Goal: Task Accomplishment & Management: Complete application form

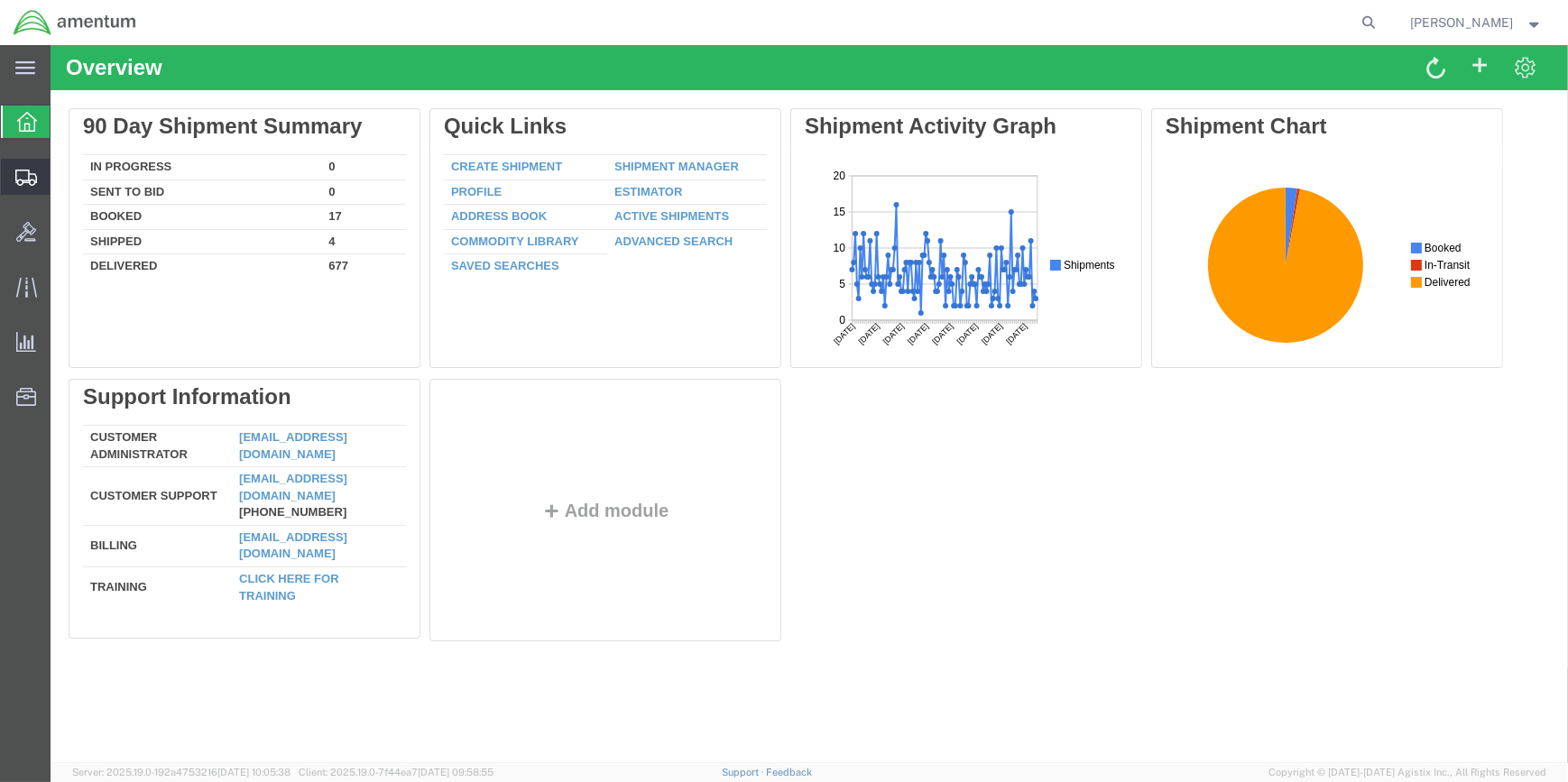
click at [0, 0] on span "Create Shipment" at bounding box center [0, 0] width 0 height 0
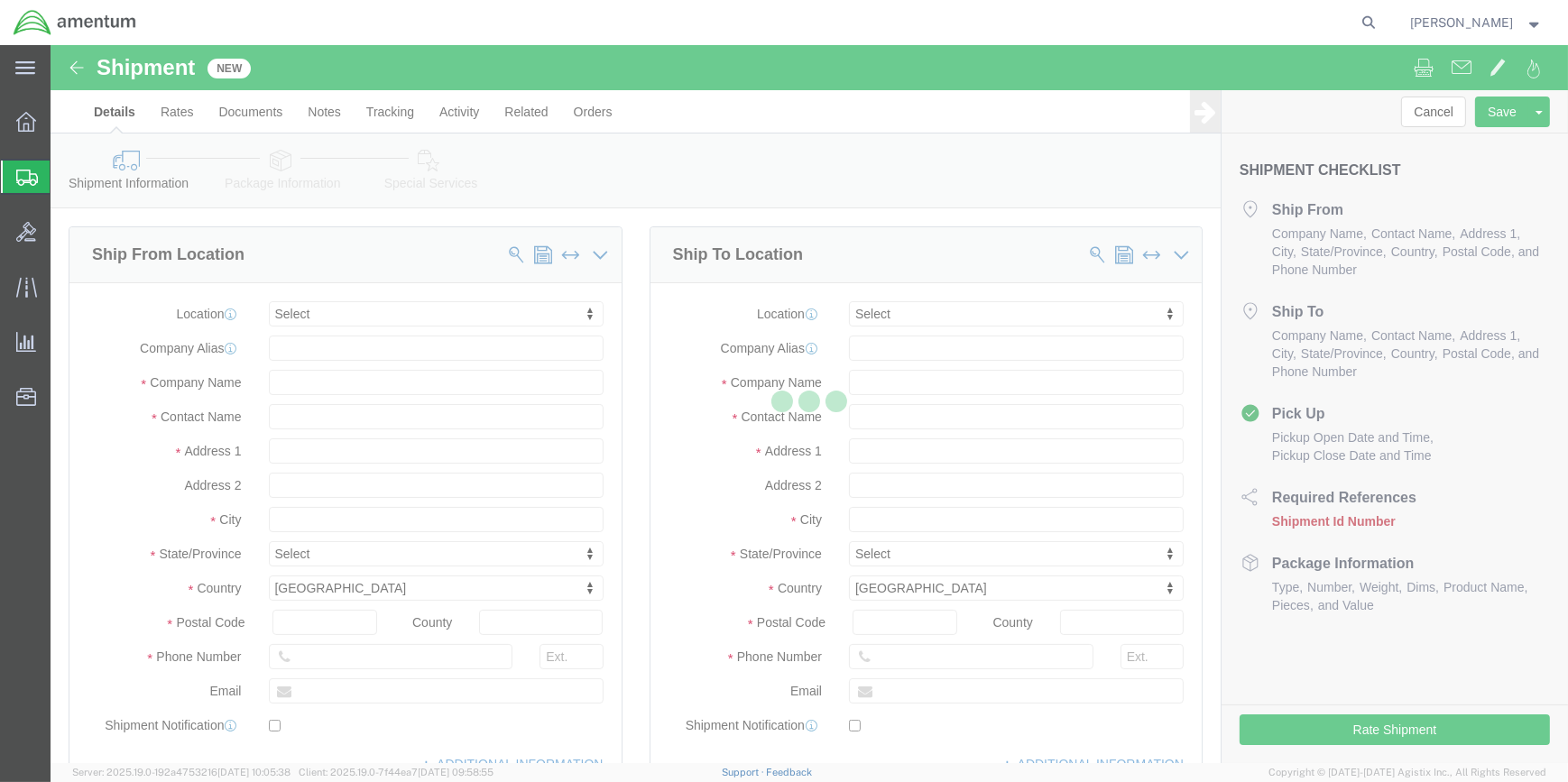
select select
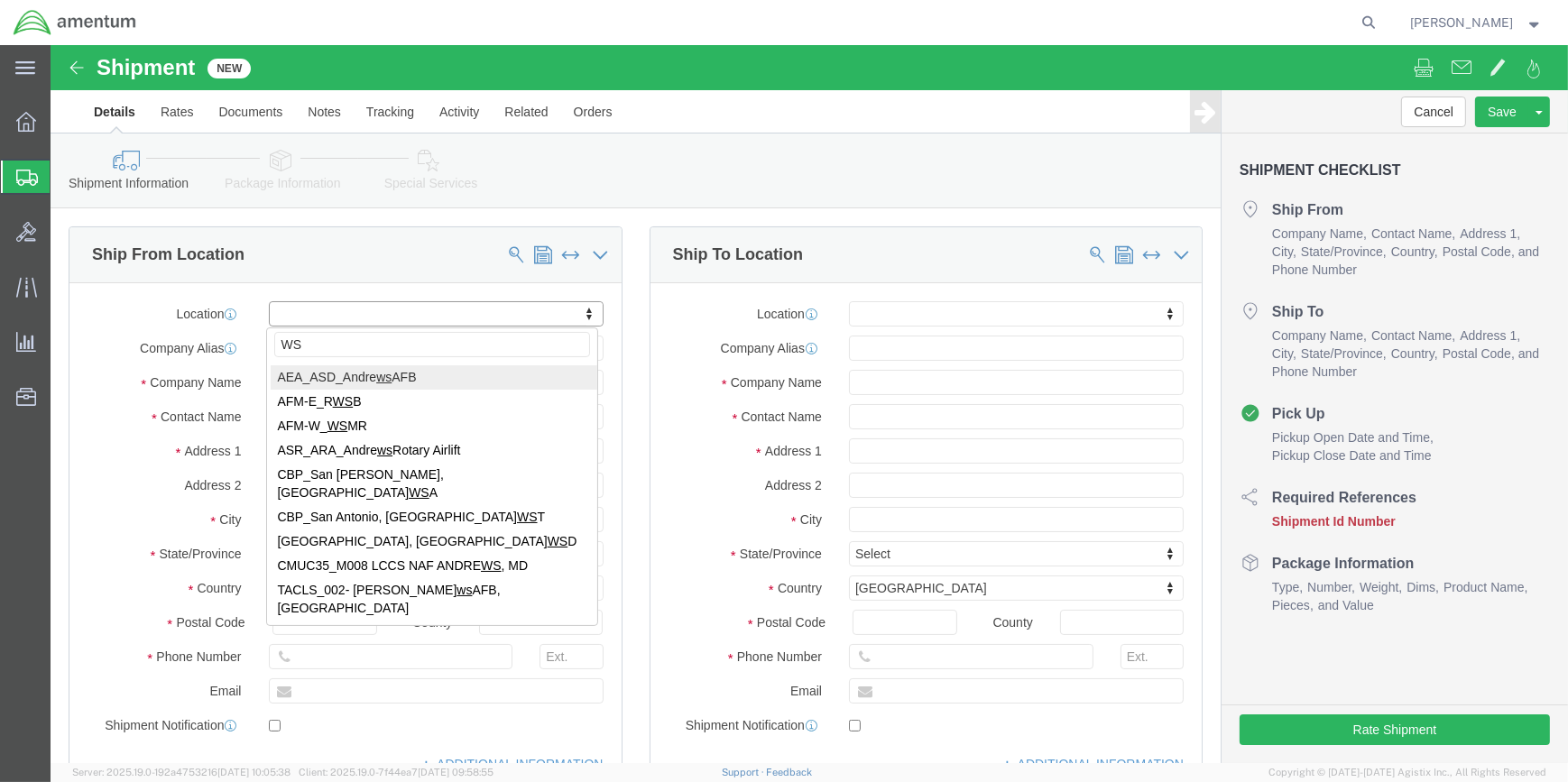
type input "WSA"
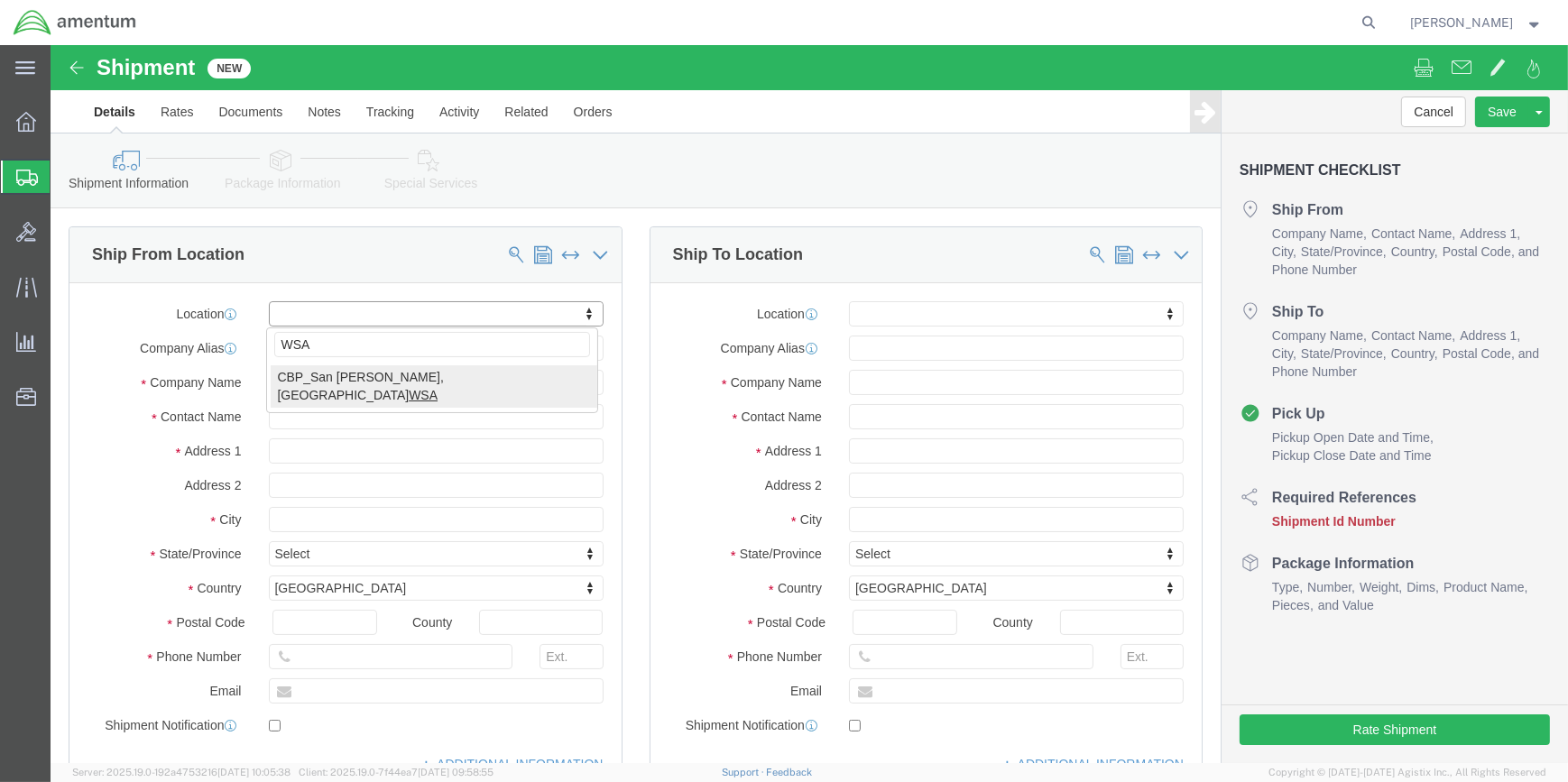
select select "49914"
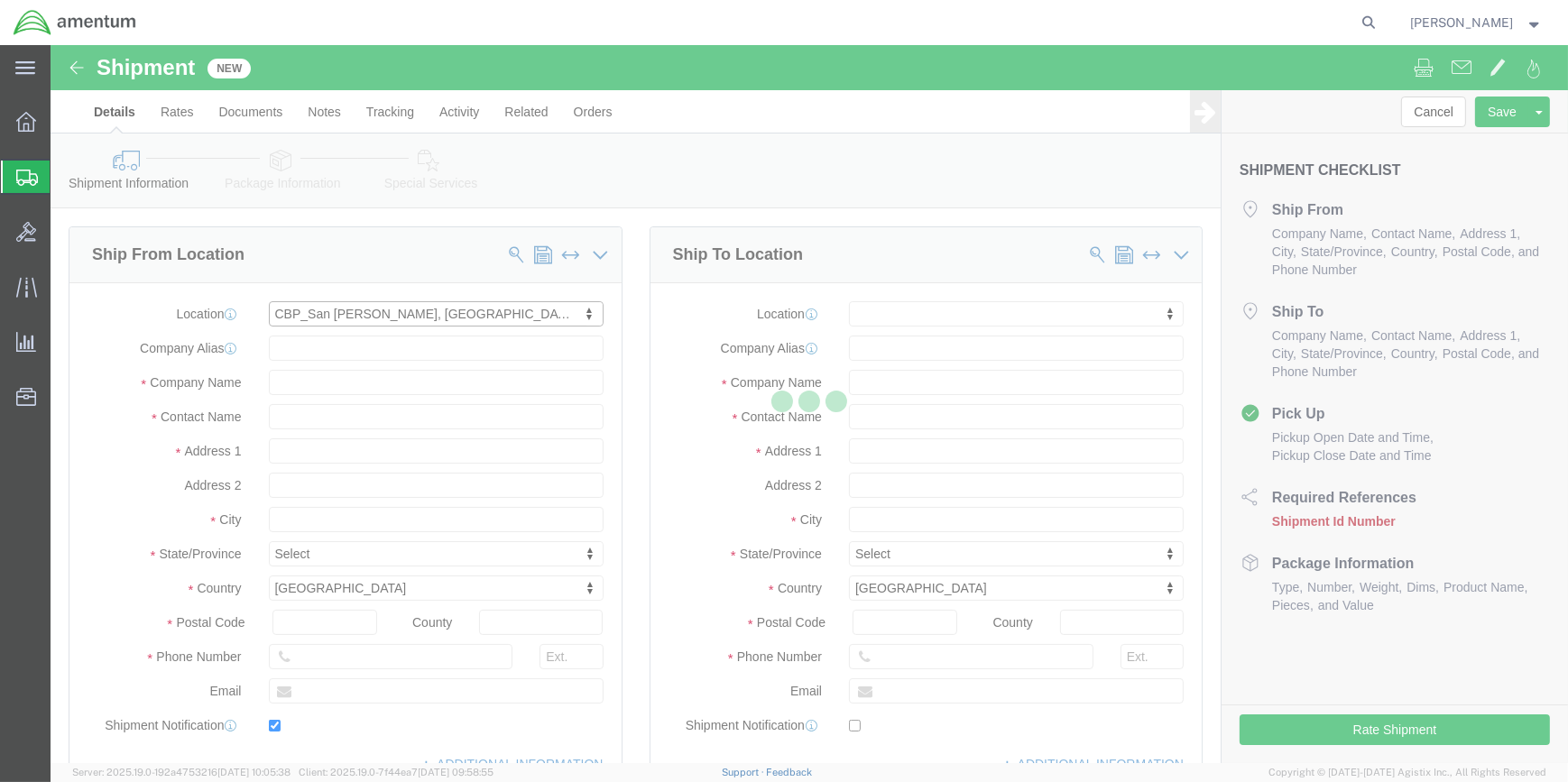
type input "[STREET_ADDRESS]"
type input "76904"
type input "[PHONE_NUMBER]"
type input "[PERSON_NAME][EMAIL_ADDRESS][PERSON_NAME][DOMAIN_NAME]"
checkbox input "true"
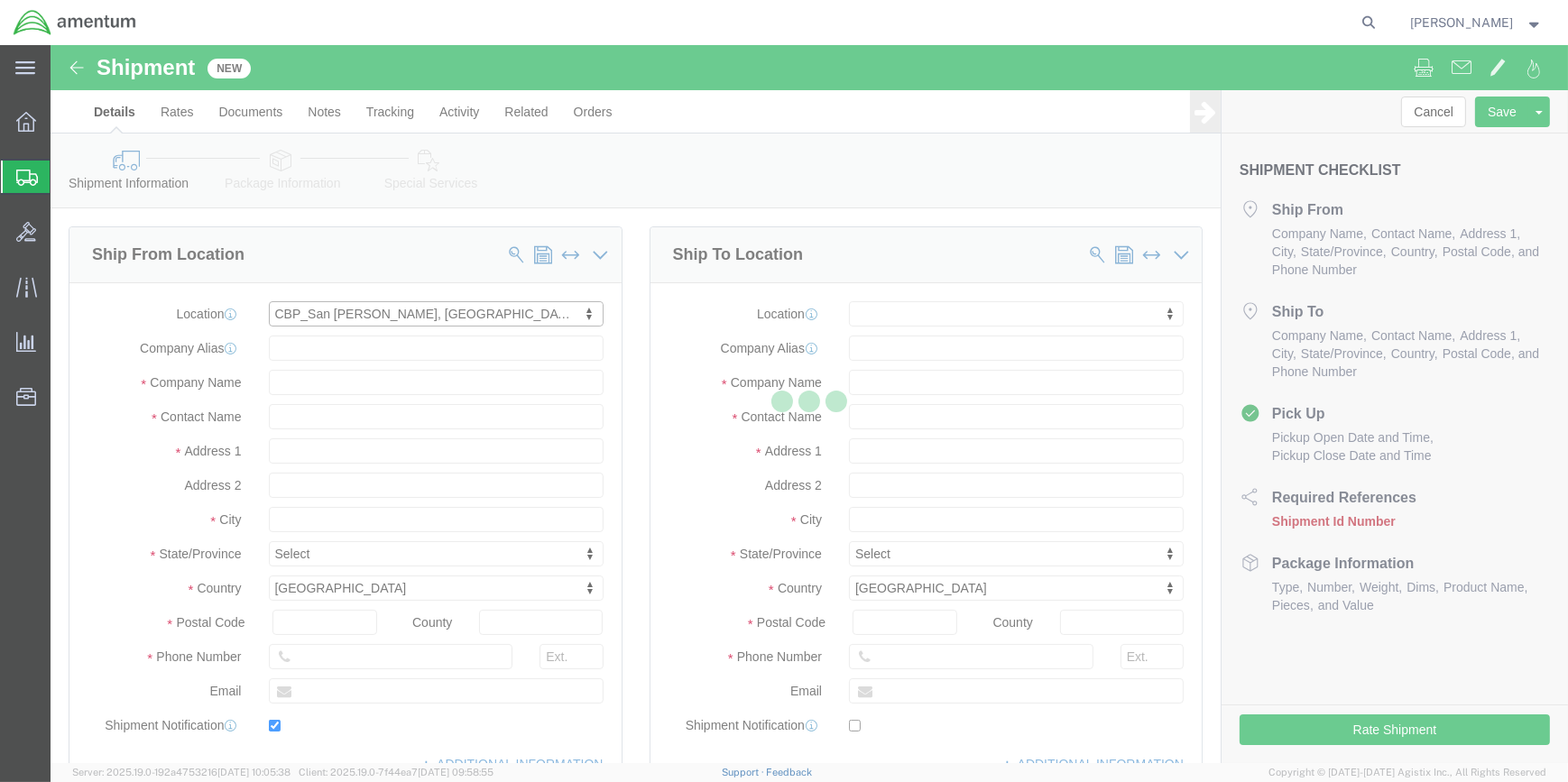
type input "Amentum Services, Inc"
type input "[PERSON_NAME]"
type input "San [PERSON_NAME]"
select select "[GEOGRAPHIC_DATA]"
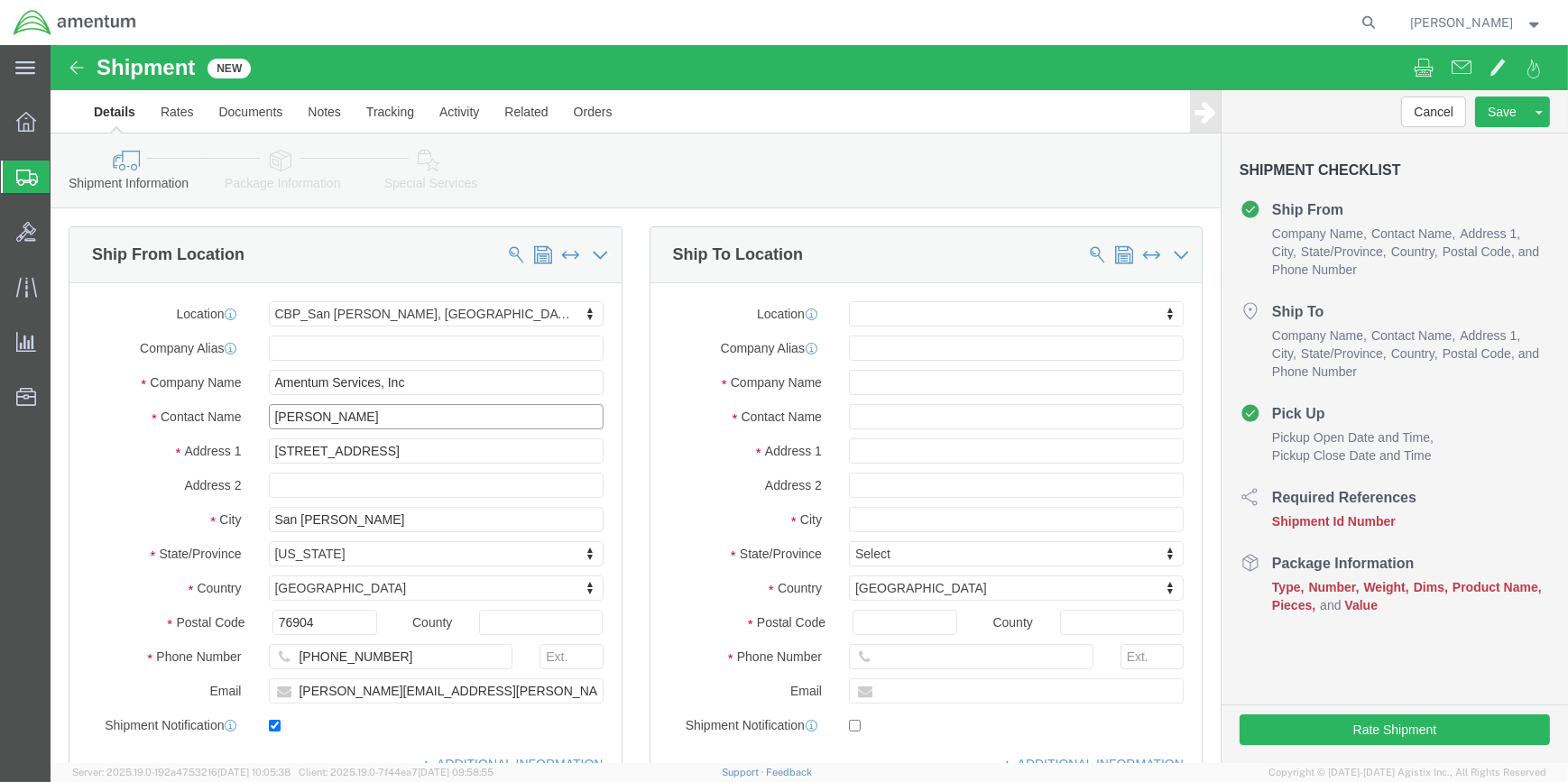
drag, startPoint x: 321, startPoint y: 371, endPoint x: 217, endPoint y: 368, distance: 104.0
click input "[PERSON_NAME]"
click input "DON FREDER5IKSEN"
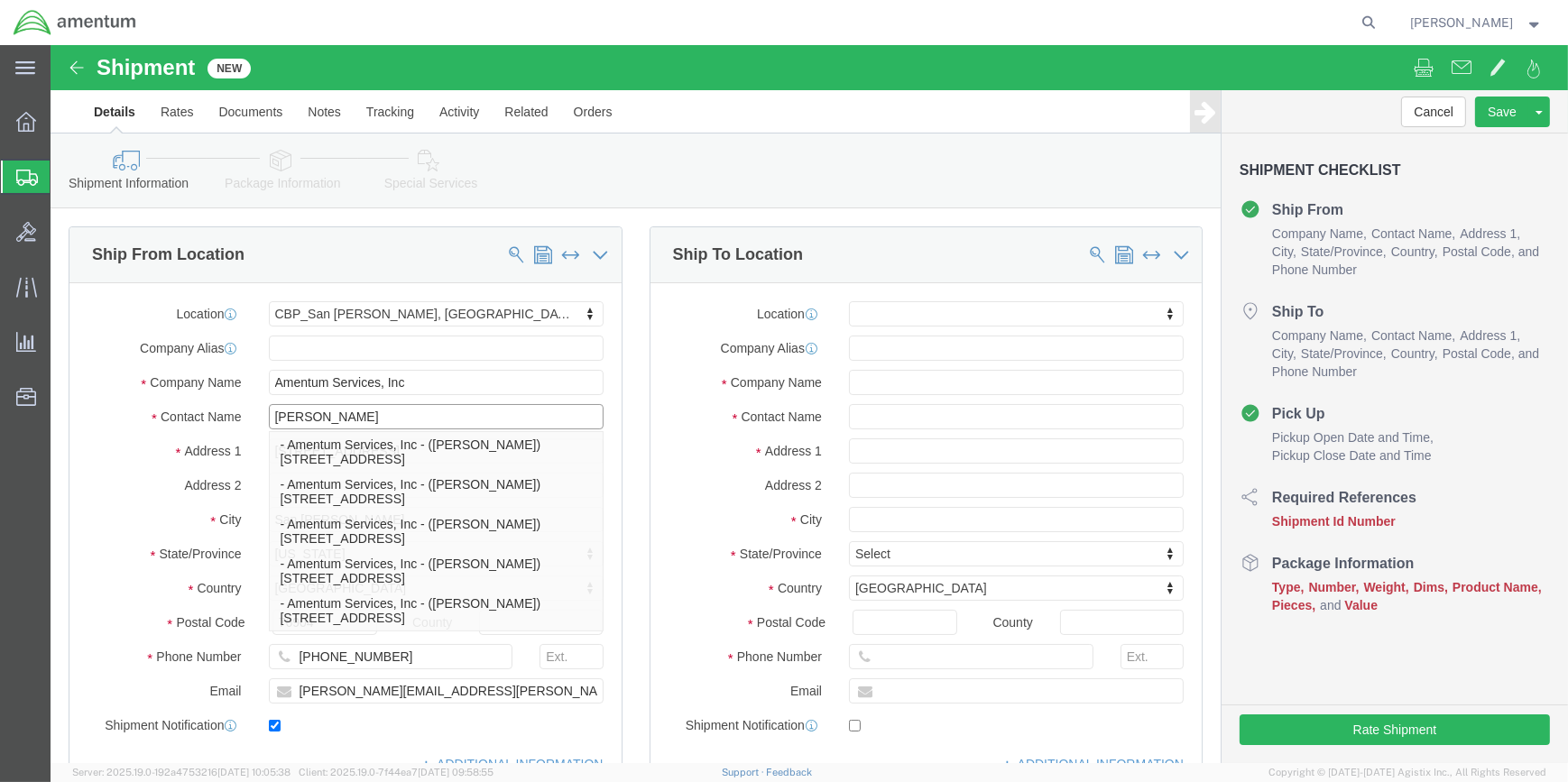
type input "[PERSON_NAME]"
click input "[PHONE_NUMBER]"
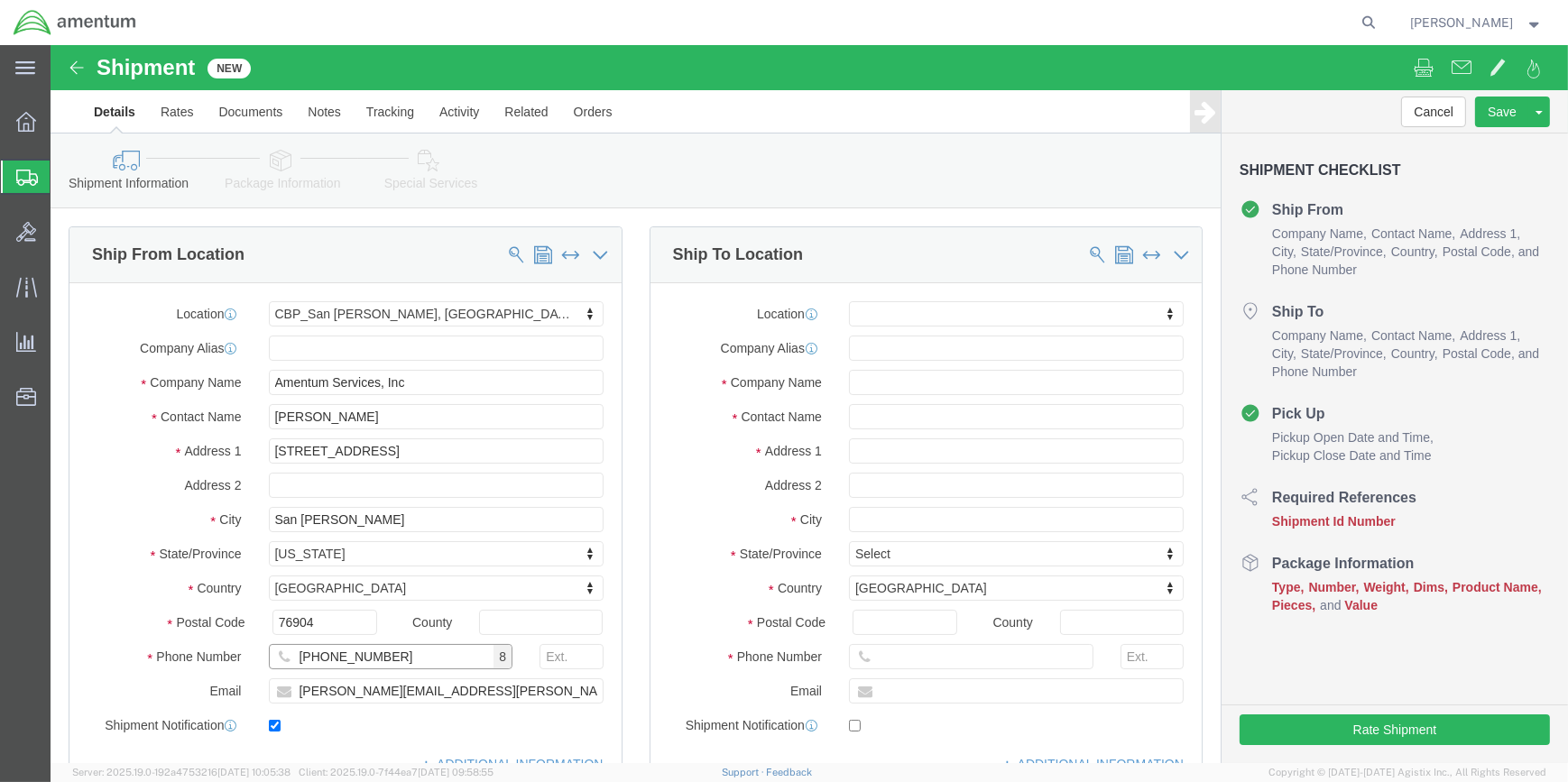
type input "[PHONE_NUMBER]"
drag, startPoint x: 328, startPoint y: 641, endPoint x: 221, endPoint y: 629, distance: 107.7
click input "[PERSON_NAME][EMAIL_ADDRESS][PERSON_NAME][DOMAIN_NAME]"
click input "[PERSON_NAME][EMAIL_ADDRESS][DOMAIN_NAME]"
type input "[PERSON_NAME][EMAIL_ADDRESS][PERSON_NAME][DOMAIN_NAME]"
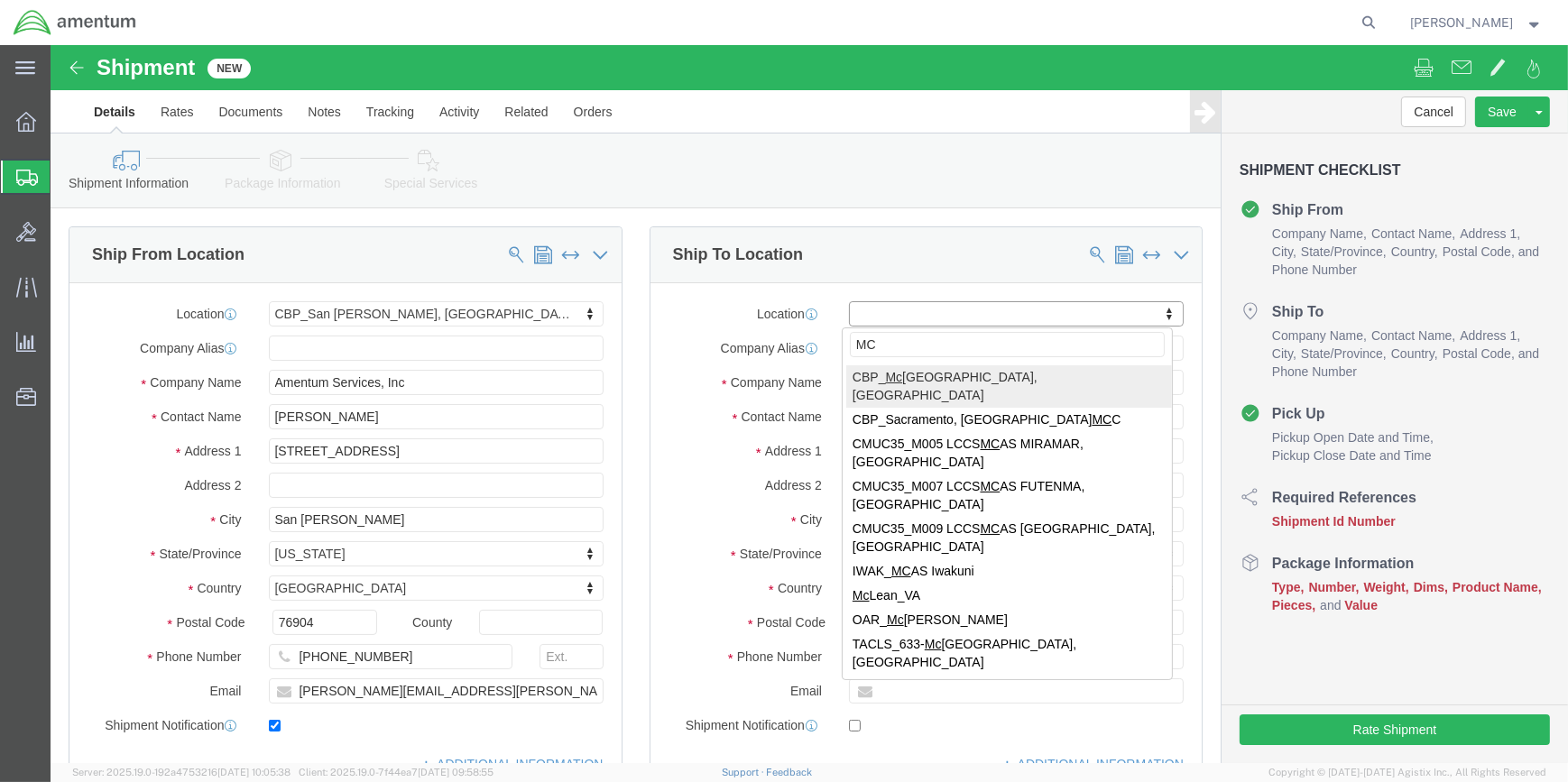
type input "MCA"
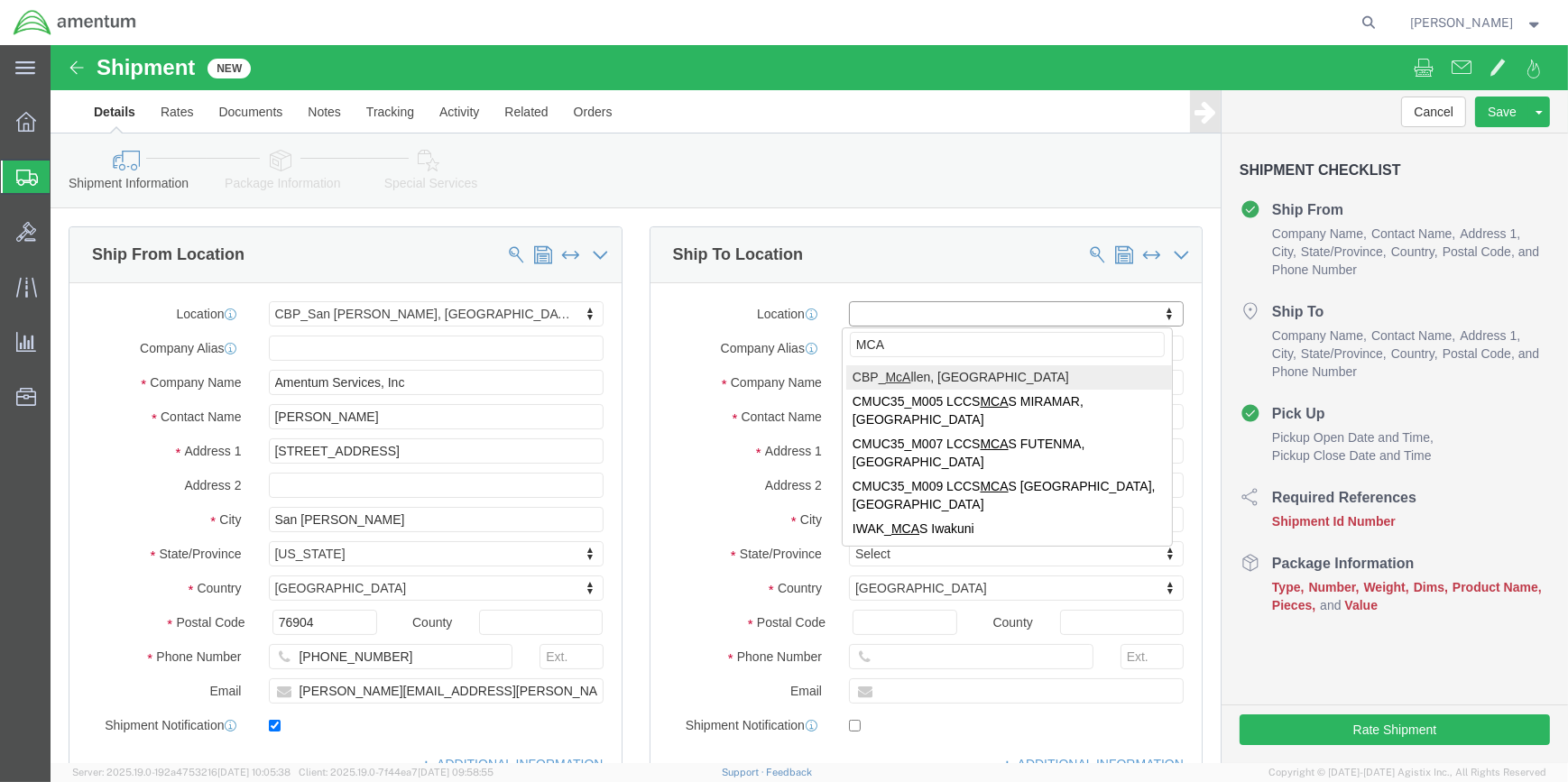
select select "49941"
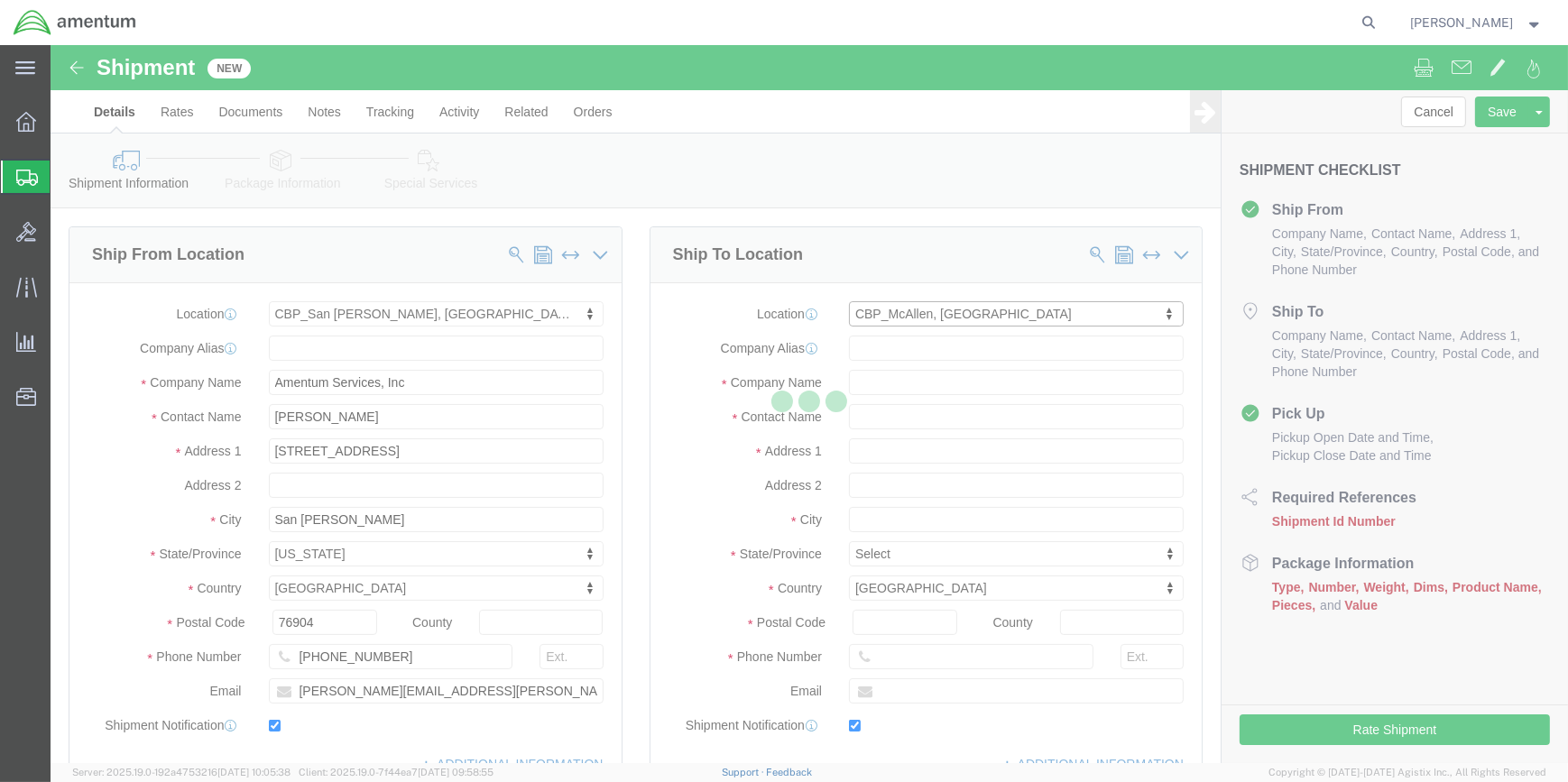
type input "[STREET_ADDRESS]"
type input "32C"
type input "78503"
type input "[PHONE_NUMBER]"
type input "[PERSON_NAME][EMAIL_ADDRESS][PERSON_NAME][DOMAIN_NAME]"
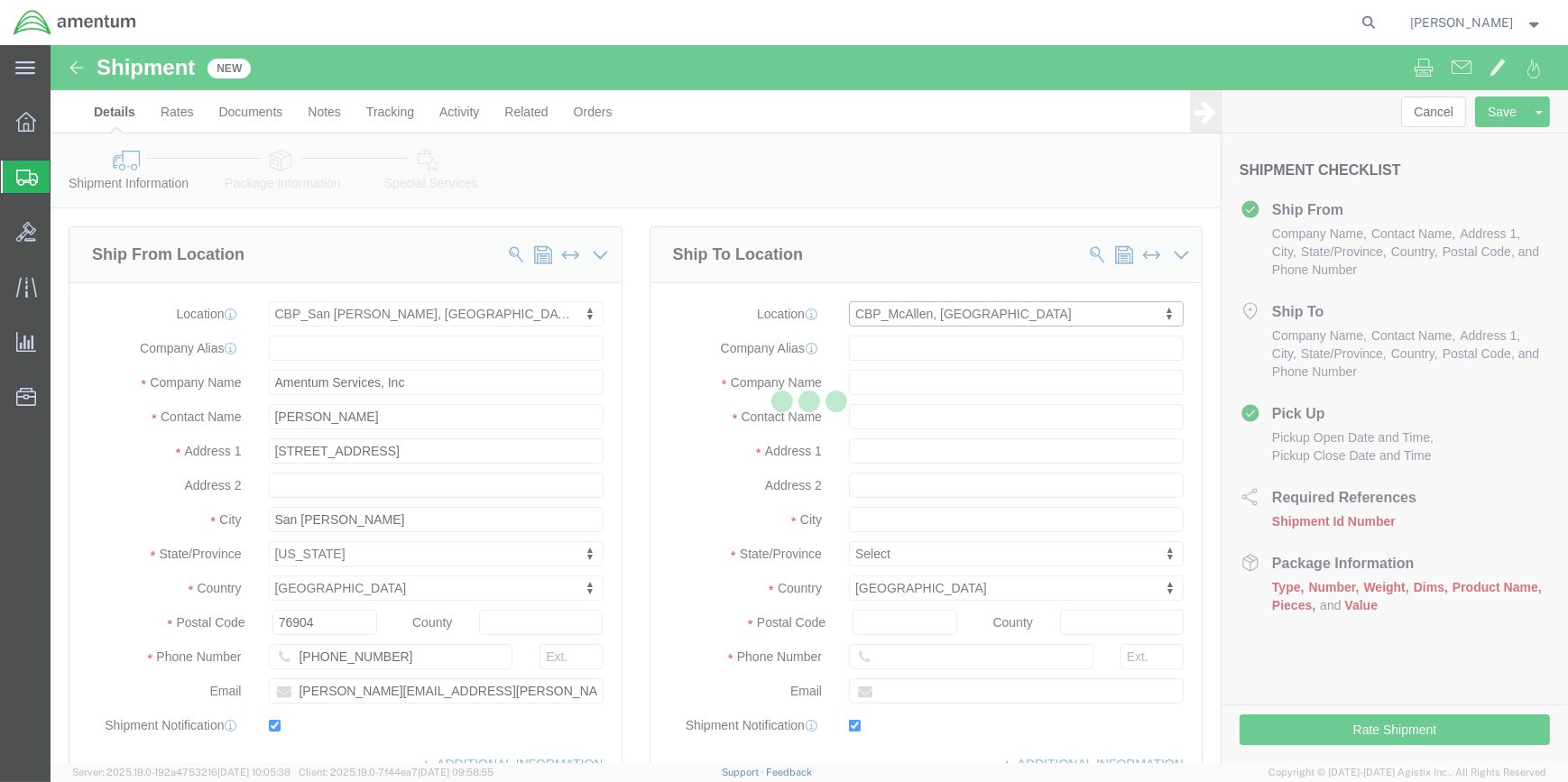
checkbox input "true"
type input "Amentum Services, Inc"
type input "[PERSON_NAME]"
type input "McAllen"
select select "[GEOGRAPHIC_DATA]"
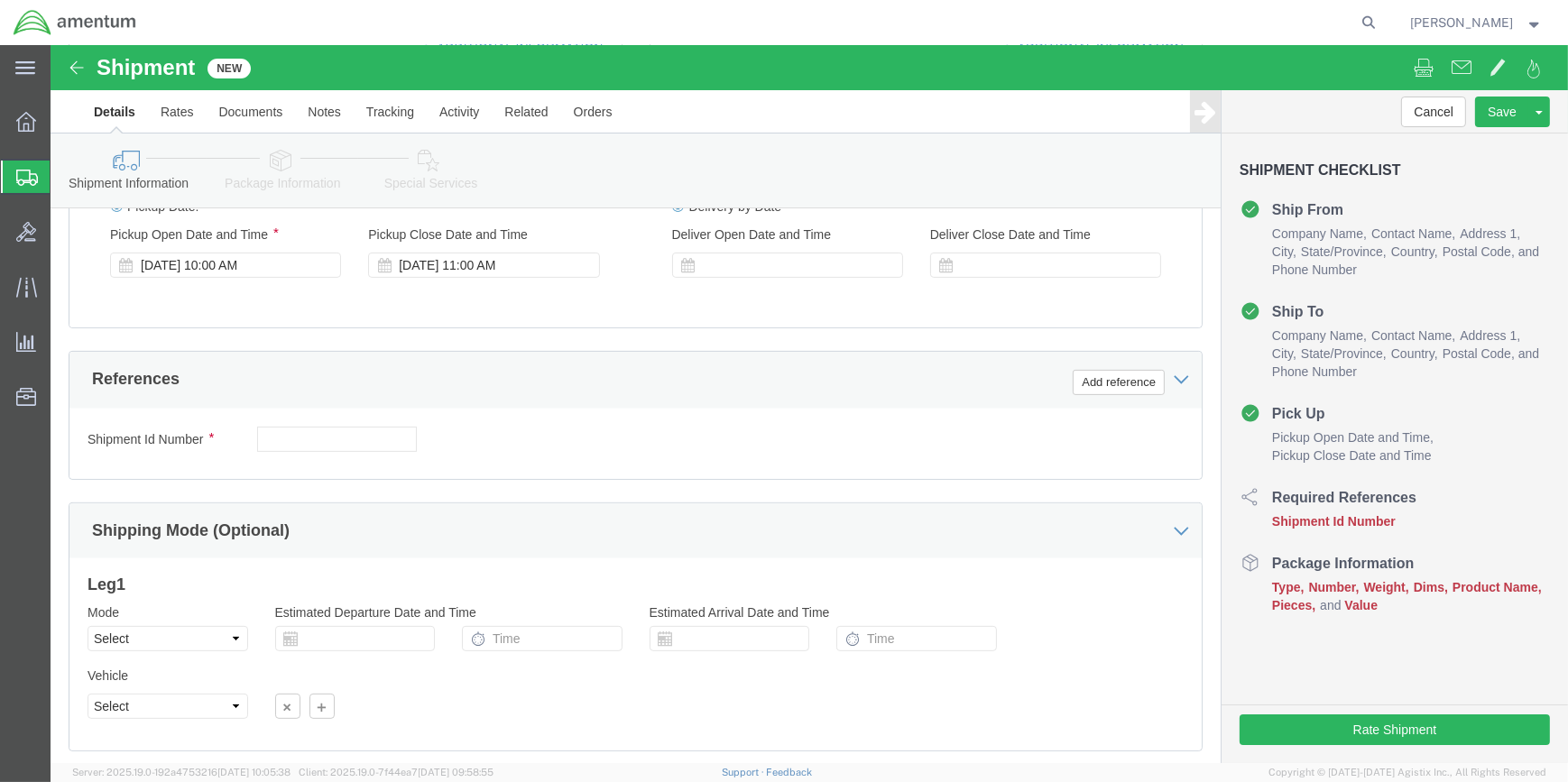
scroll to position [738, 0]
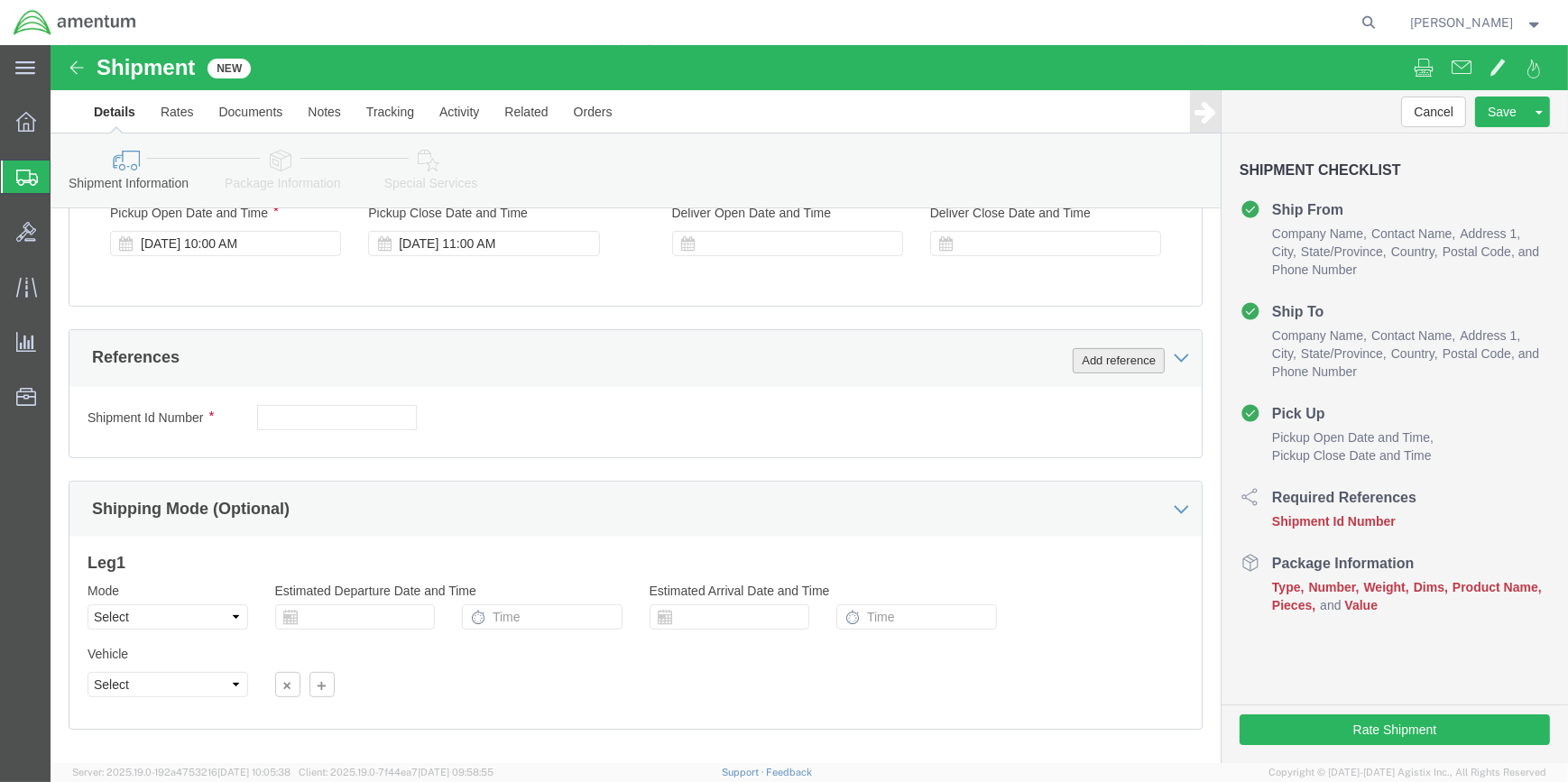
drag, startPoint x: 1074, startPoint y: 311, endPoint x: 918, endPoint y: 388, distance: 174.0
click button "Add reference"
click select "Select Account Type Activity ID Airline Appointment Number ASN Batch Request # …"
select select "CUSTREF"
click select "Select Account Type Activity ID Airline Appointment Number ASN Batch Request # …"
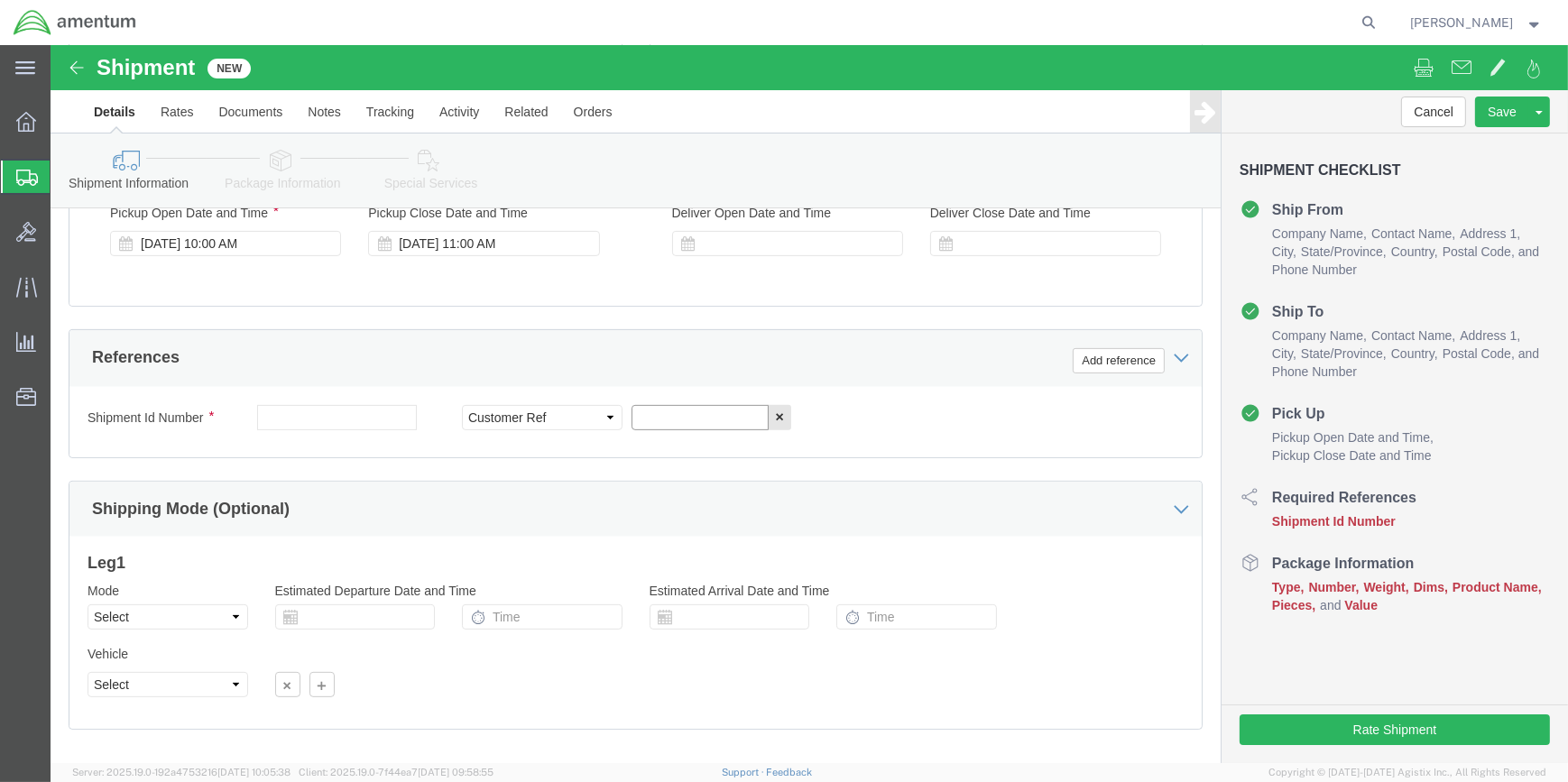
click input "text"
type input "SEAT CUSHION SET"
click button "Add reference"
drag, startPoint x: 925, startPoint y: 370, endPoint x: 919, endPoint y: 379, distance: 10.8
click select "Select Account Type Activity ID Airline Appointment Number ASN Batch Request # …"
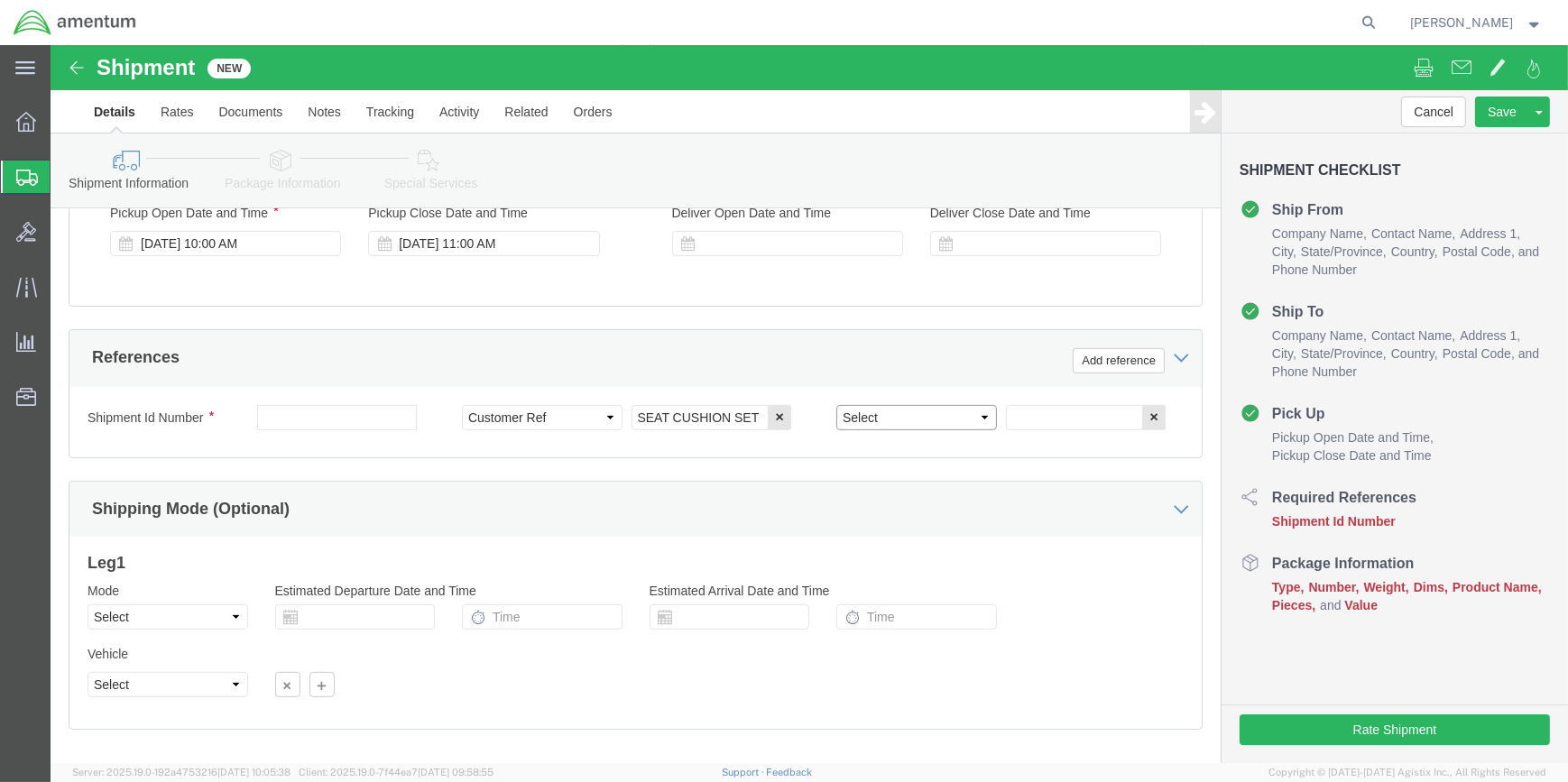
select select "DEPT"
click select "Select Account Type Activity ID Airline Appointment Number ASN Batch Request # …"
click input "text"
type input "CBP"
click button "Add reference"
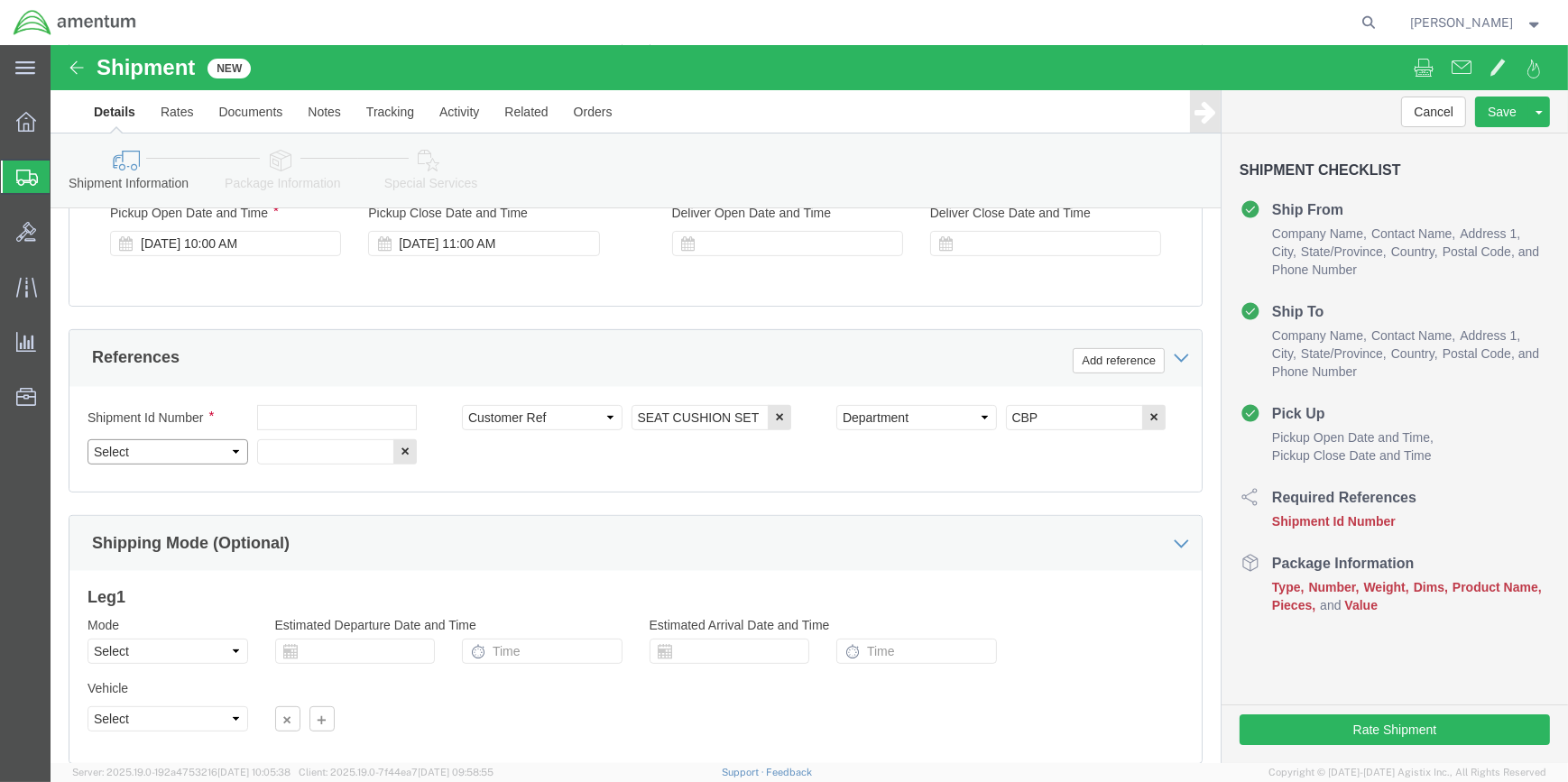
drag, startPoint x: 184, startPoint y: 401, endPoint x: 132, endPoint y: 413, distance: 53.4
click select "Select Account Type Activity ID Airline Appointment Number ASN Batch Request # …"
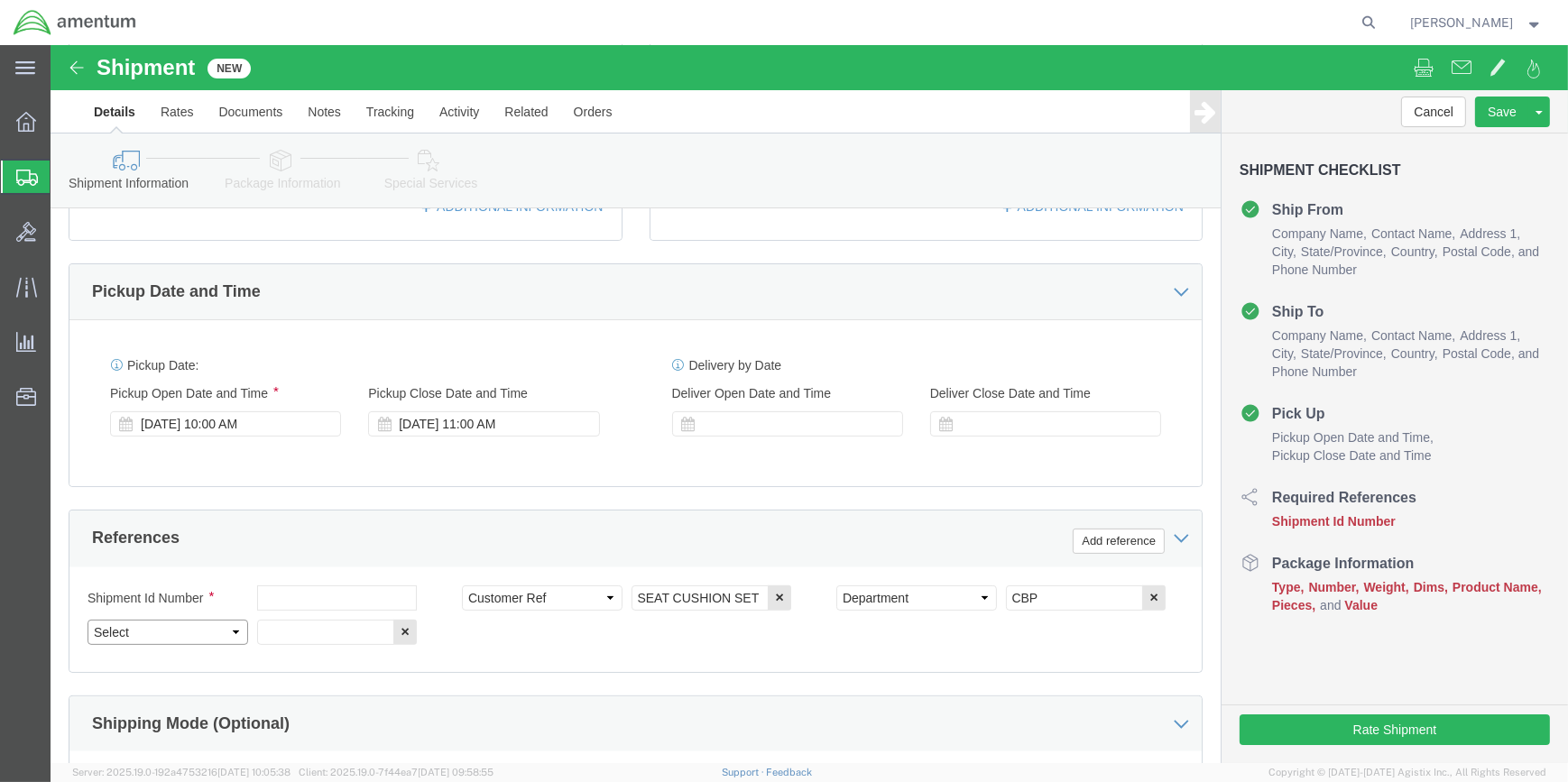
scroll to position [536, 0]
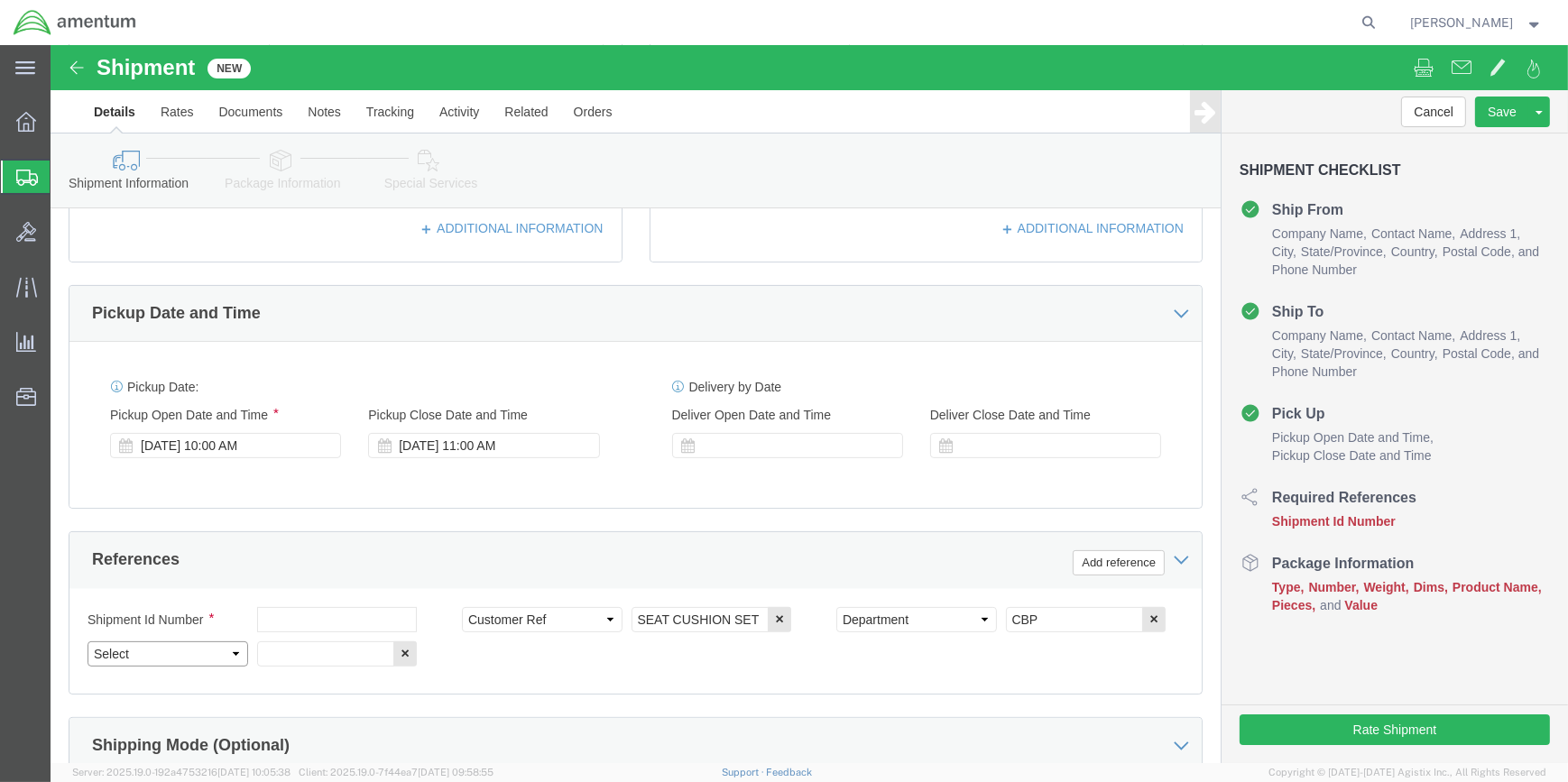
drag, startPoint x: 185, startPoint y: 607, endPoint x: 175, endPoint y: 595, distance: 15.6
click select "Select Account Type Activity ID Airline Appointment Number ASN Batch Request # …"
select select "PROJNUM"
click select "Select Account Type Activity ID Airline Appointment Number ASN Batch Request # …"
drag, startPoint x: 250, startPoint y: 605, endPoint x: 256, endPoint y: 590, distance: 16.2
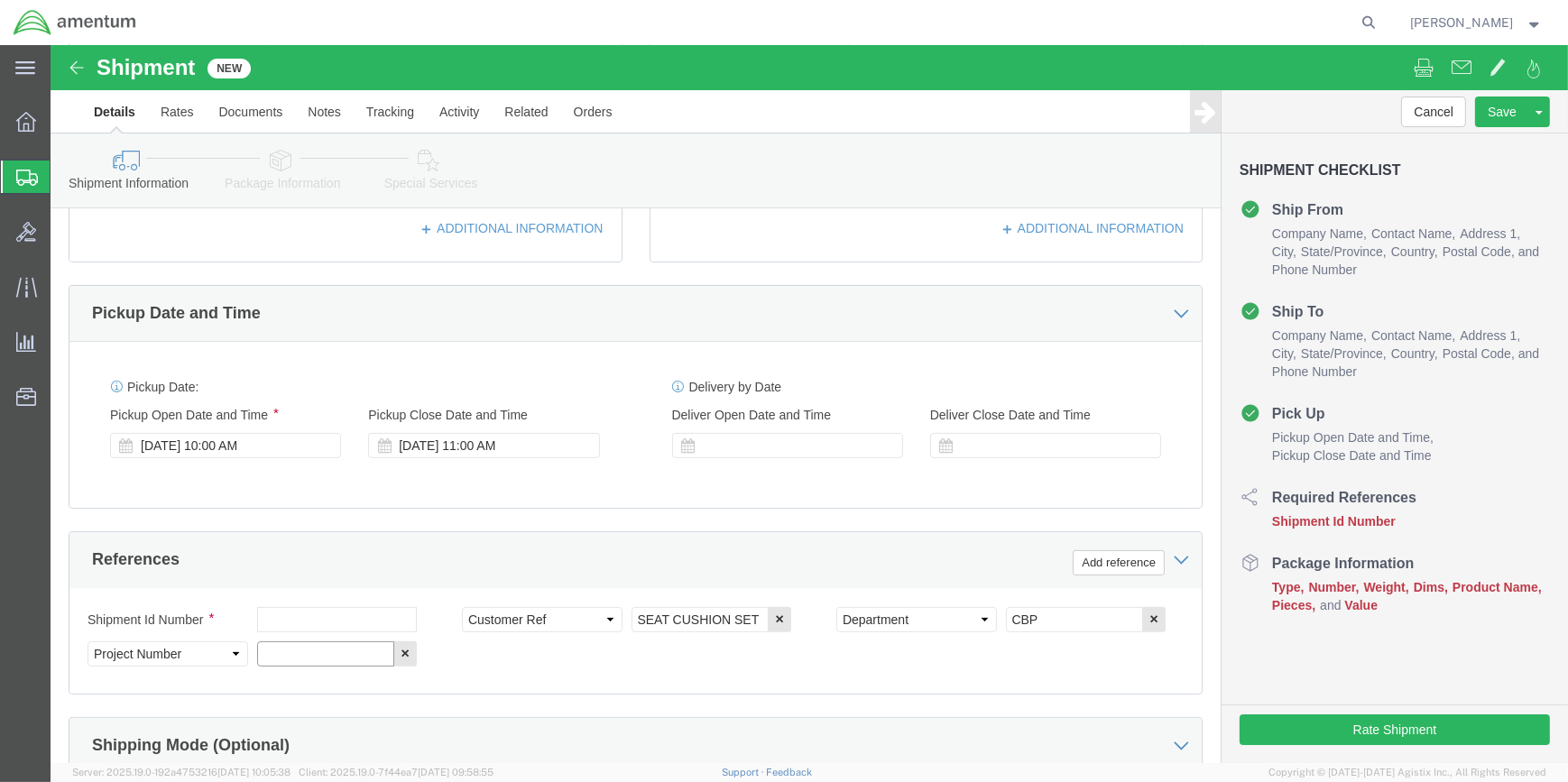
click input "text"
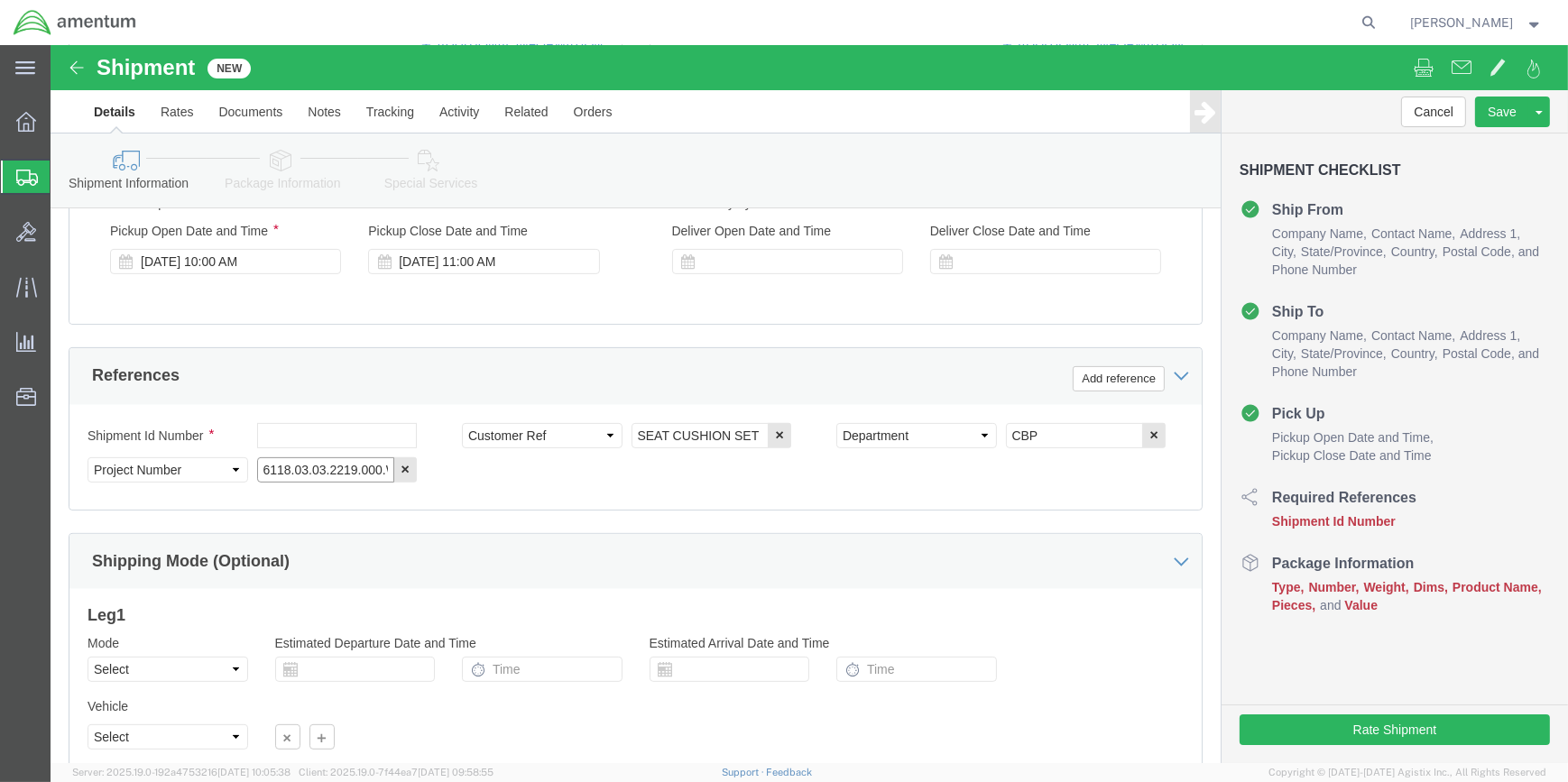
scroll to position [864, 0]
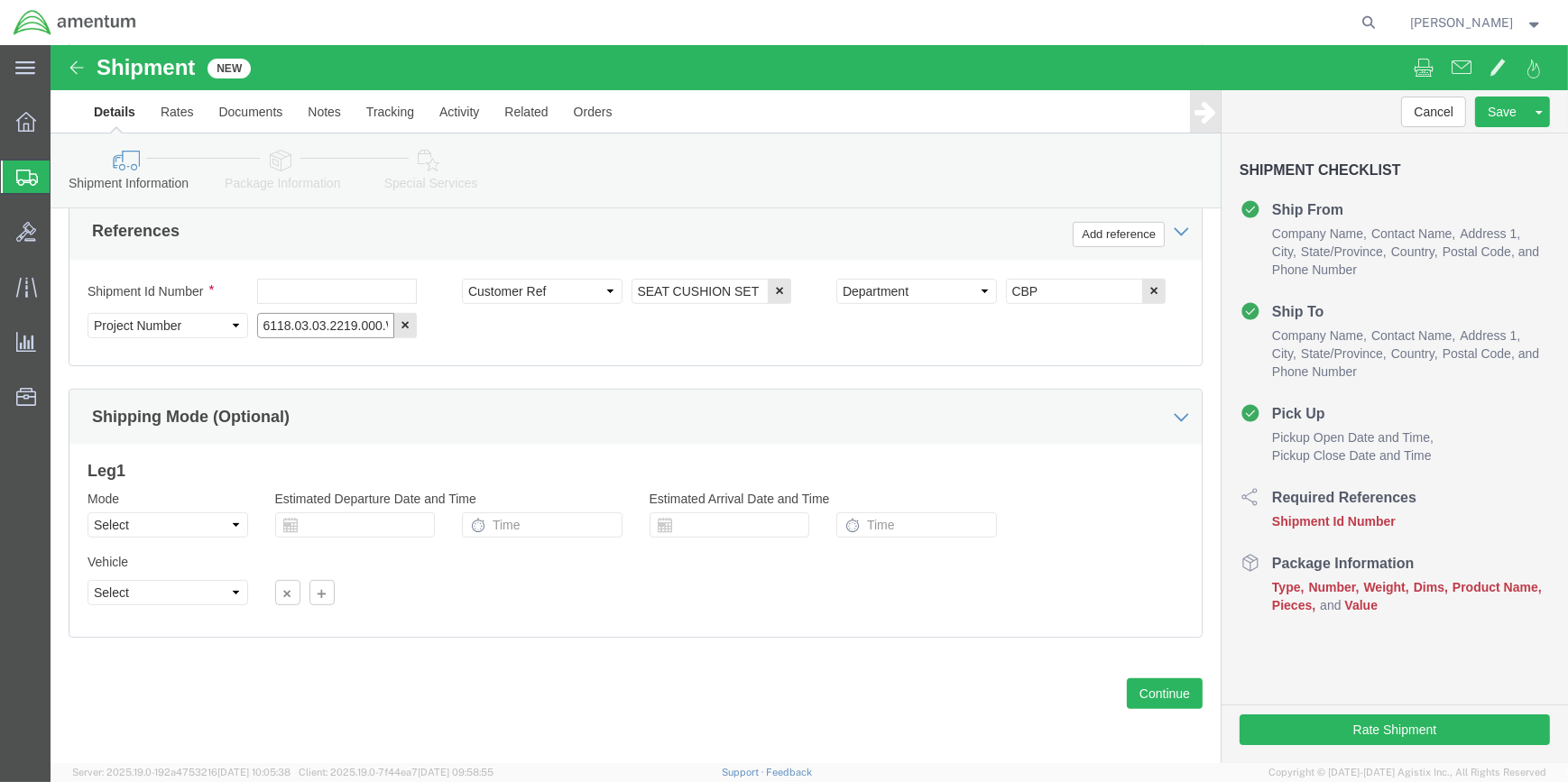
type input "6118.03.03.2219.000.WSA.0000"
click div "Previous Continue"
click button "Continue"
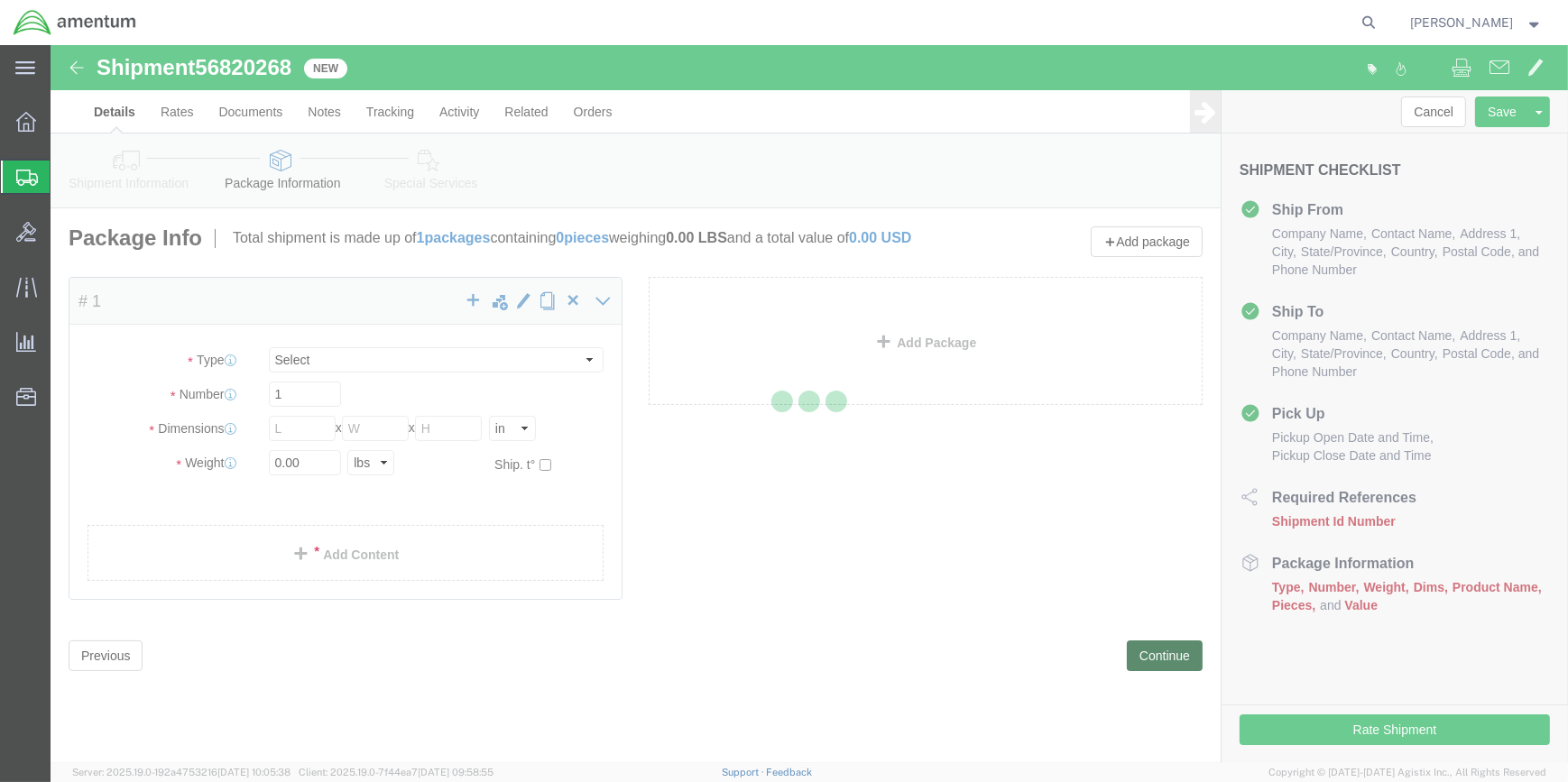
select select "CBOX"
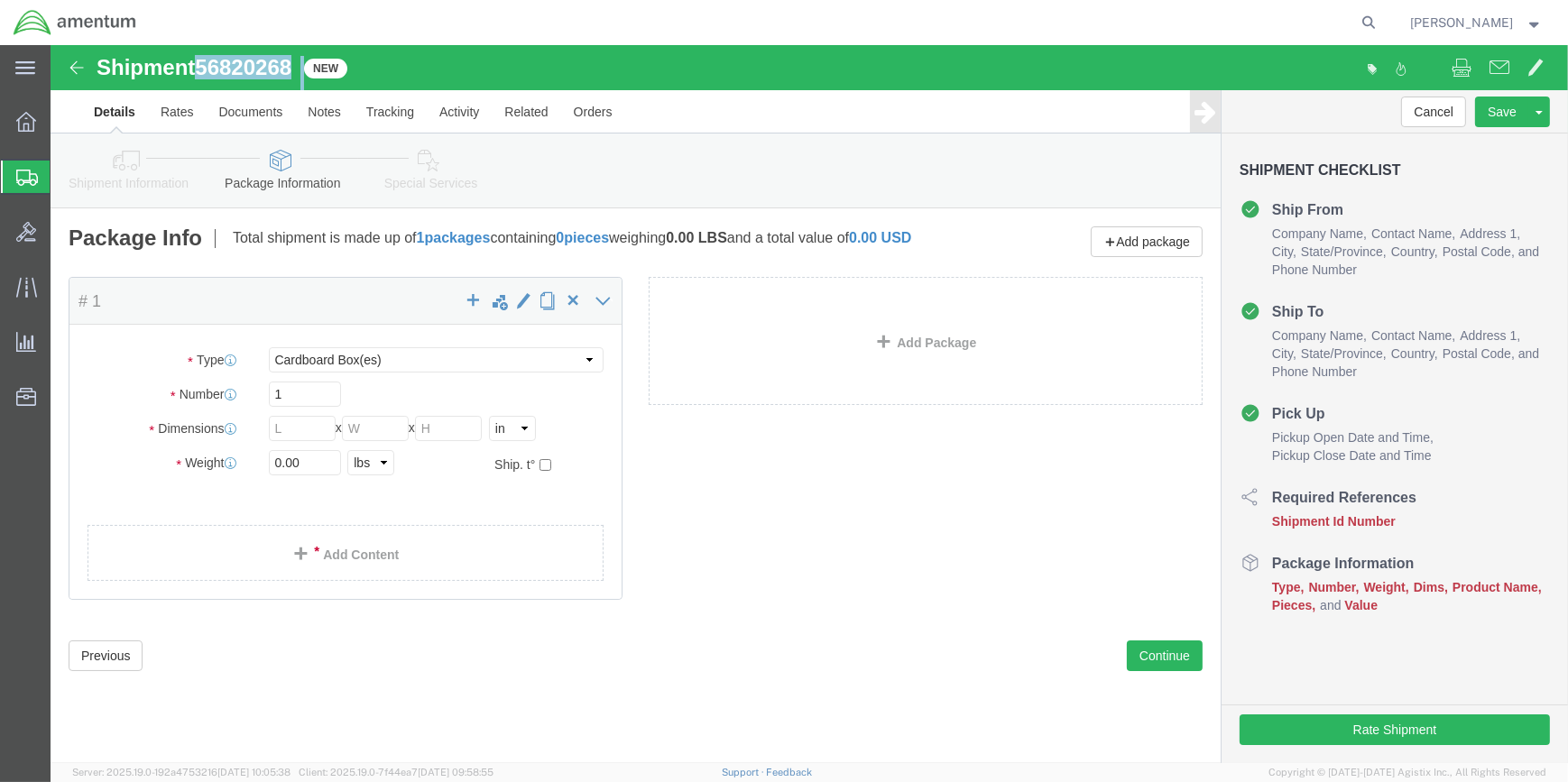
drag, startPoint x: 150, startPoint y: 16, endPoint x: 265, endPoint y: 25, distance: 115.4
click div "Shipment 56820268 New"
drag, startPoint x: 243, startPoint y: 29, endPoint x: 233, endPoint y: 18, distance: 14.9
copy div "56820268"
drag, startPoint x: 80, startPoint y: 112, endPoint x: 113, endPoint y: 126, distance: 35.8
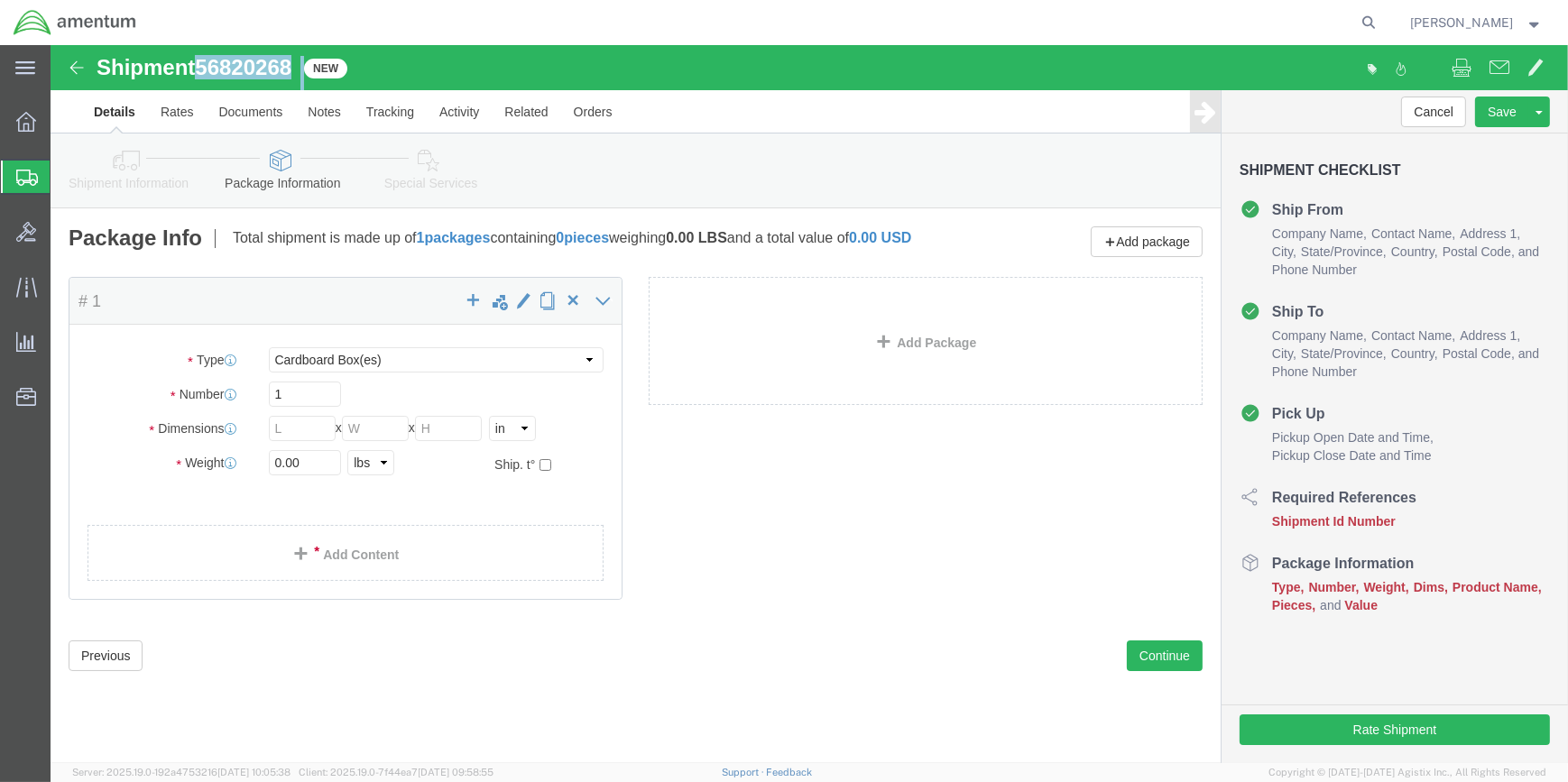
click icon
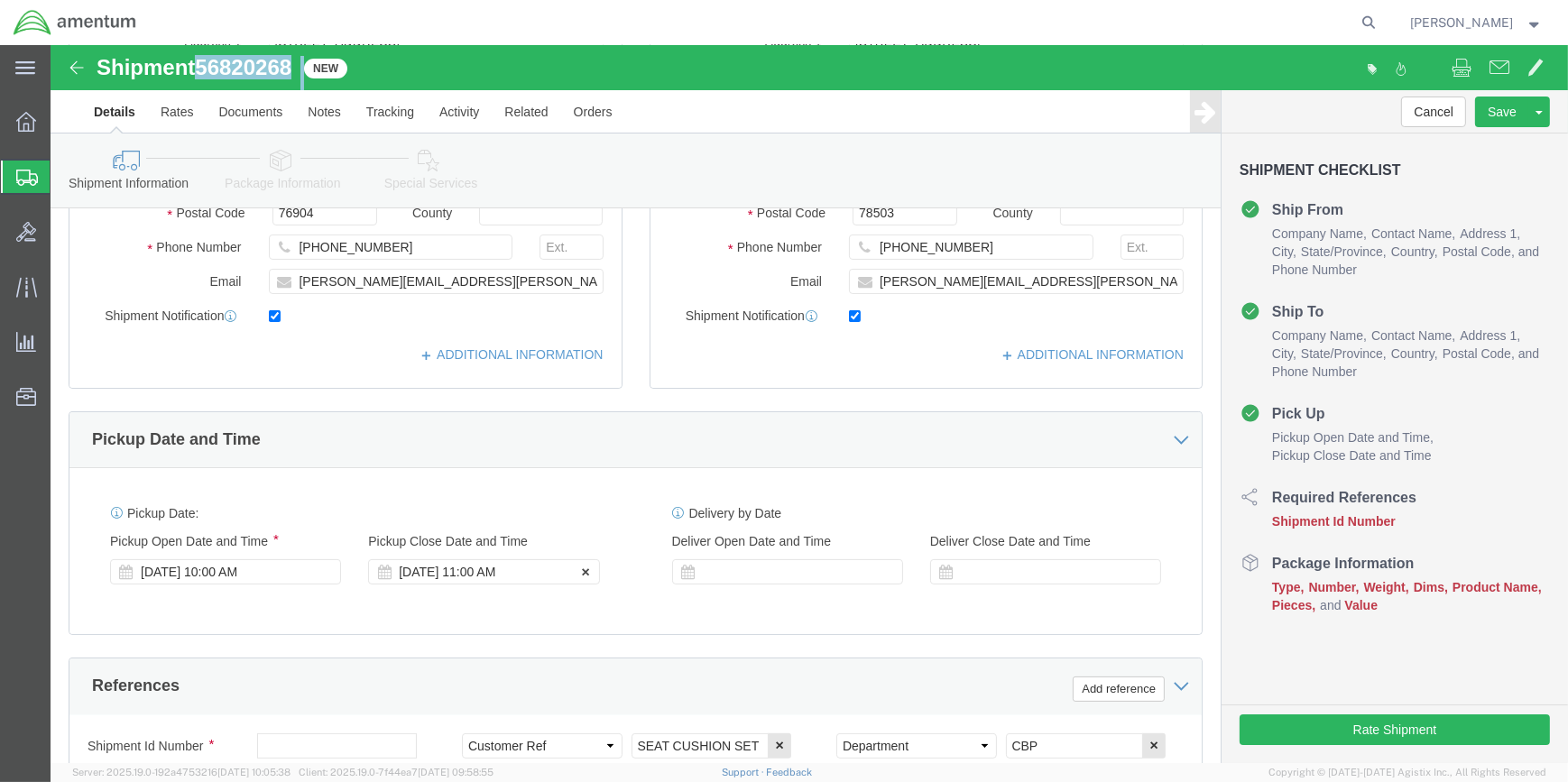
scroll to position [492, 0]
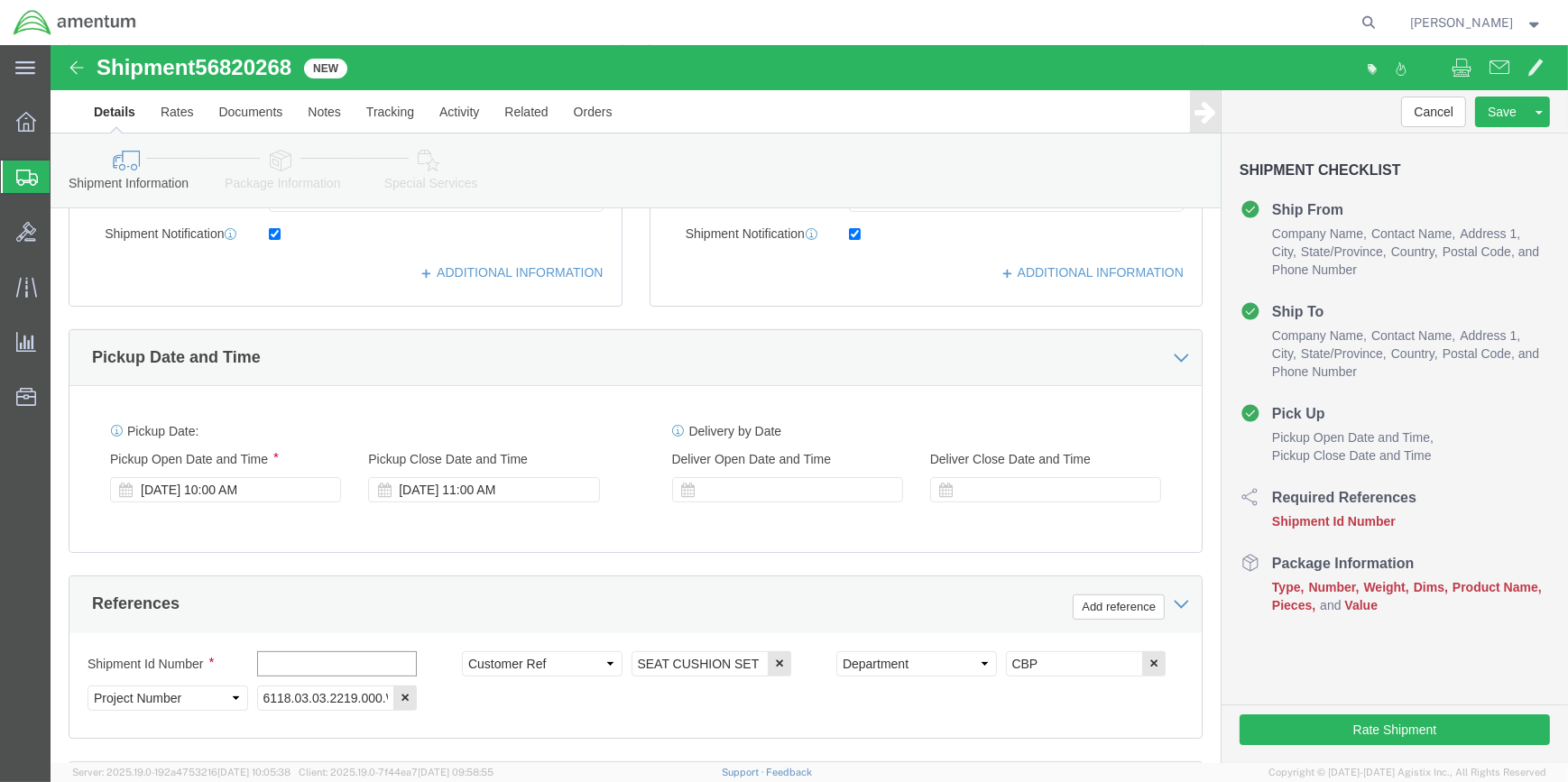
paste input "56820268"
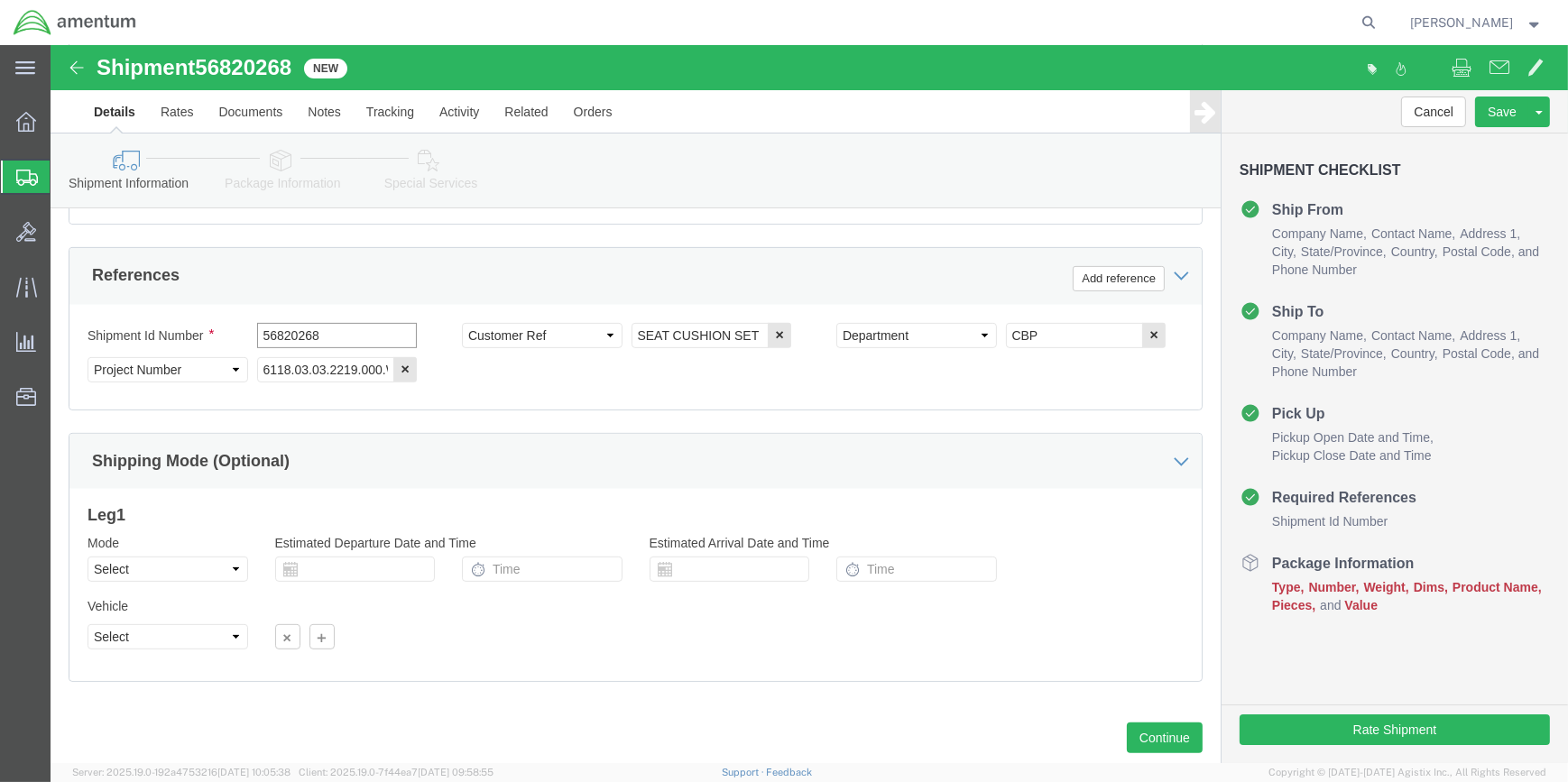
scroll to position [864, 0]
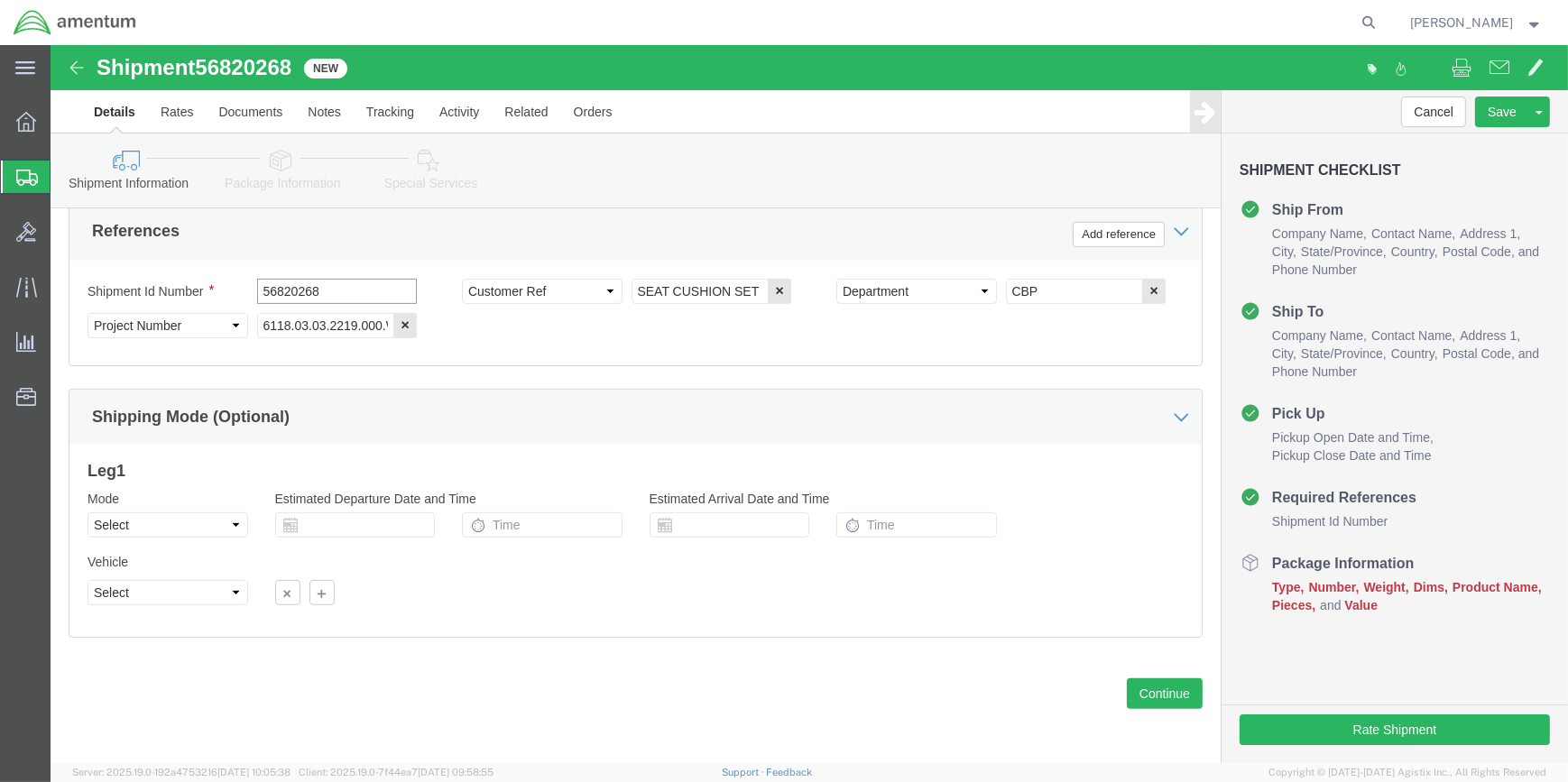
type input "56820268"
click icon
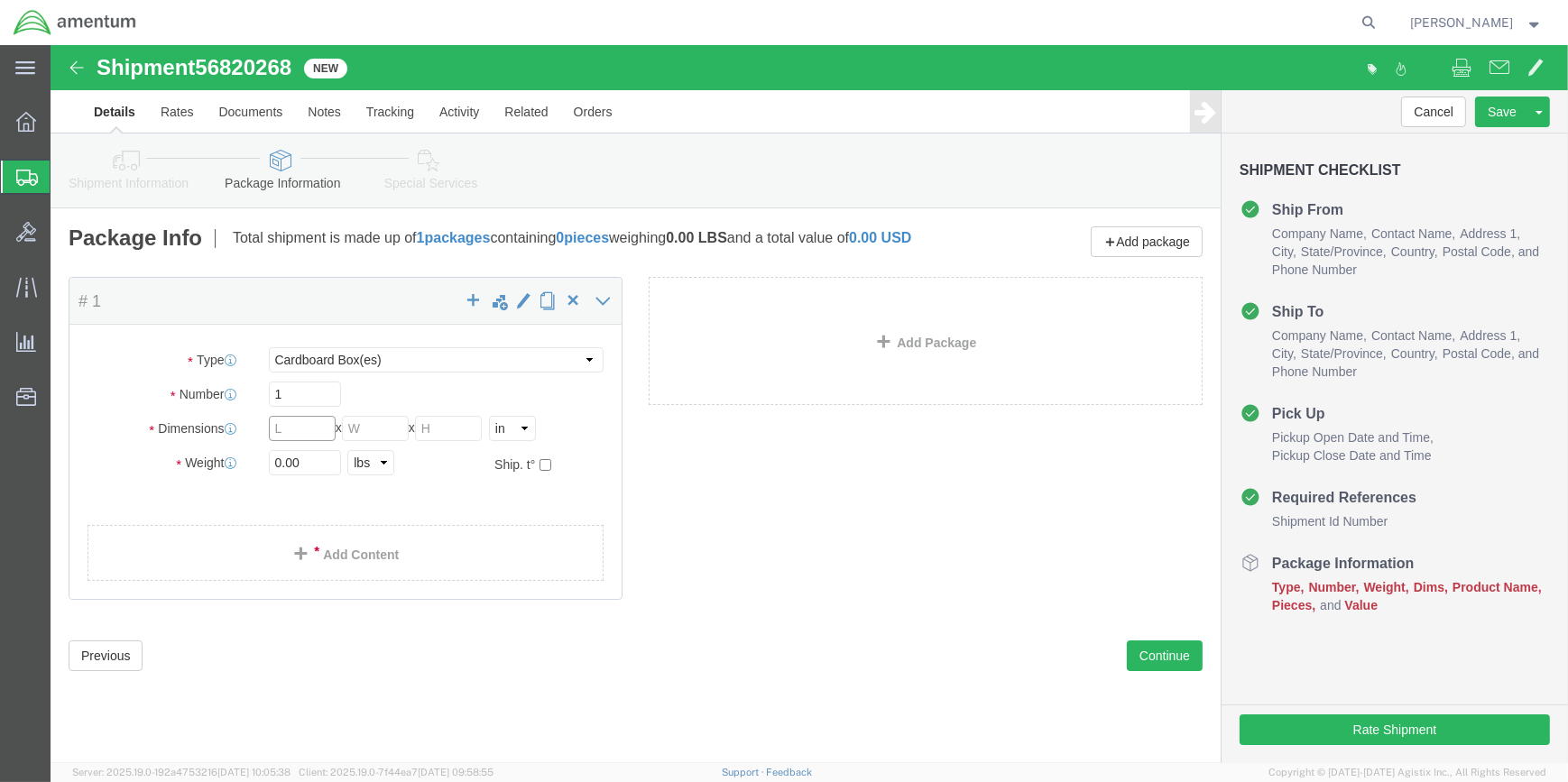
click input "text"
type input "36"
type input "18"
type input "16"
click input "0.00"
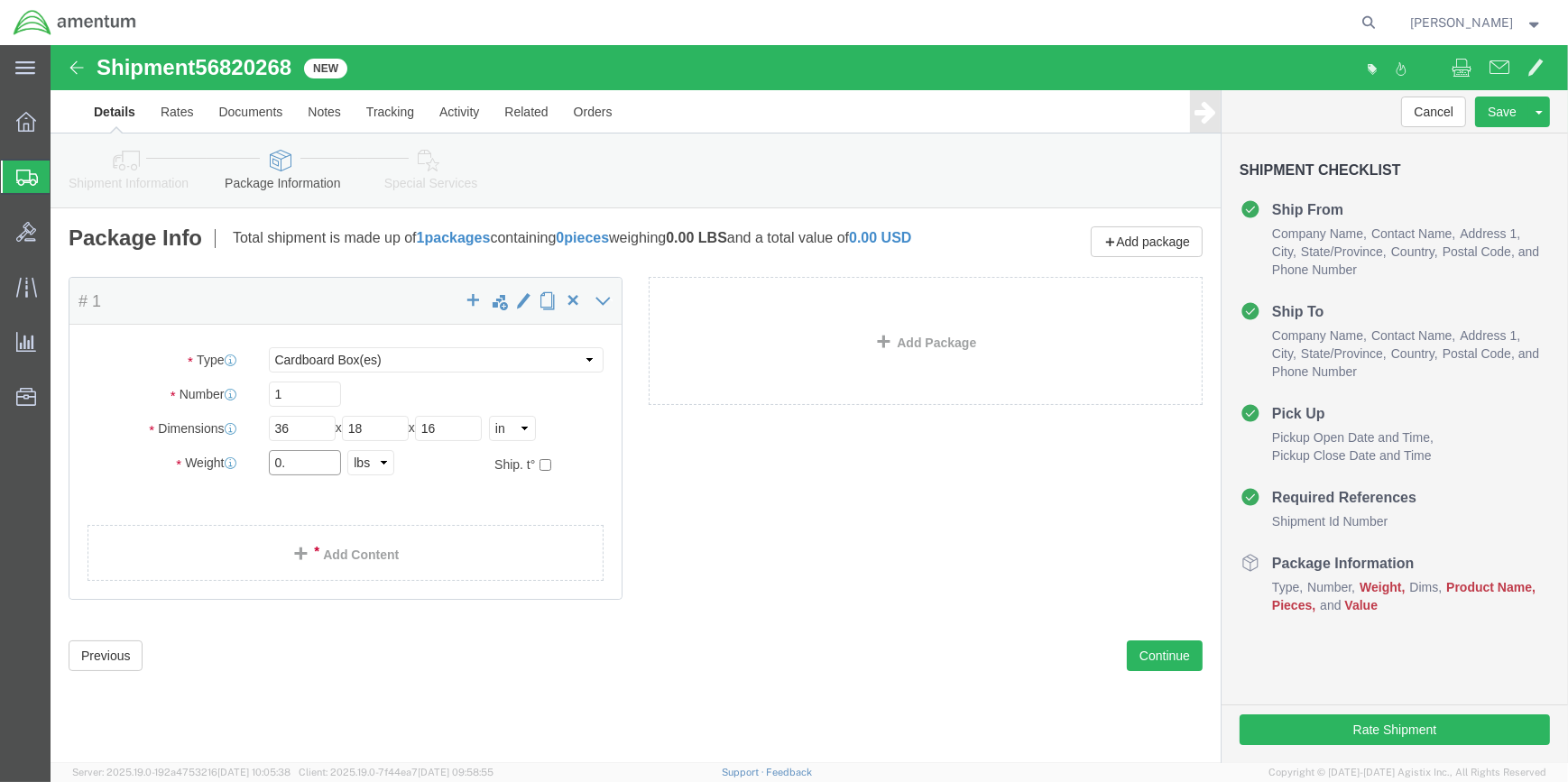
type input "0"
type input "12.5"
click span
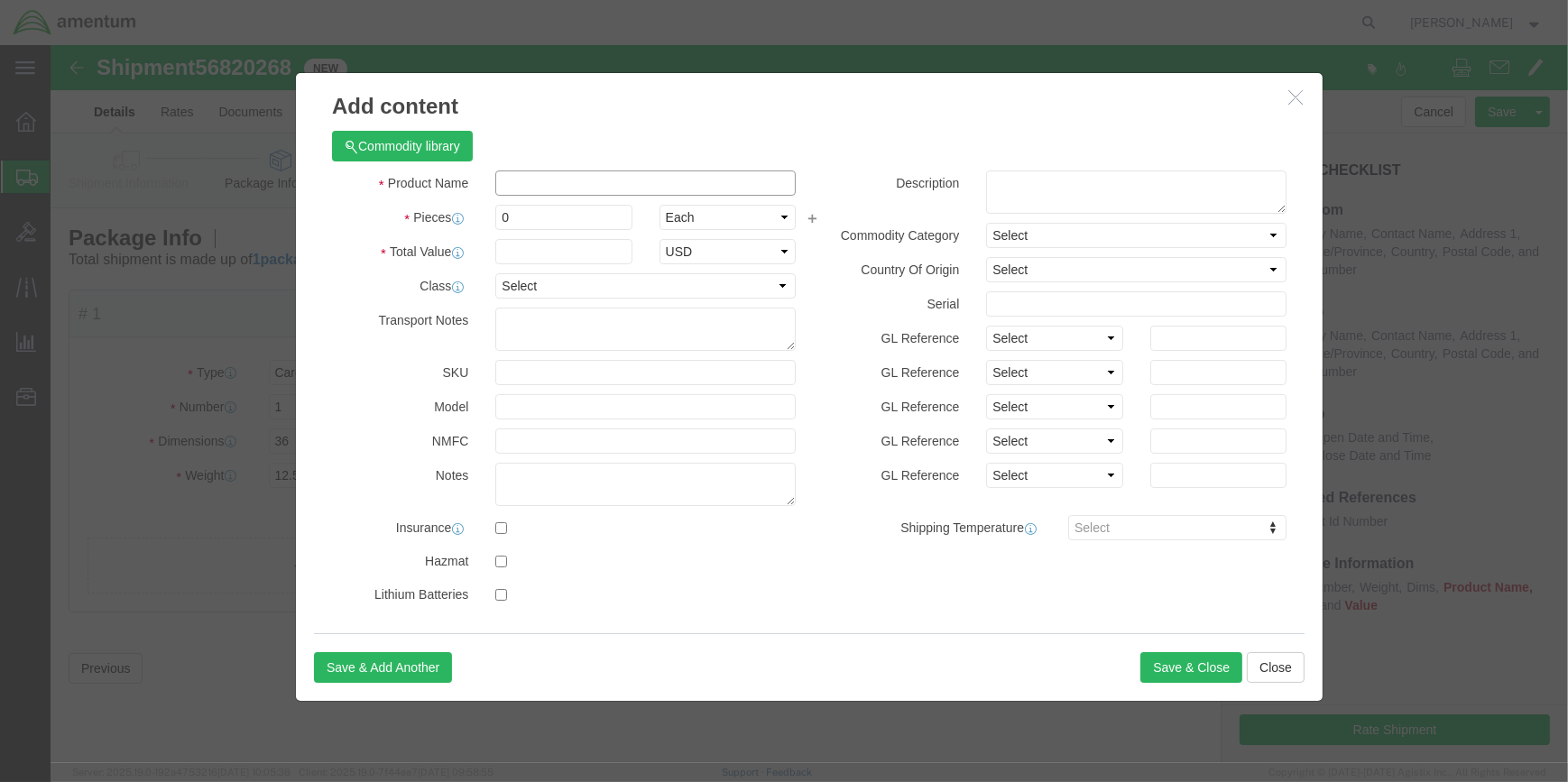
click input "text"
type input "SEAT CUSHION SET"
click input "0"
type input "2"
click input "text"
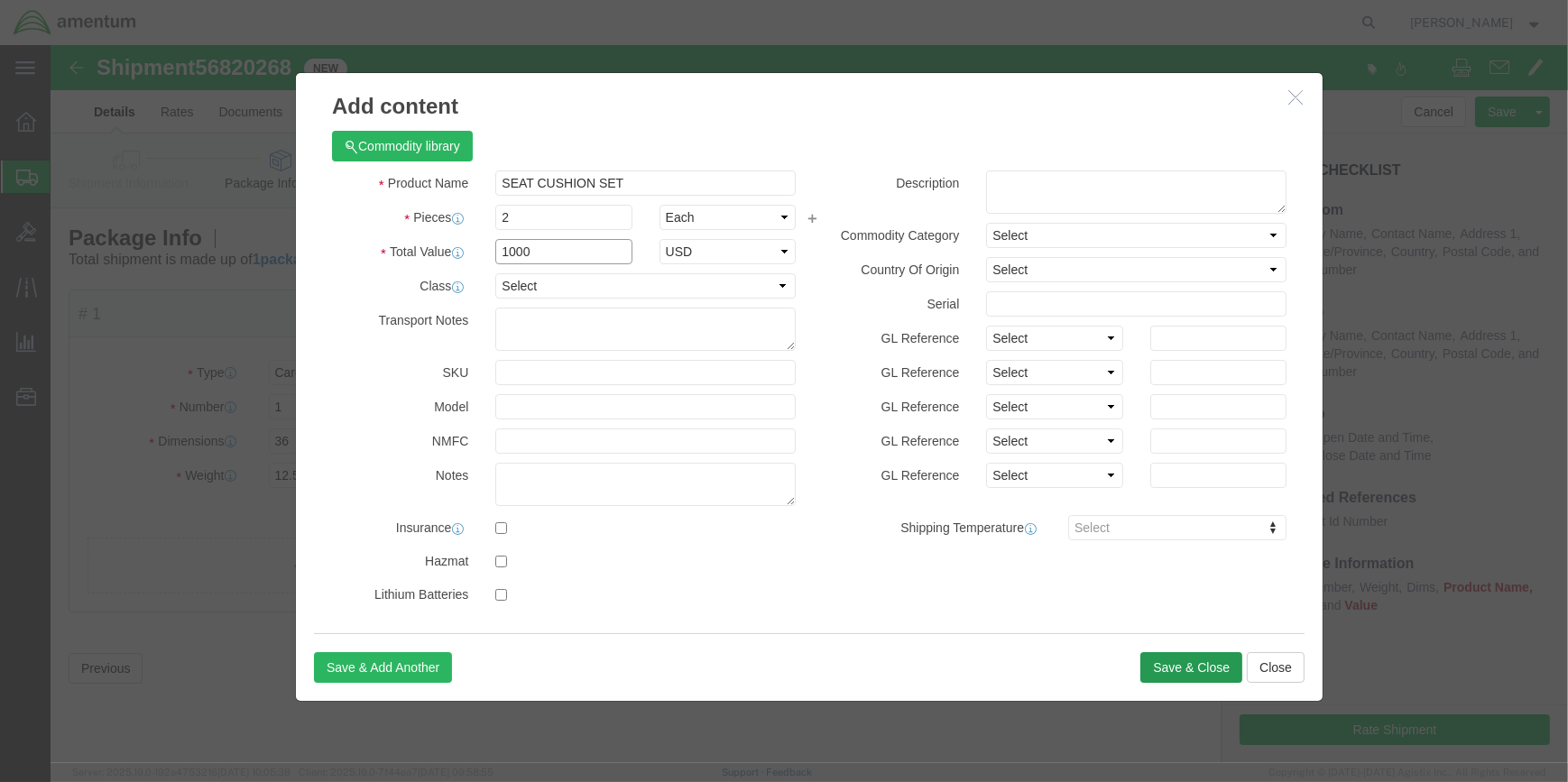
type input "1000"
click button "Save & Close"
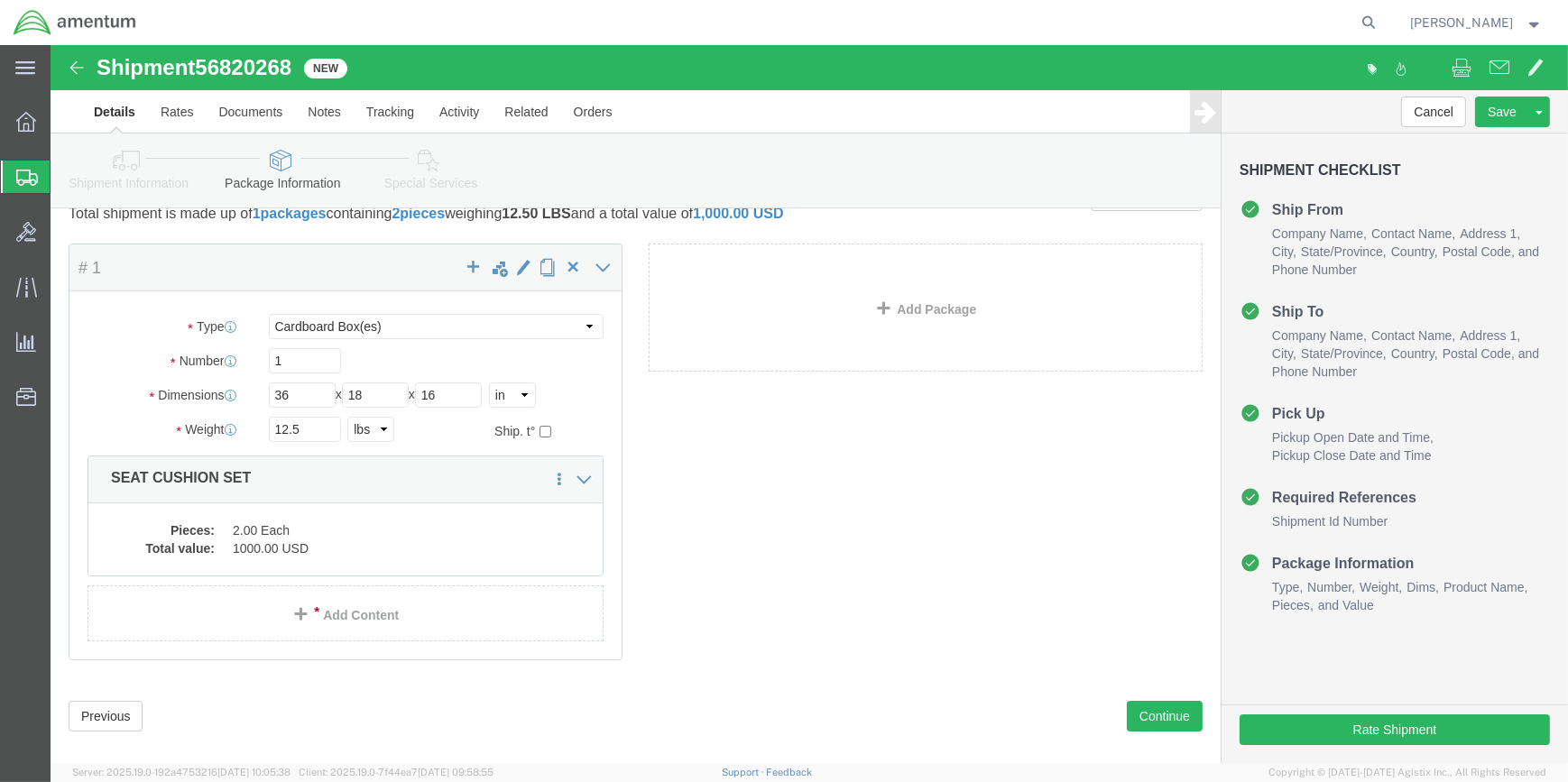
scroll to position [68, 0]
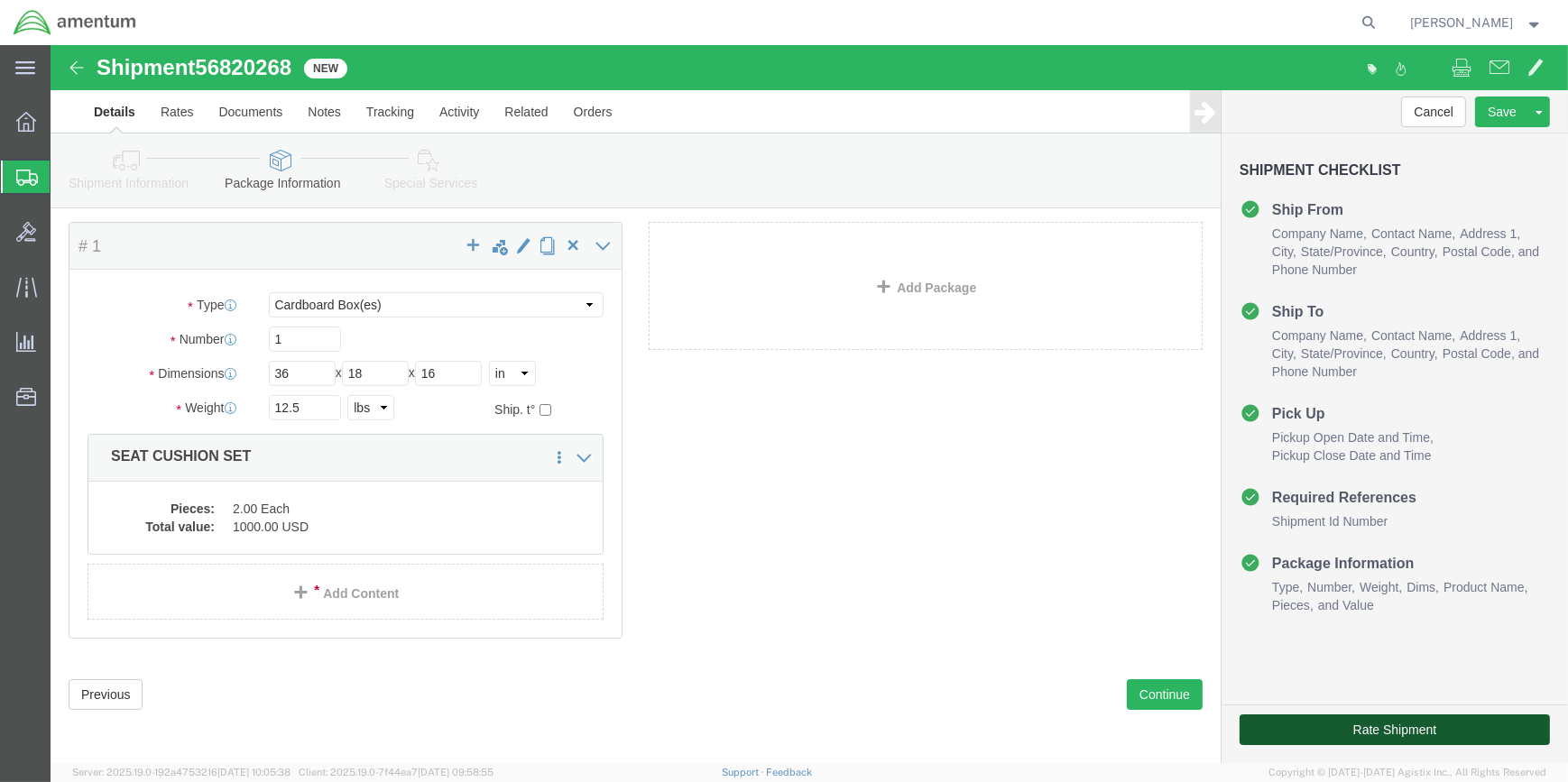
click button "Rate Shipment"
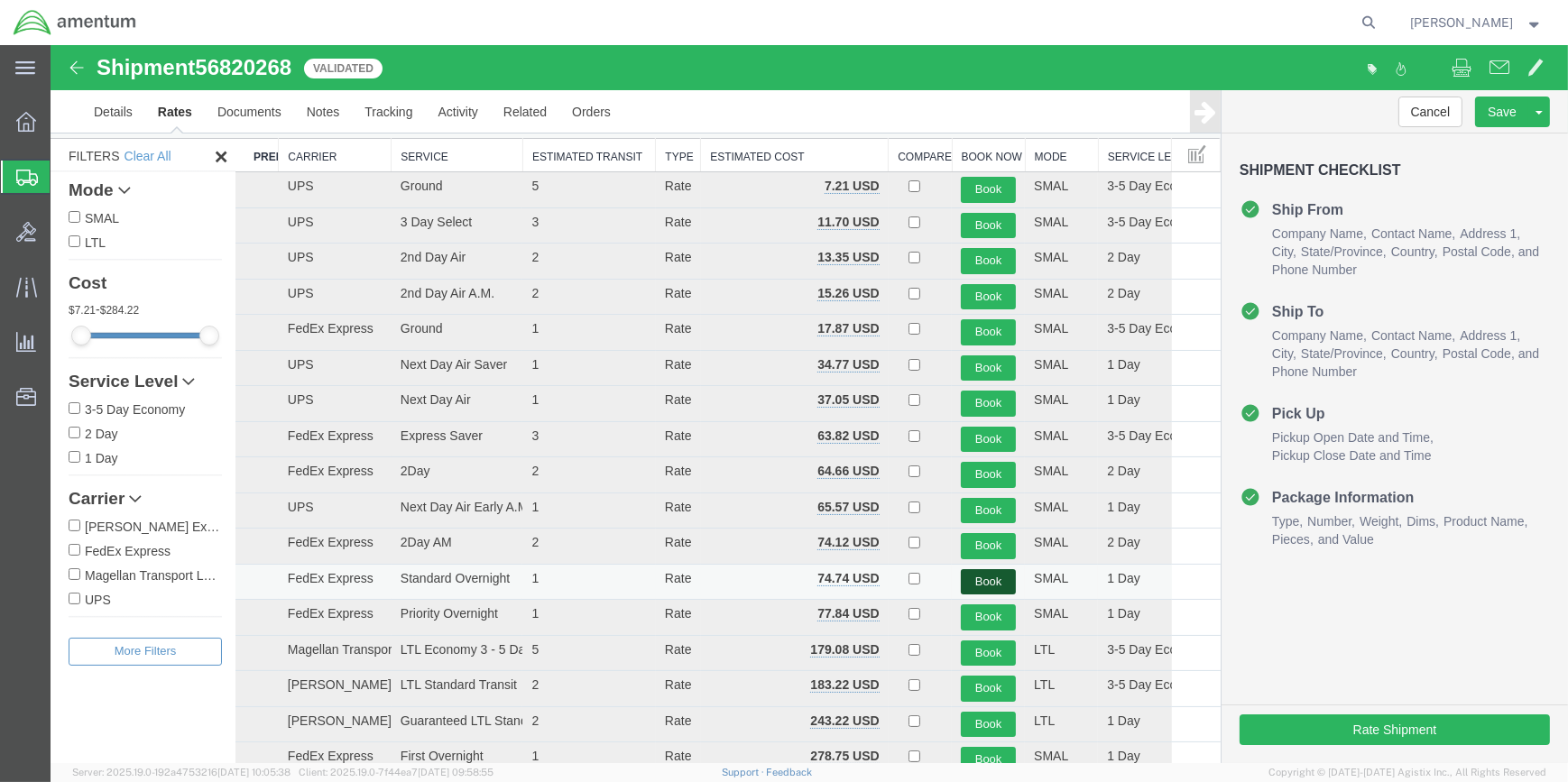
click at [974, 575] on button "Book" at bounding box center [988, 582] width 55 height 27
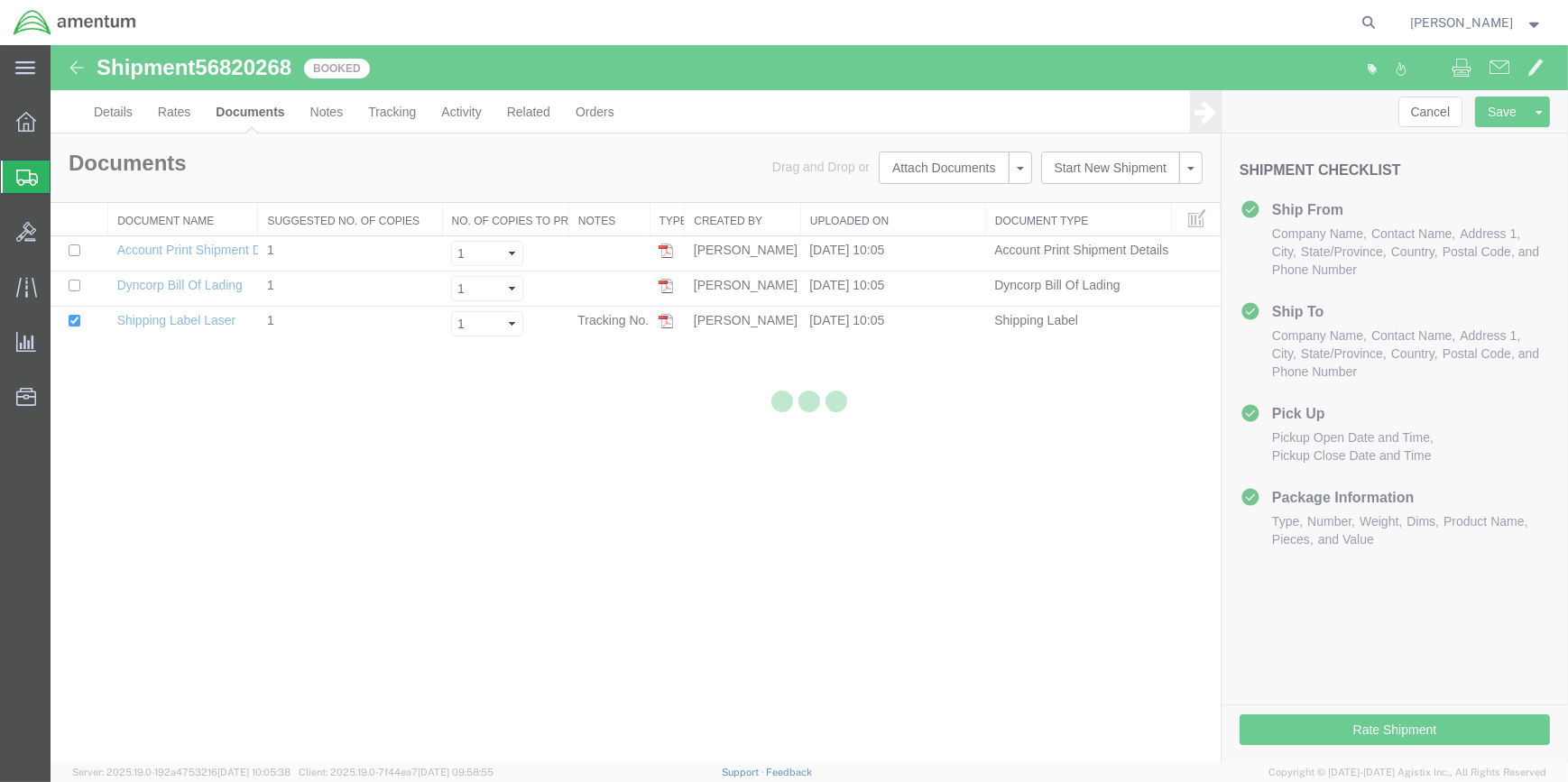
scroll to position [0, 0]
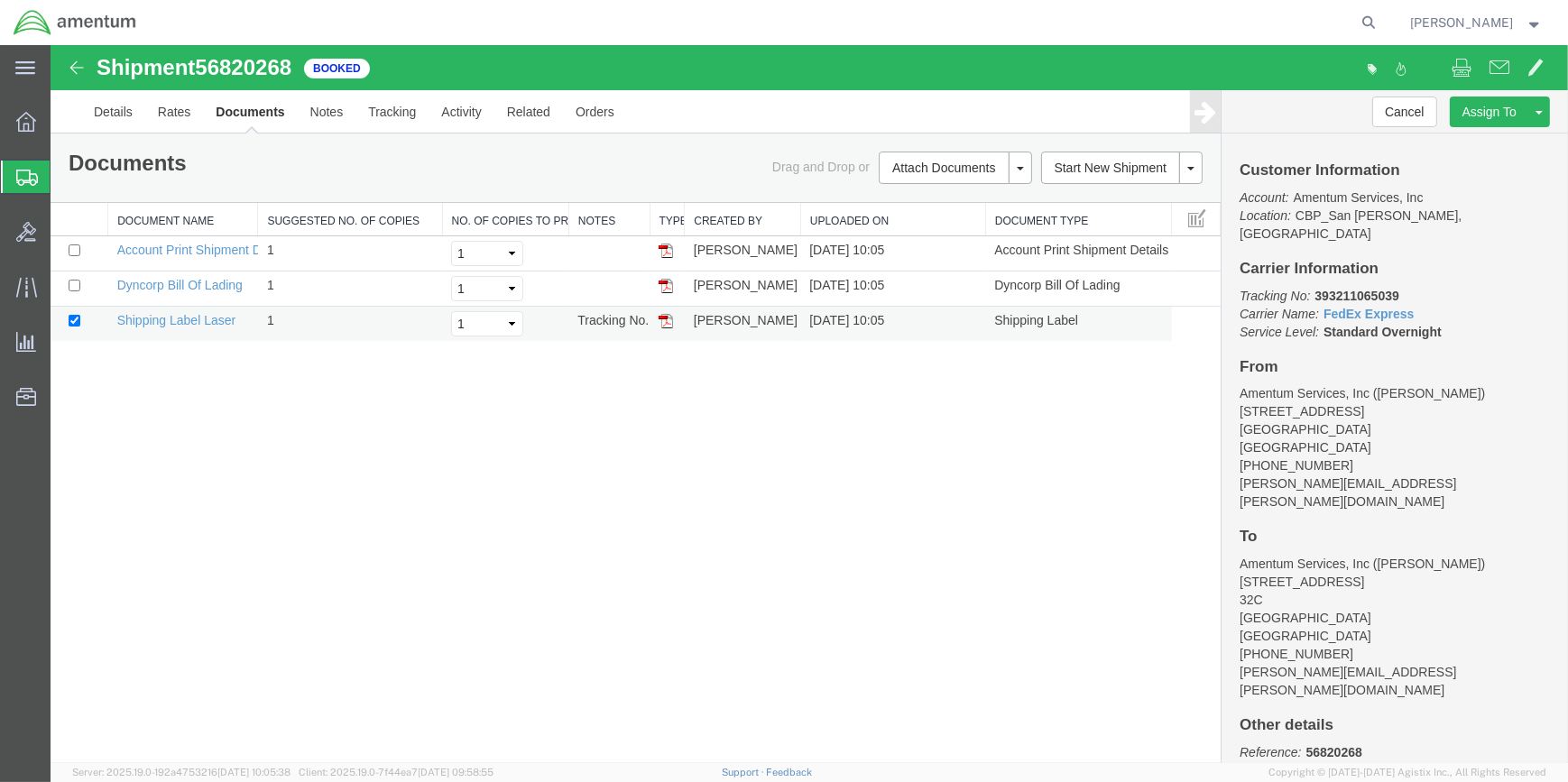
click at [664, 318] on img at bounding box center [666, 321] width 15 height 15
click at [664, 316] on img at bounding box center [666, 321] width 15 height 15
click at [1109, 198] on link "Clone Shipment" at bounding box center [1123, 198] width 156 height 27
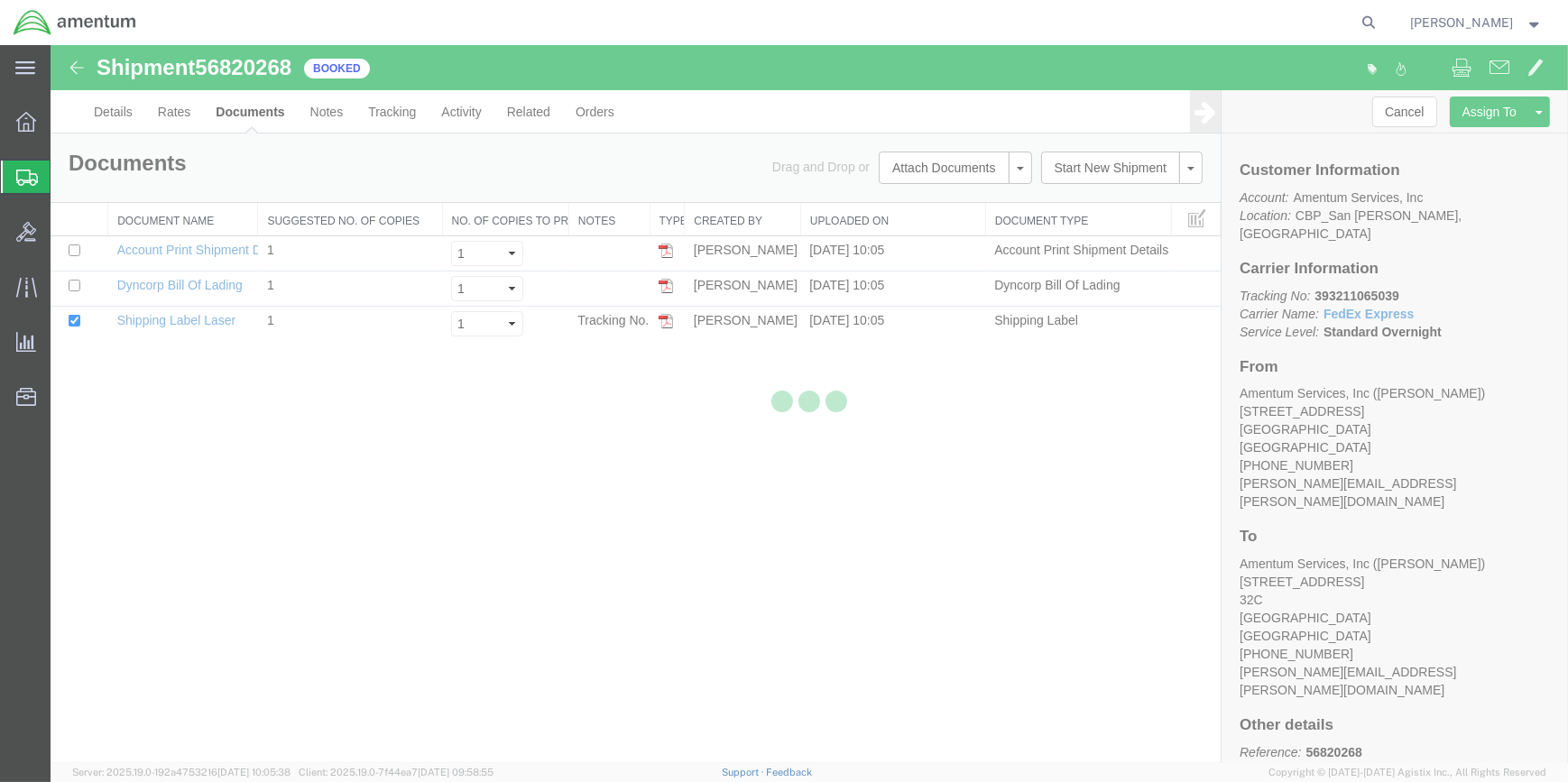
select select "49914"
select select "49941"
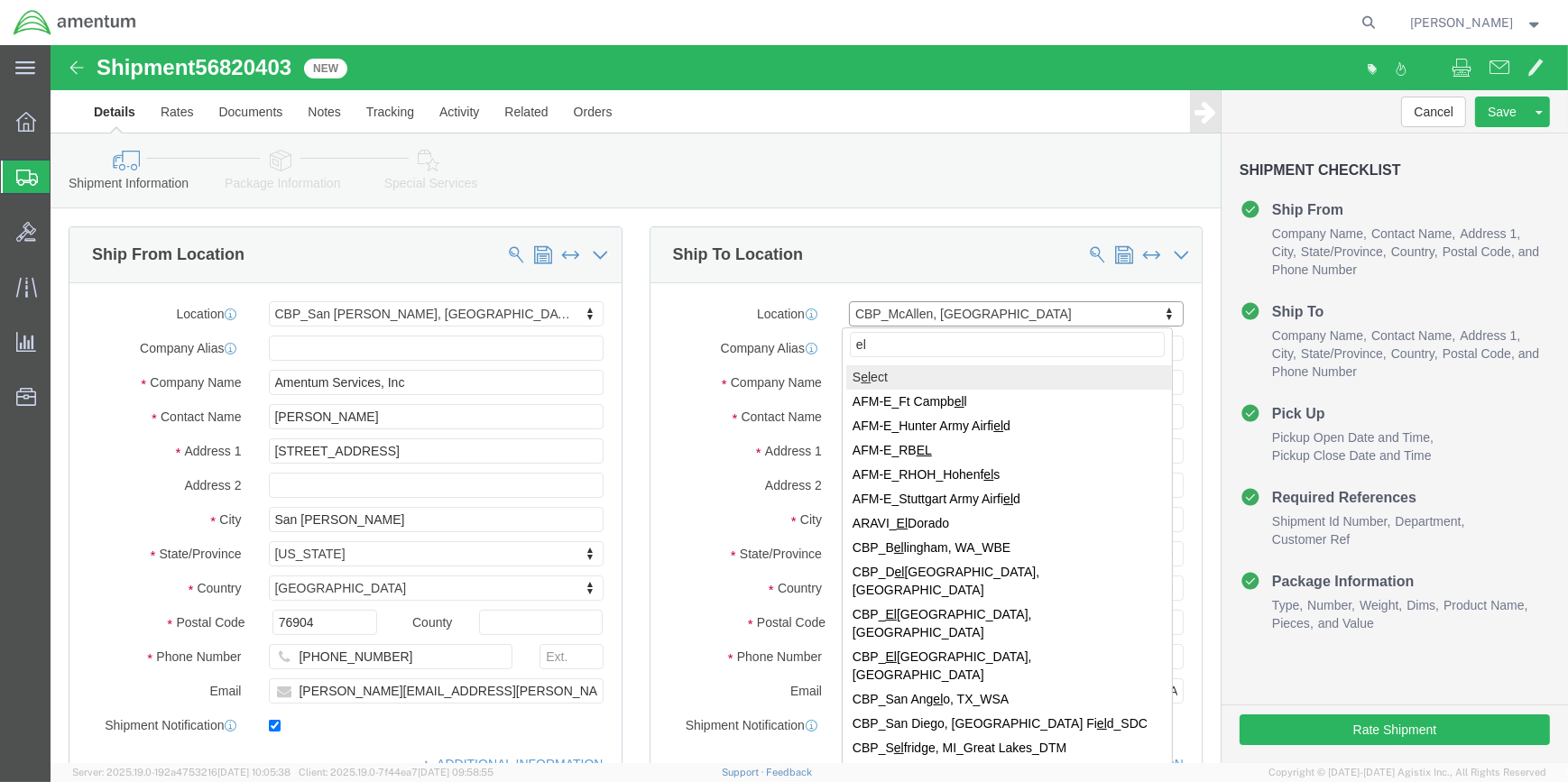
type input "elp"
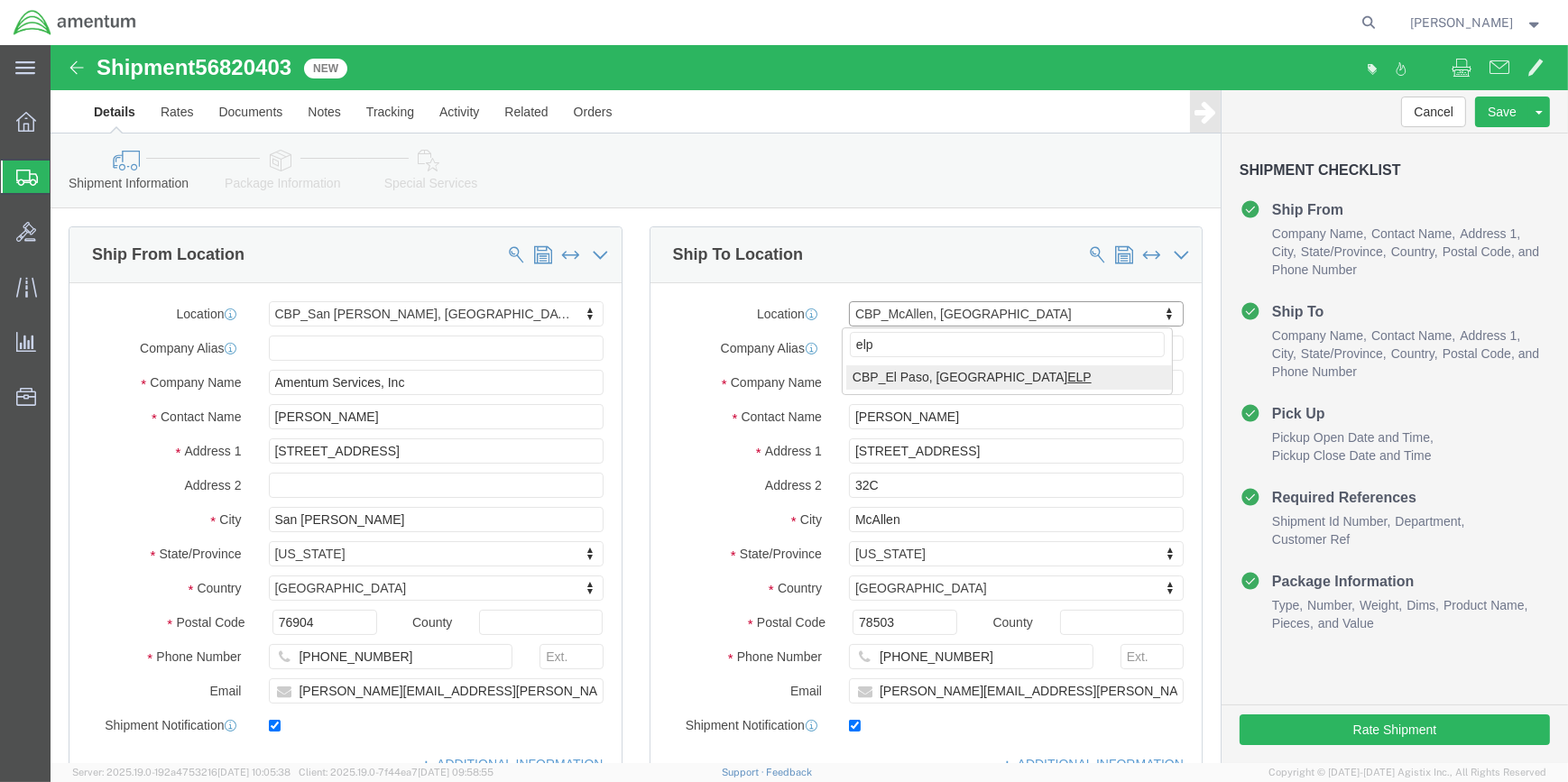
select select "49939"
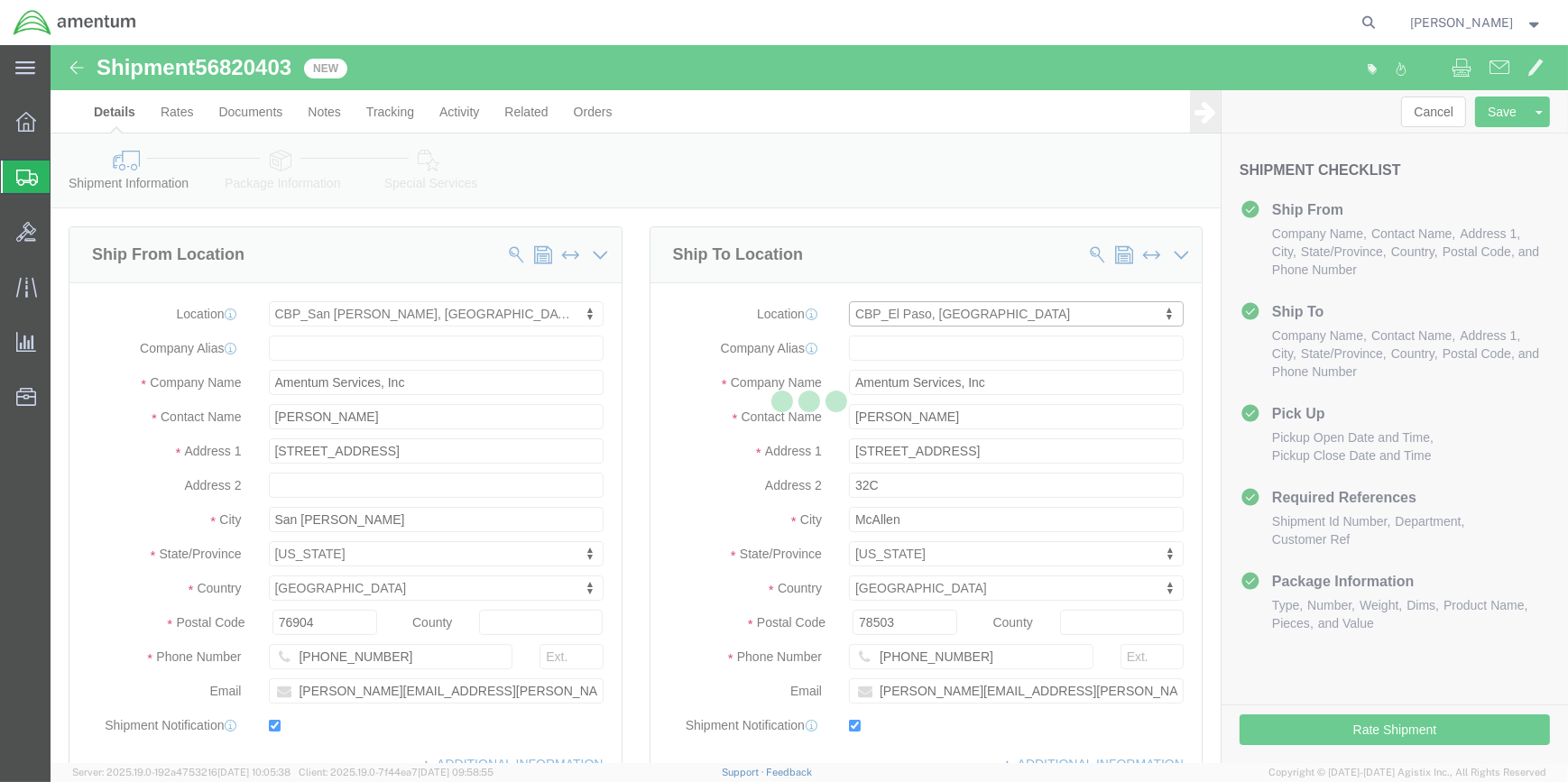
type input "[DATE][PERSON_NAME]"
type input "[STREET_ADDRESS][PERSON_NAME]"
type input "[GEOGRAPHIC_DATA]"
type input "79925"
type input "[PHONE_NUMBER]"
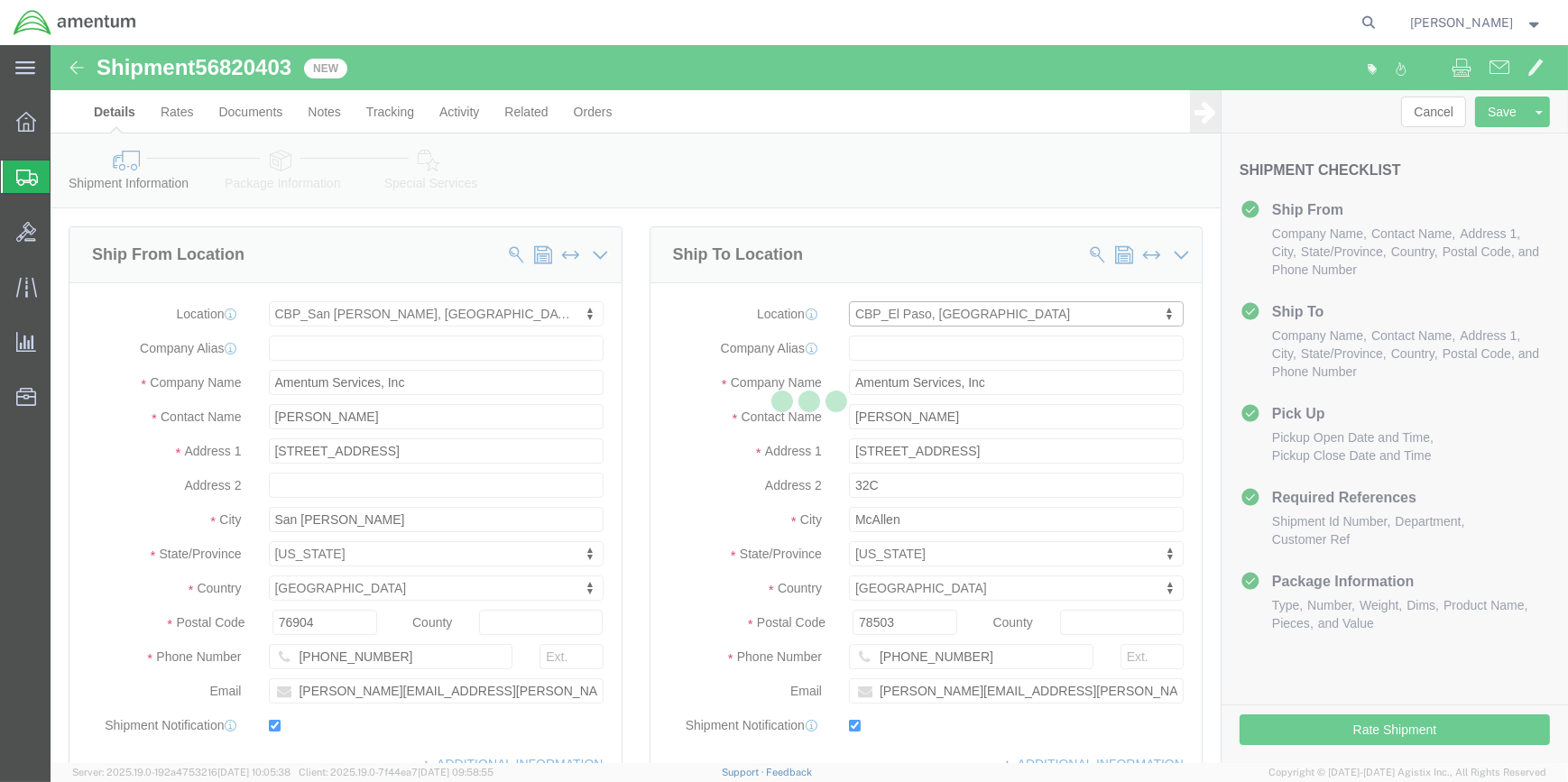
type input "[DATE][EMAIL_ADDRESS][PERSON_NAME][DOMAIN_NAME]"
select select "[GEOGRAPHIC_DATA]"
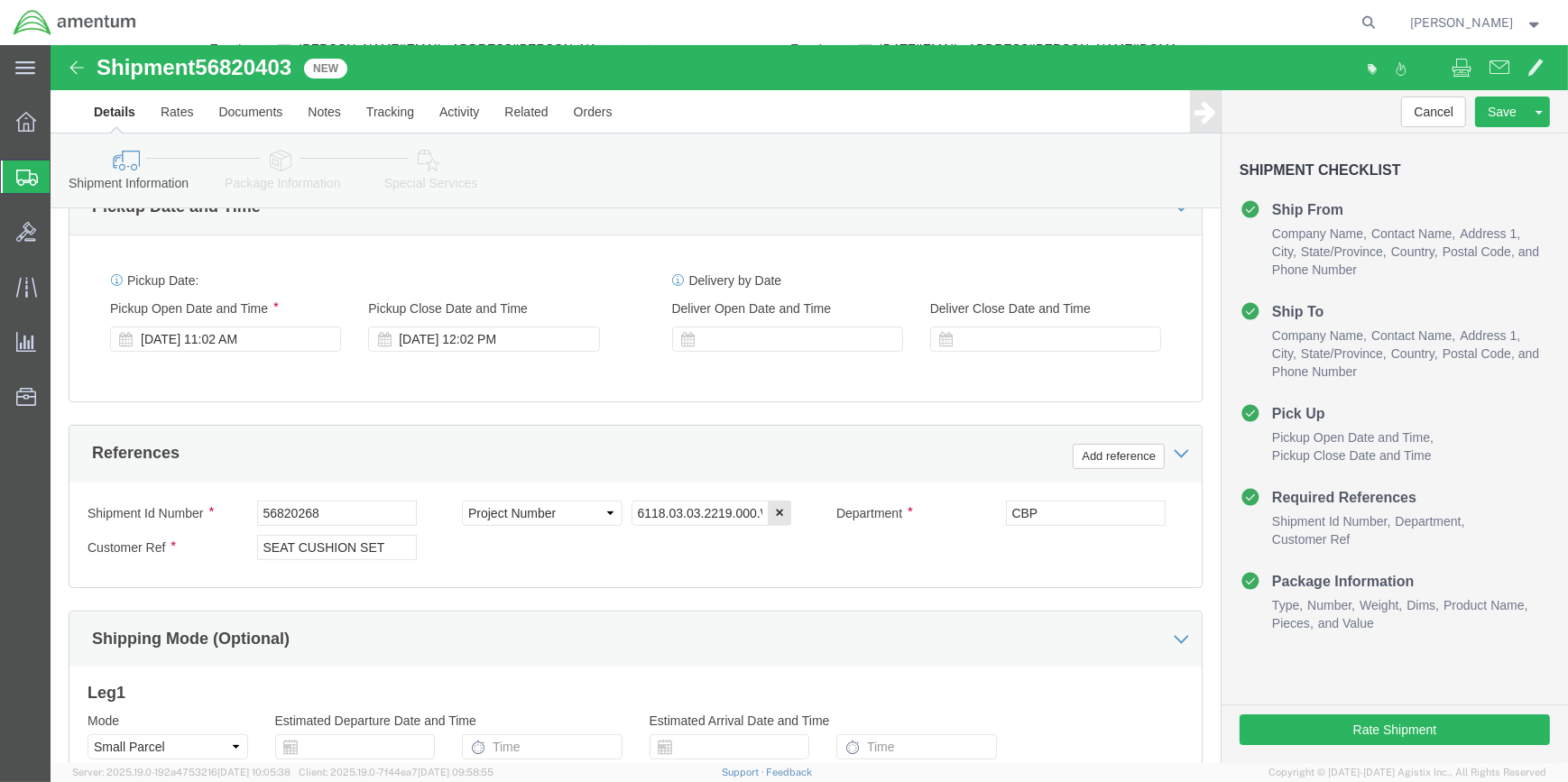
scroll to position [656, 0]
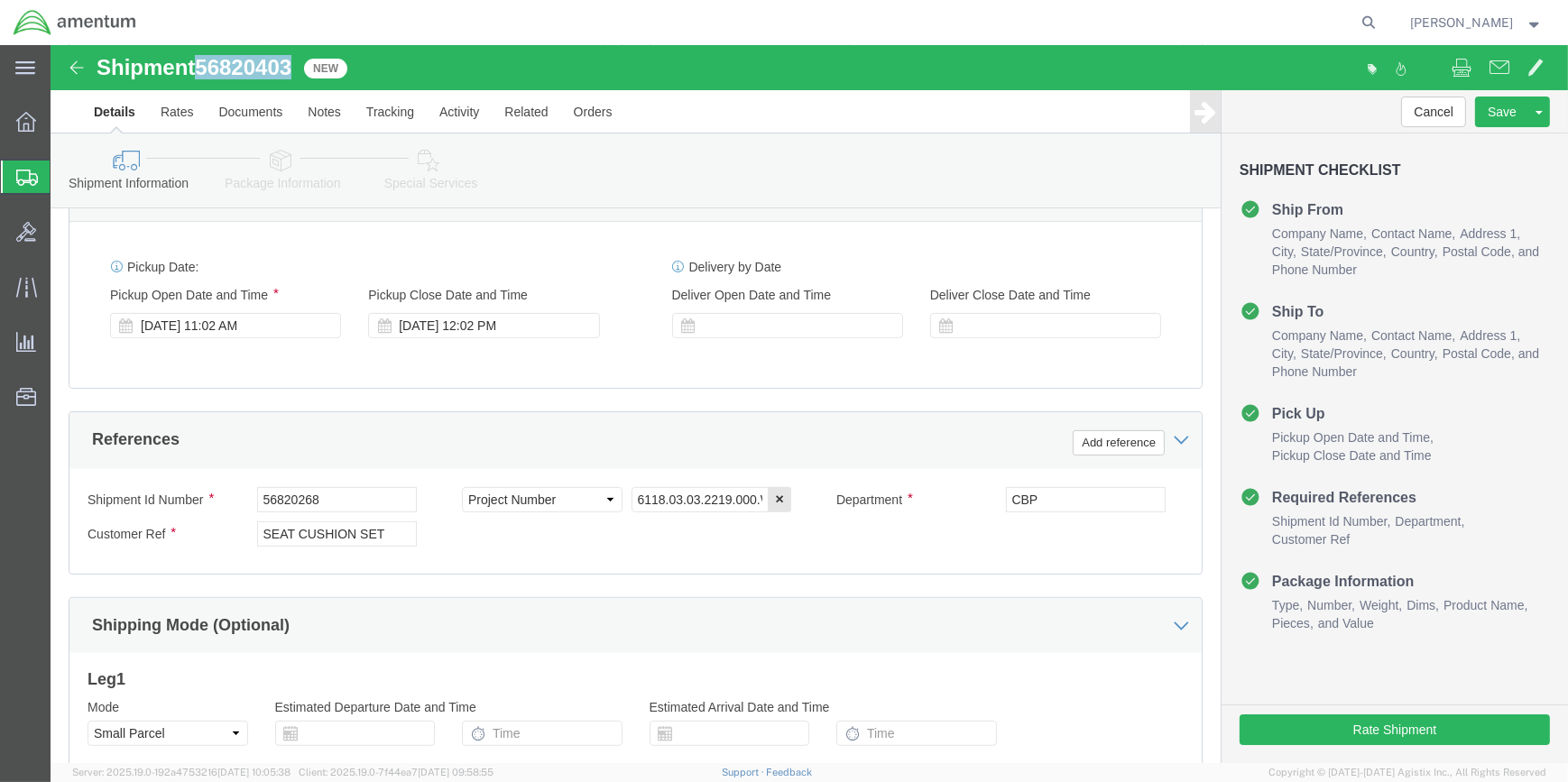
drag, startPoint x: 152, startPoint y: 15, endPoint x: 246, endPoint y: 18, distance: 94.0
click span "56820403"
copy span "56820403"
click input "56820268"
type input "5"
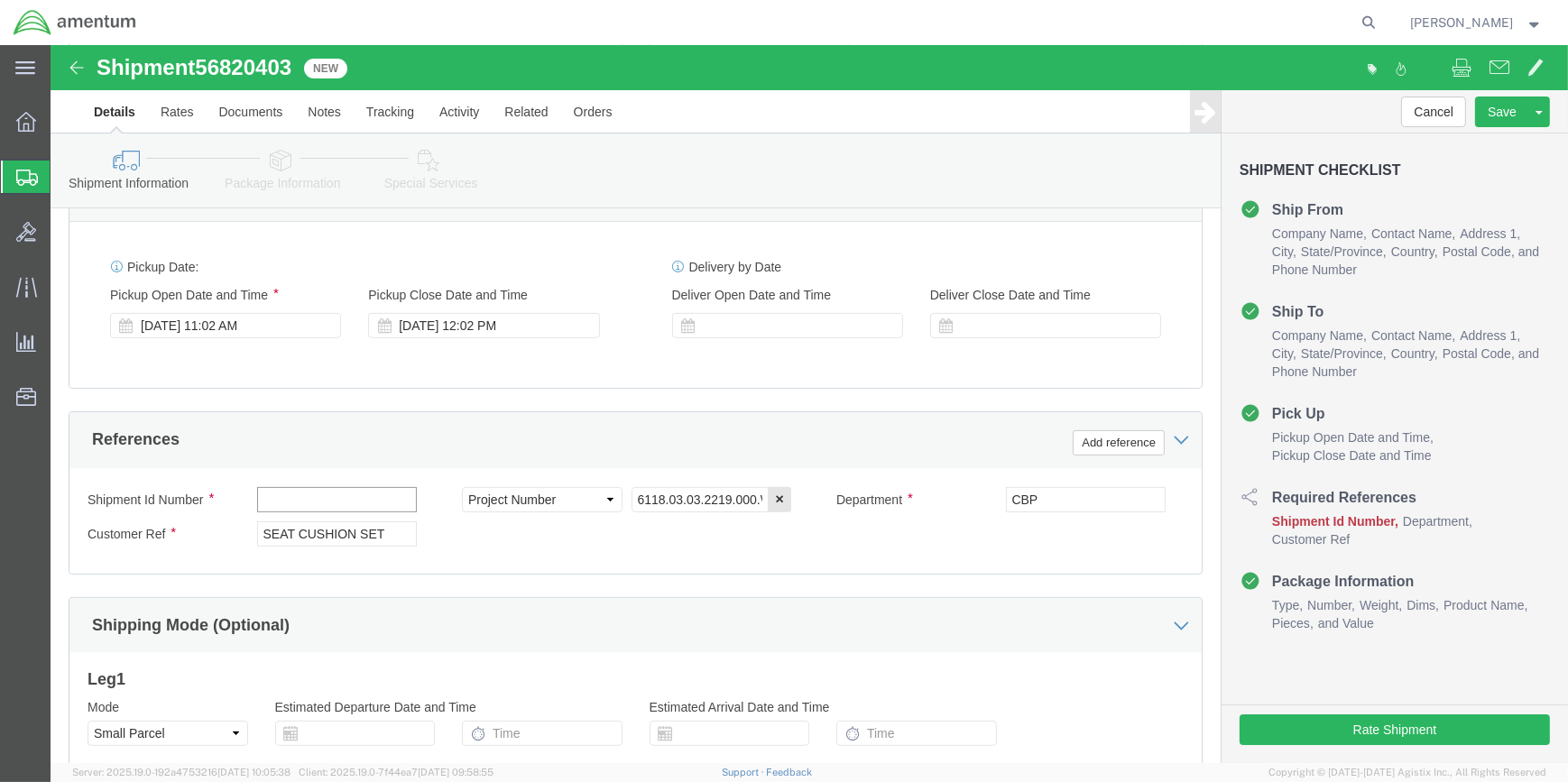
paste input "56820403"
type input "56820403"
click input "SEAT CUSHION SET"
type input "S"
click input "INNER TUBES GSE"
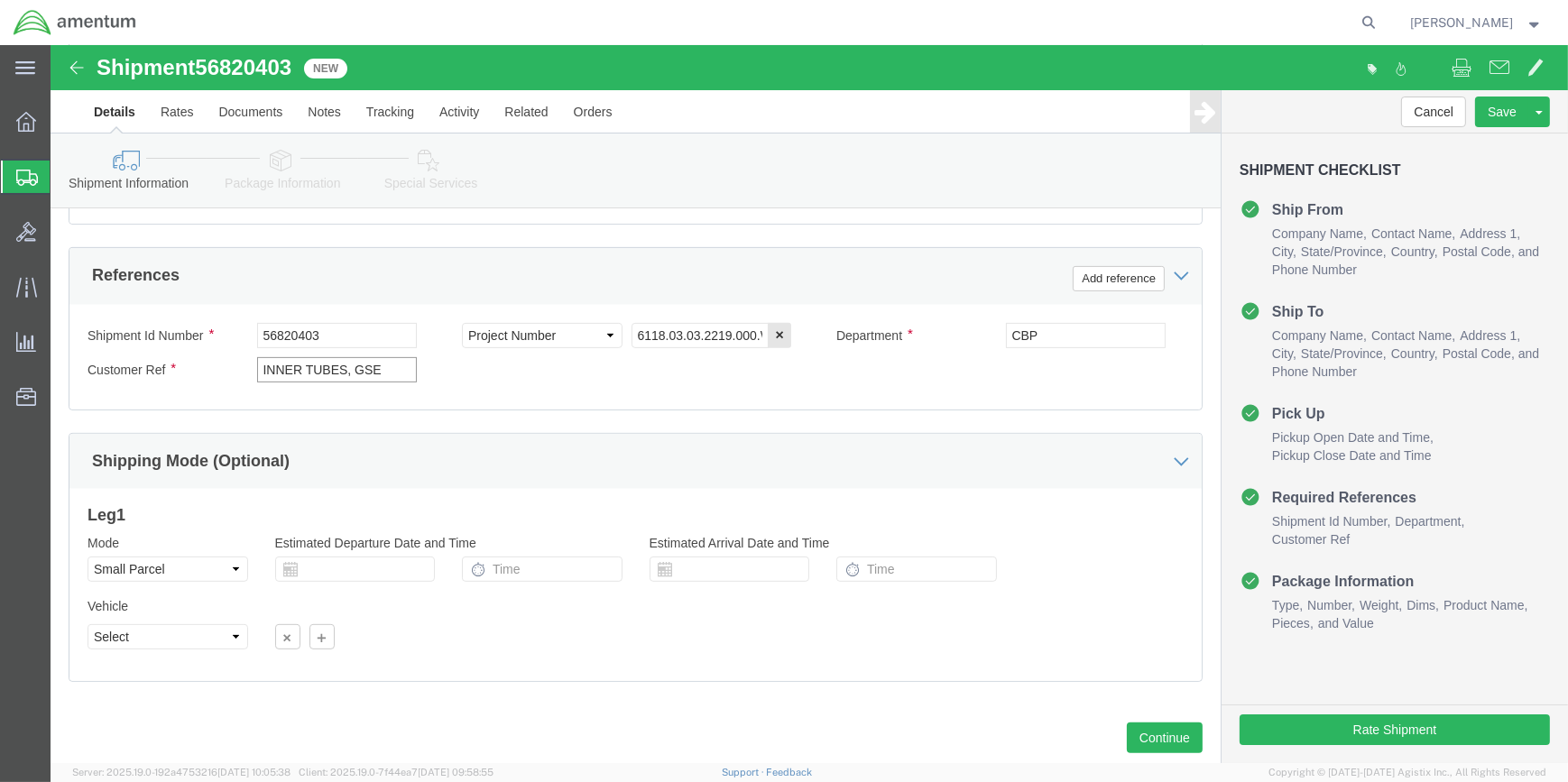
scroll to position [864, 0]
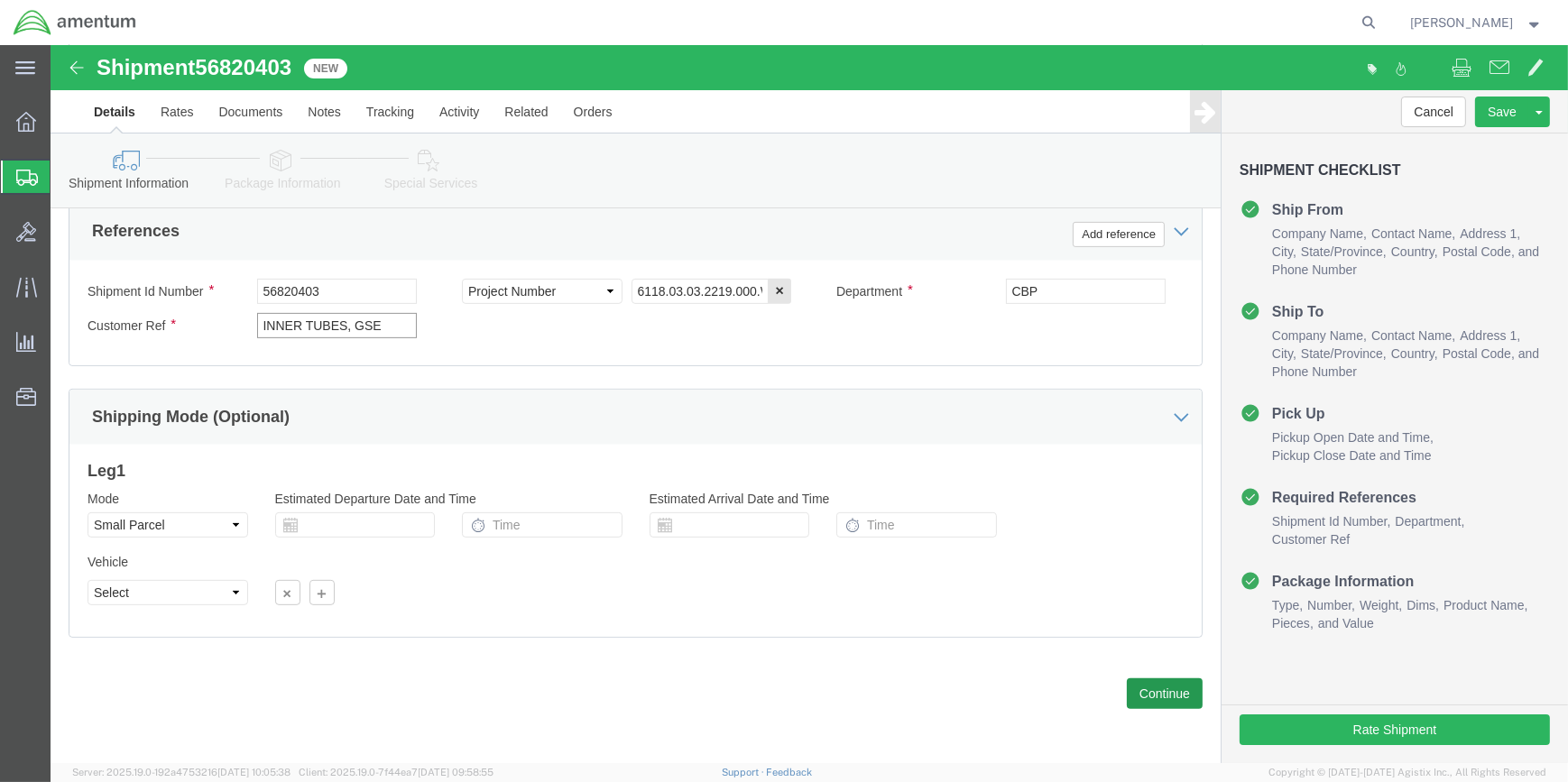
type input "INNER TUBES, GSE"
click button "Continue"
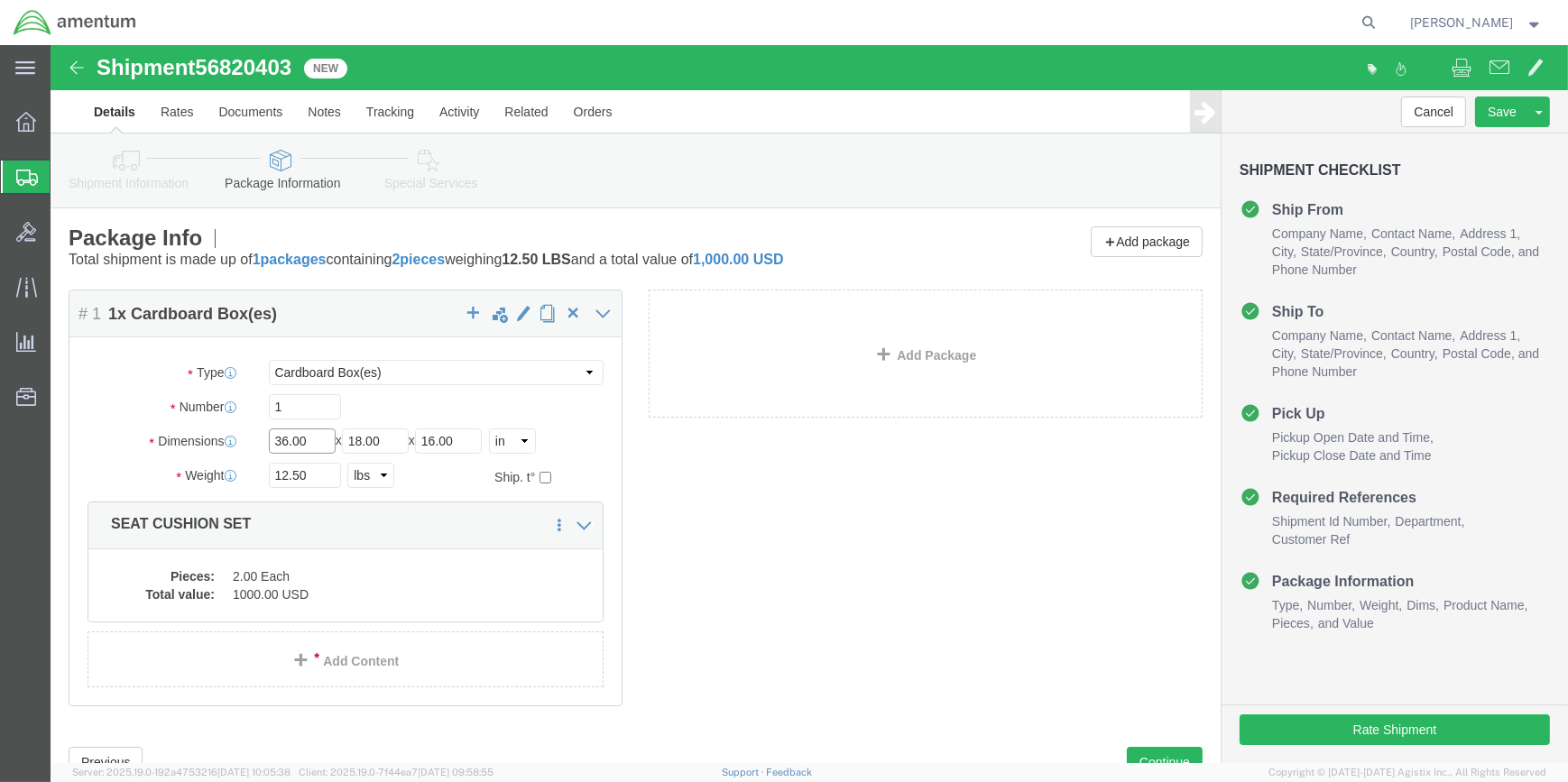
drag, startPoint x: 253, startPoint y: 389, endPoint x: 298, endPoint y: 388, distance: 45.0
click input "36.00"
type input "3"
type input "16"
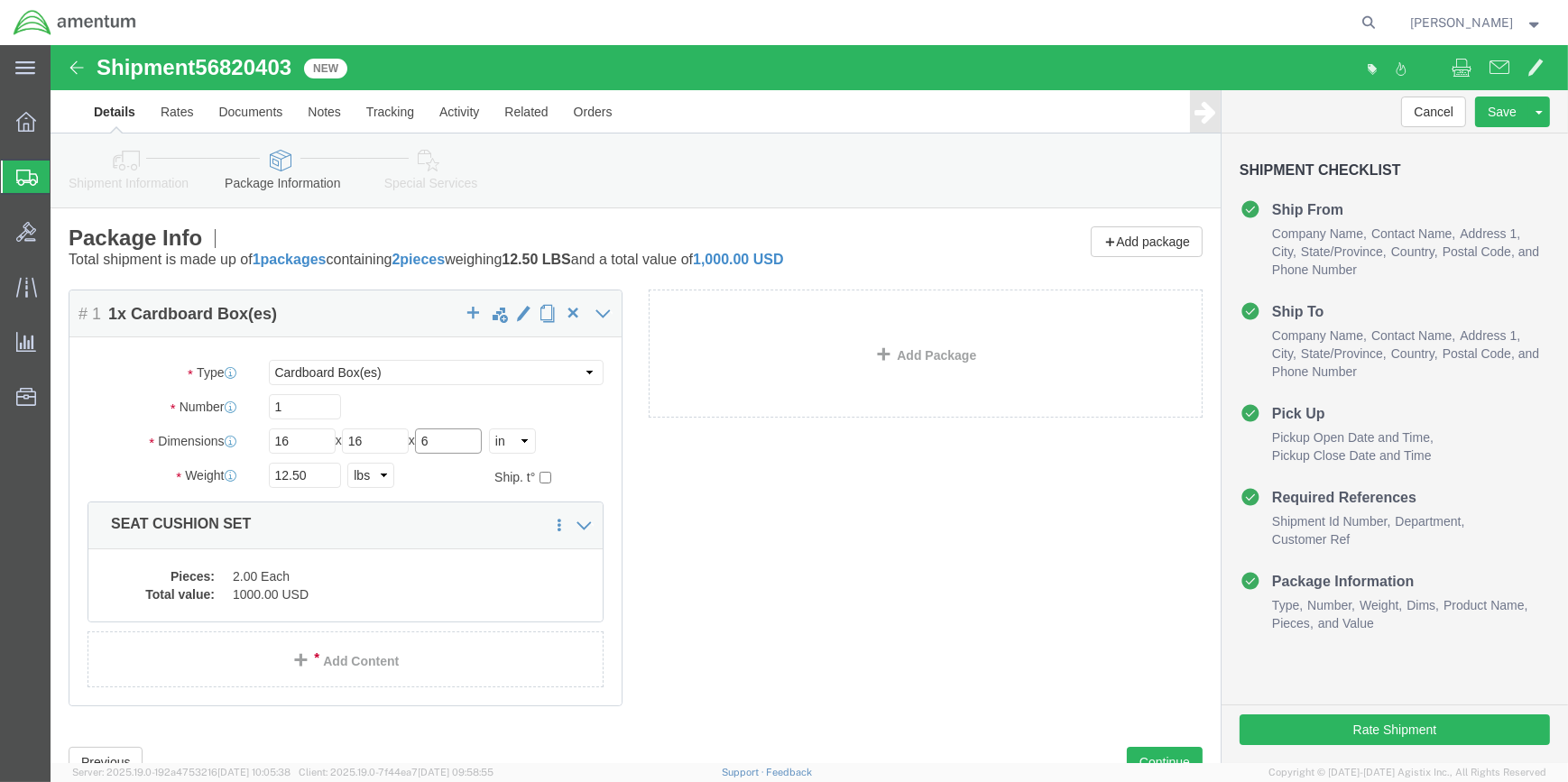
type input "6"
click input "12.50"
type input "1"
type input "6"
click dd "2.00 Each"
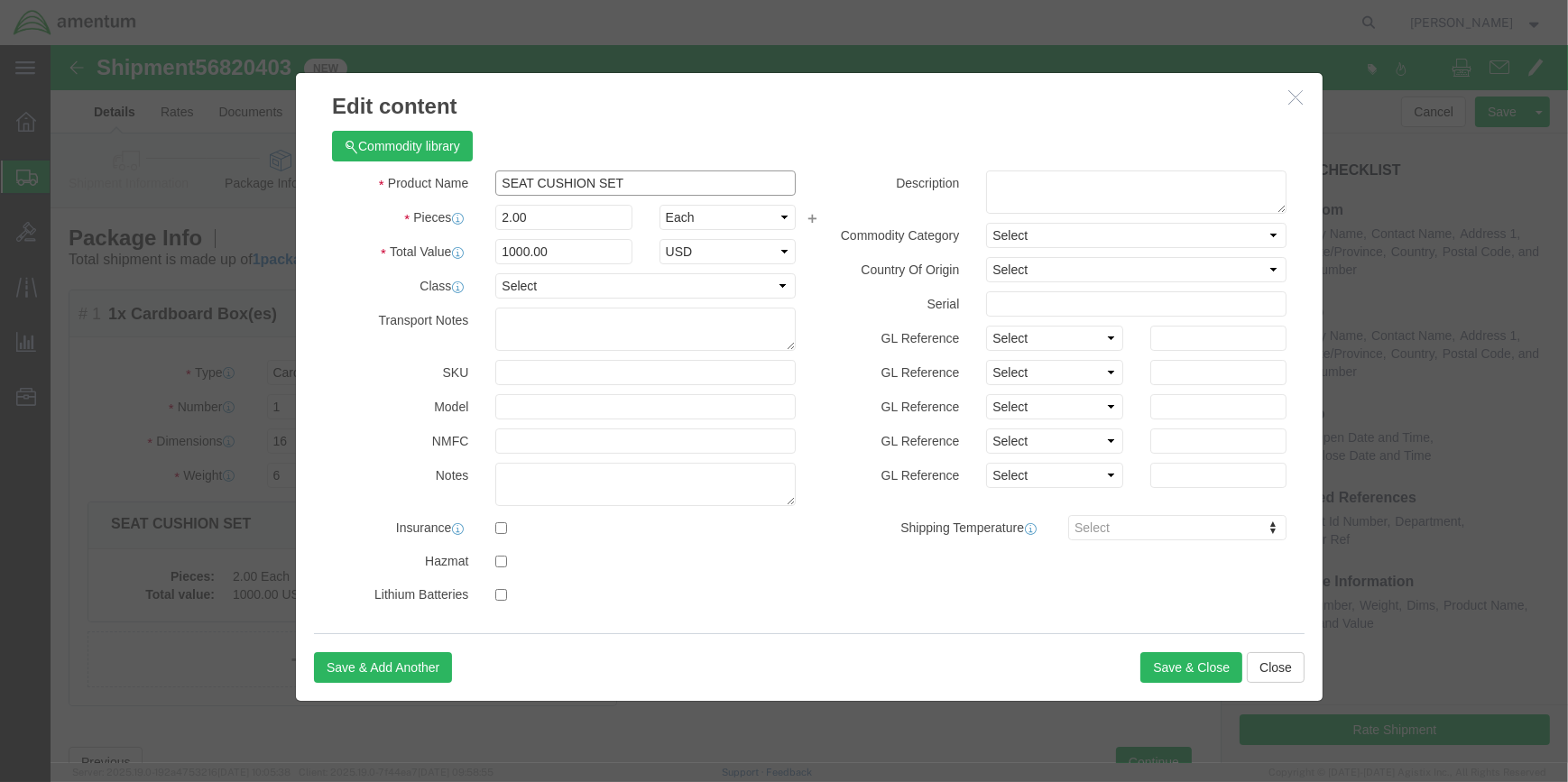
drag, startPoint x: 570, startPoint y: 134, endPoint x: 421, endPoint y: 123, distance: 149.4
click div "SEAT CUSHION SET"
type input "INNER TUBES, GSE"
click input "2.00"
type input "2"
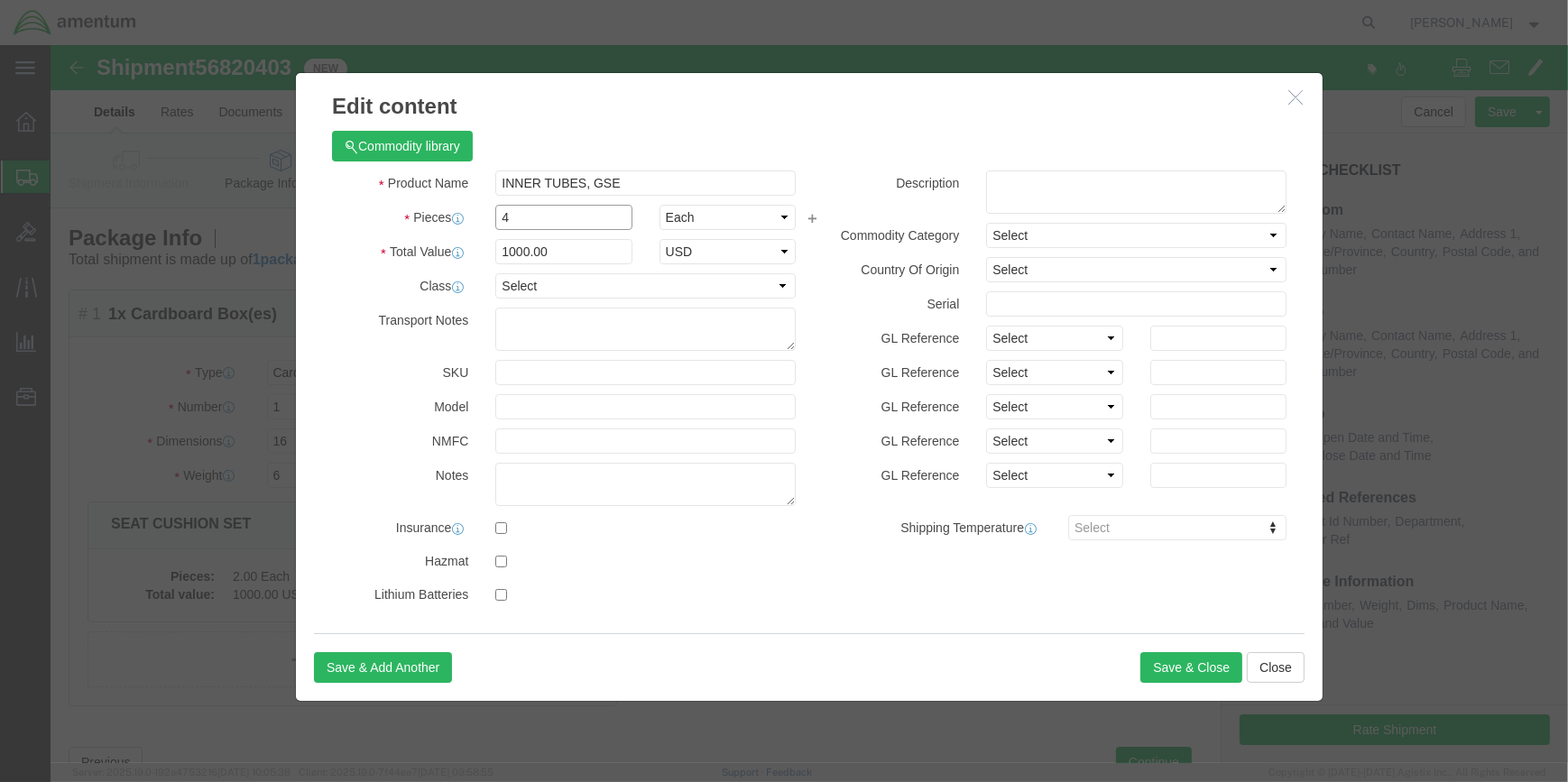
type input "4"
click input "2000"
type input "2"
type input "="
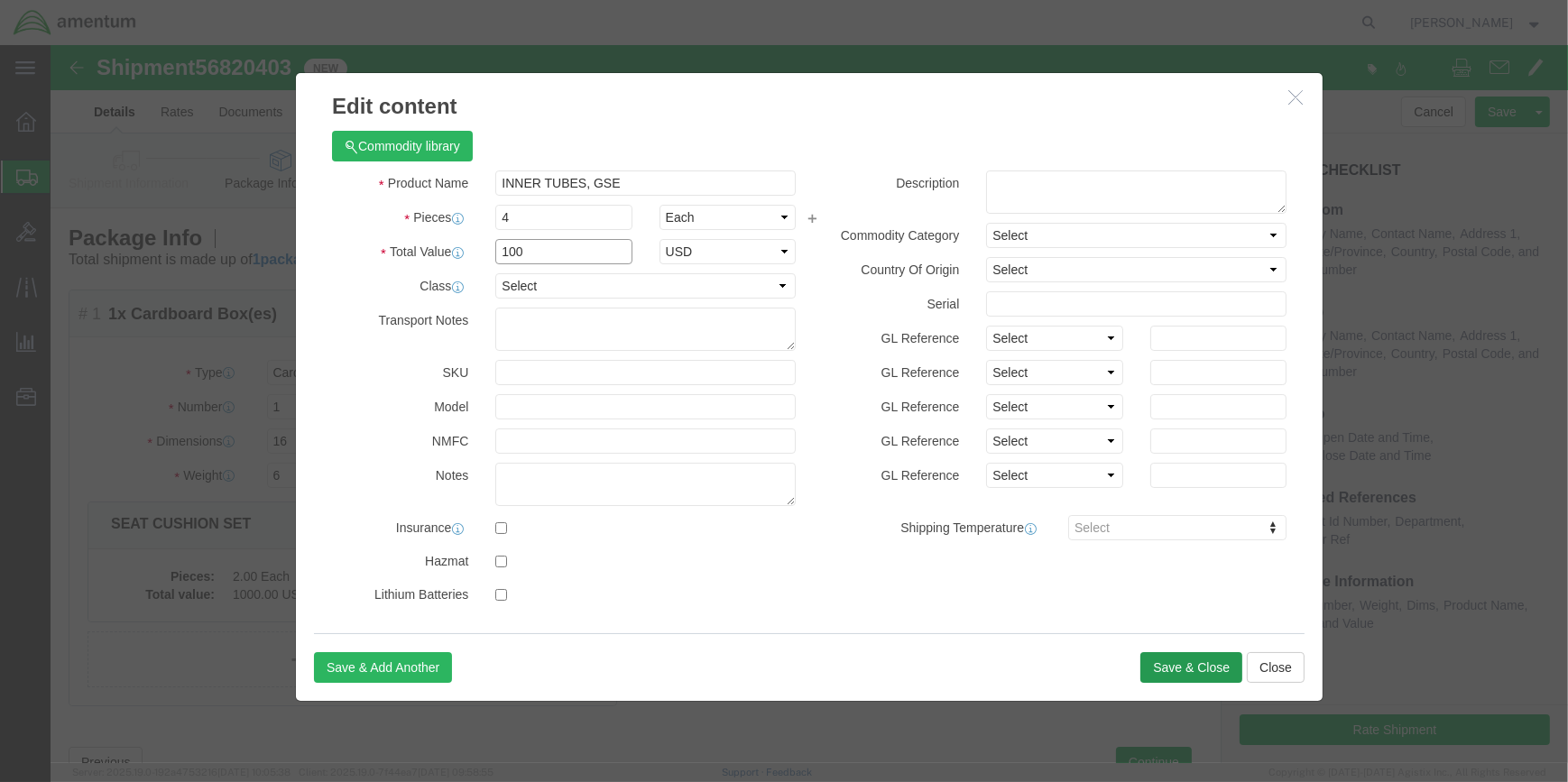
type input "100"
click button "Save & Close"
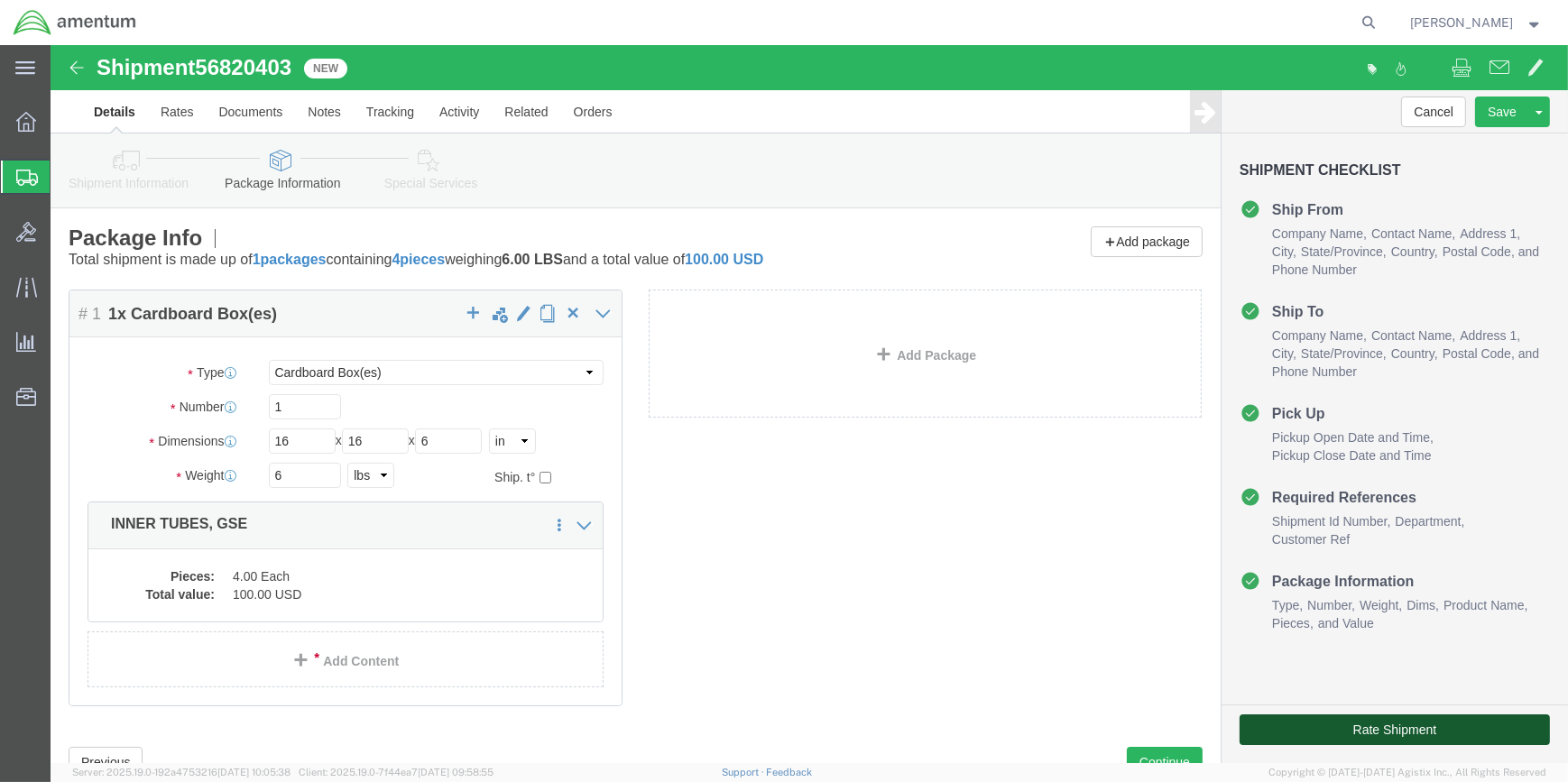
click button "Rate Shipment"
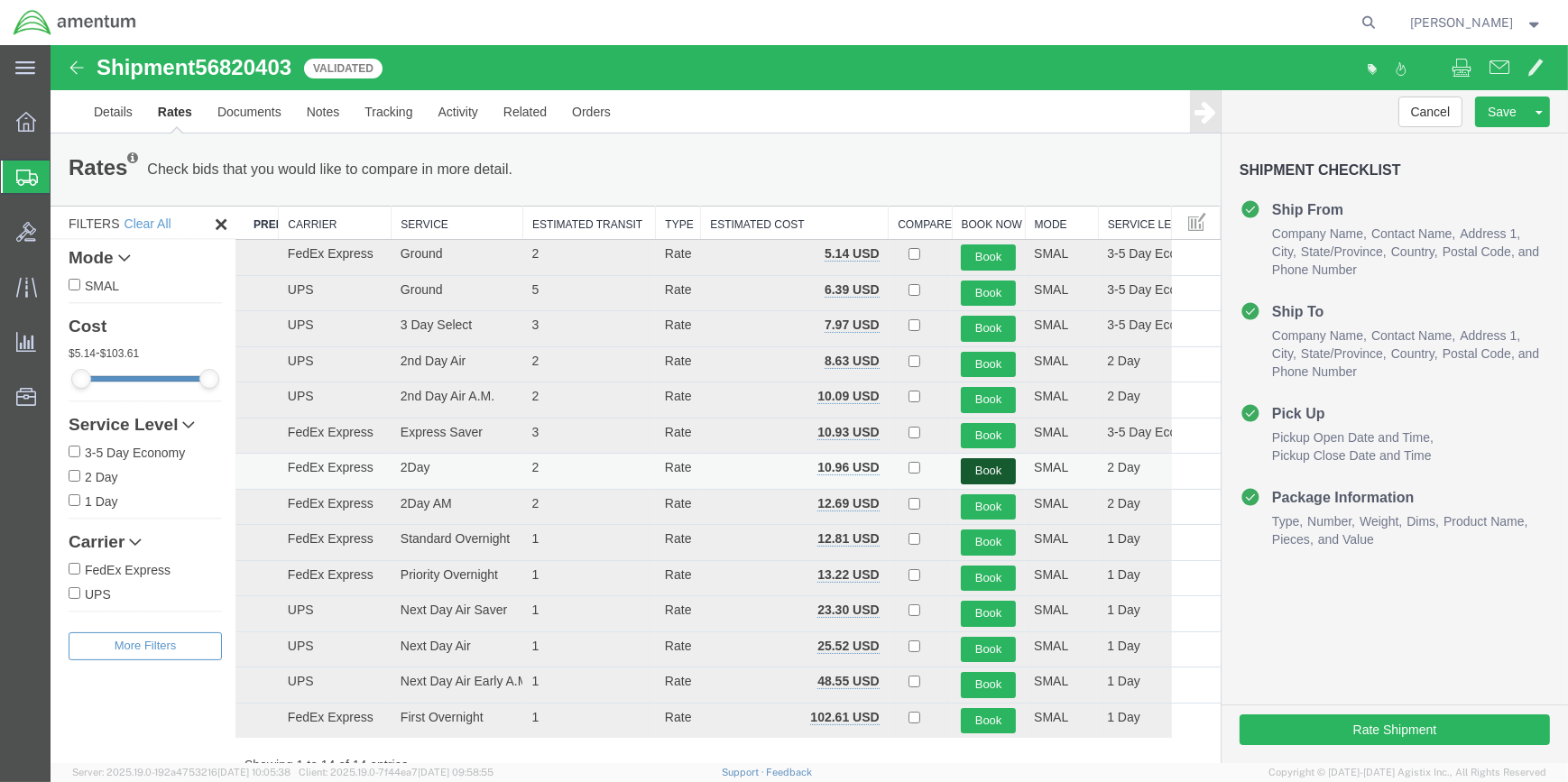
click at [985, 469] on button "Book" at bounding box center [988, 471] width 55 height 27
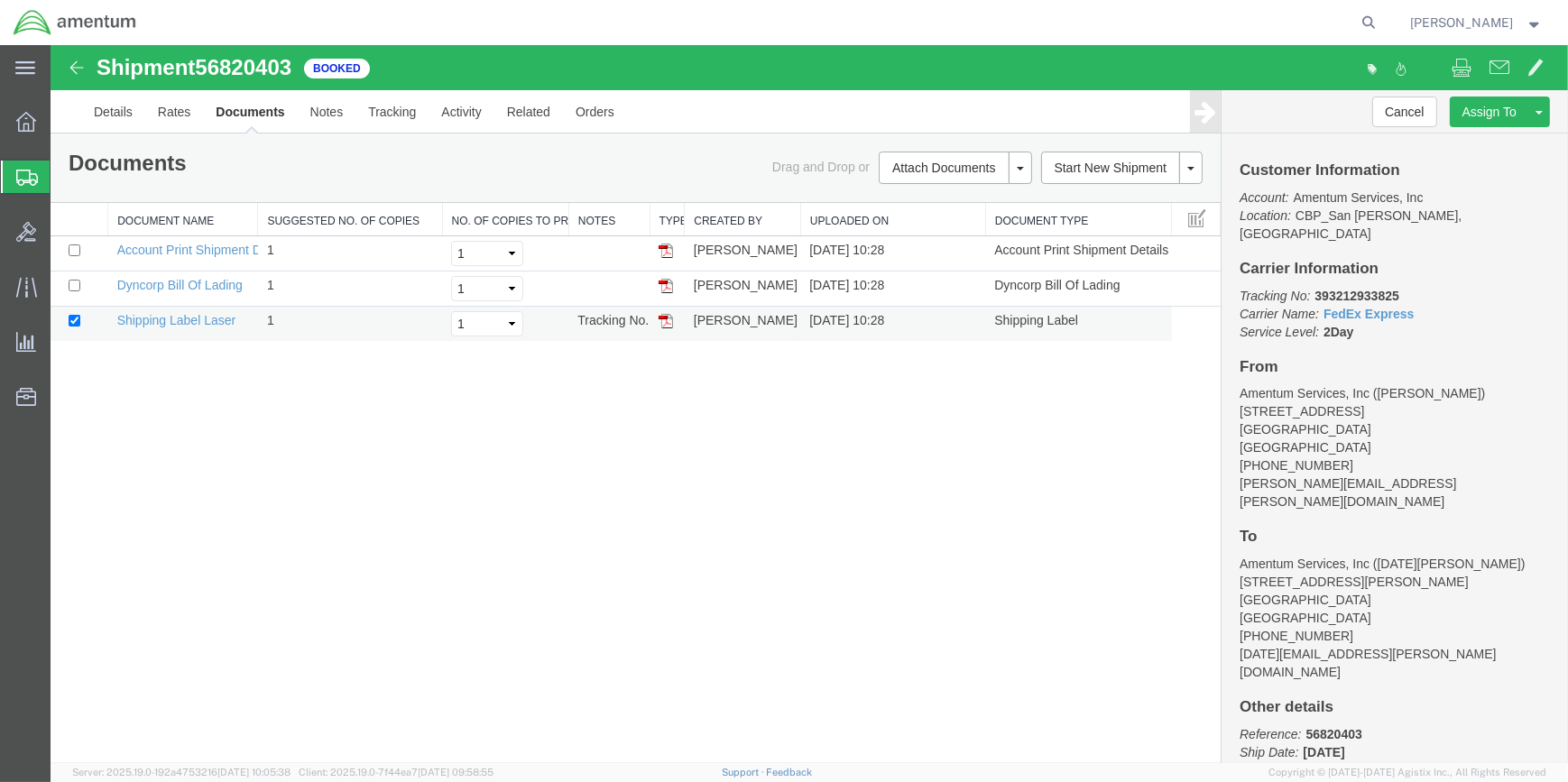
click at [667, 325] on img at bounding box center [666, 321] width 15 height 15
click at [1097, 192] on link "Clone Shipment" at bounding box center [1123, 198] width 156 height 27
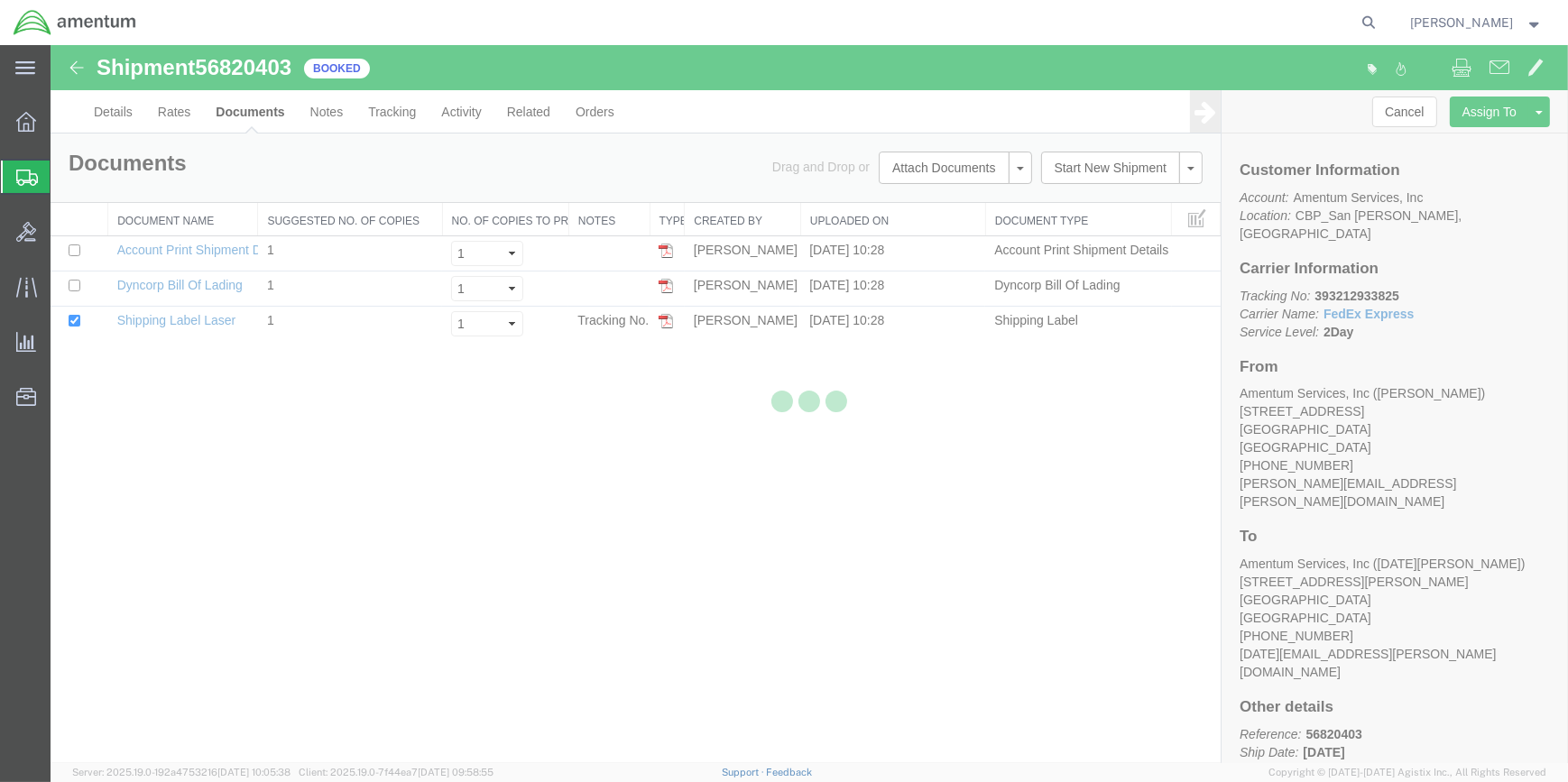
select select "49914"
select select "49939"
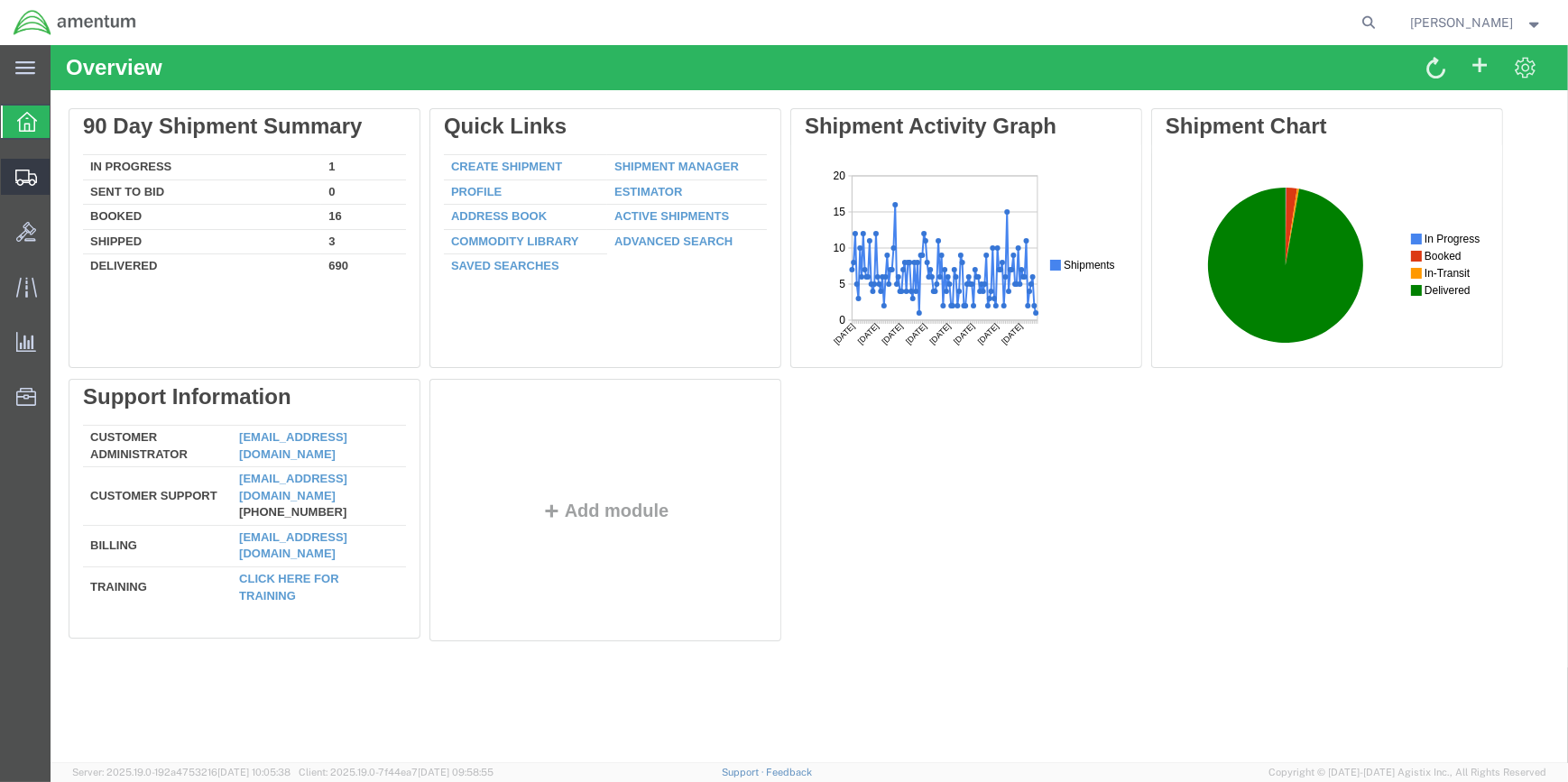
click at [0, 0] on span "Shipment Manager" at bounding box center [0, 0] width 0 height 0
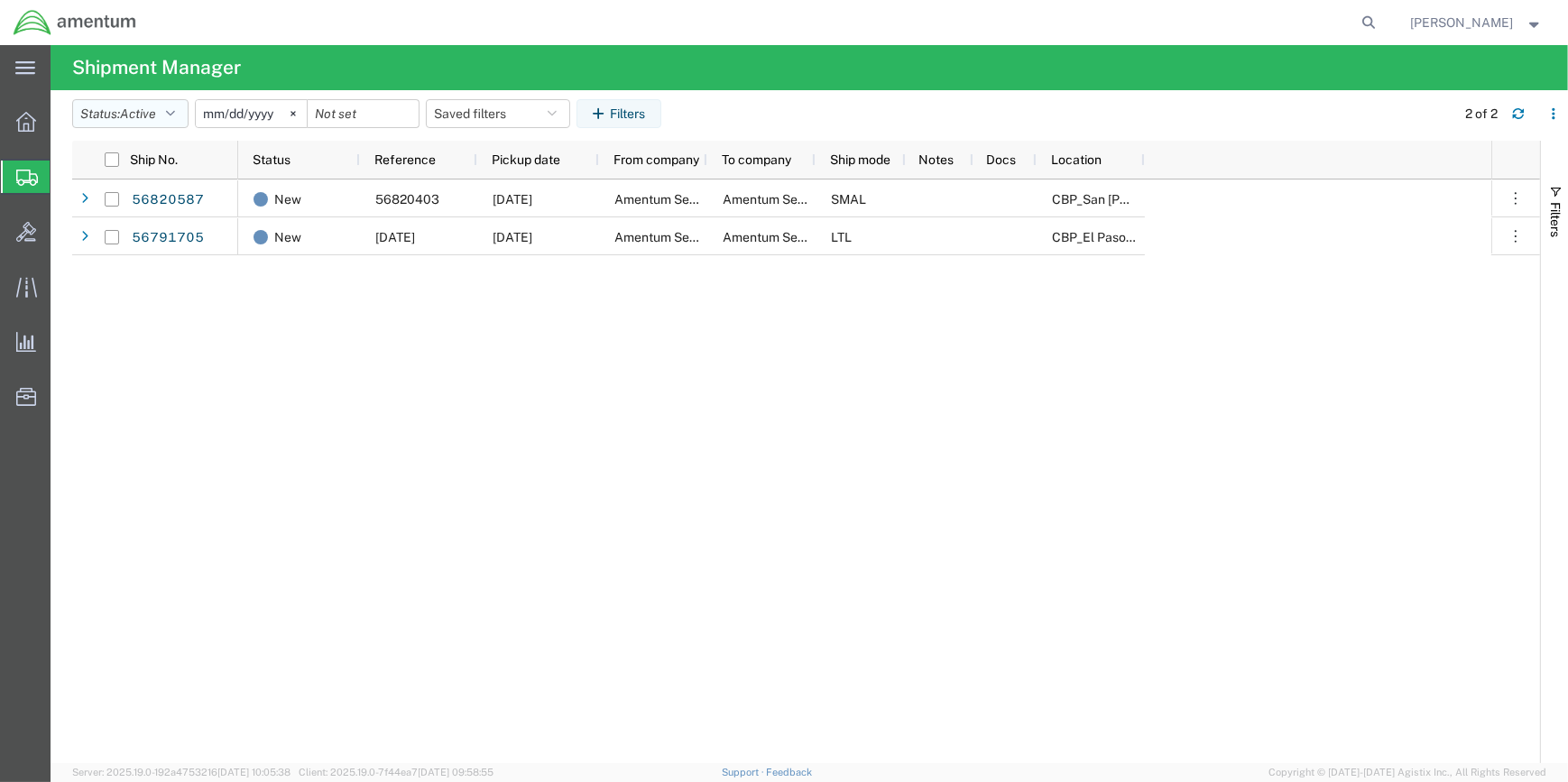
click at [173, 111] on icon "button" at bounding box center [171, 113] width 9 height 13
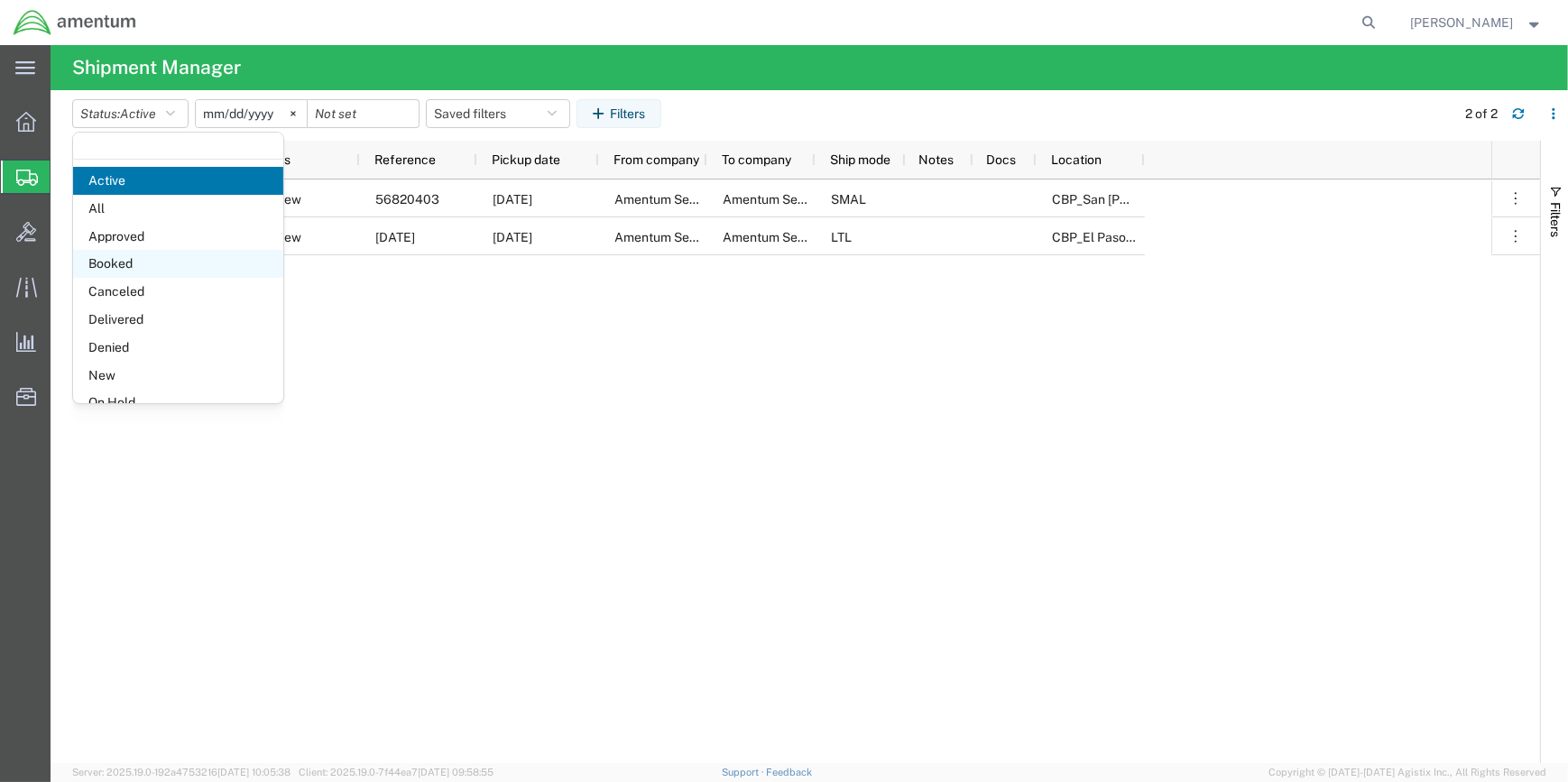
click at [113, 260] on span "Booked" at bounding box center [178, 263] width 210 height 28
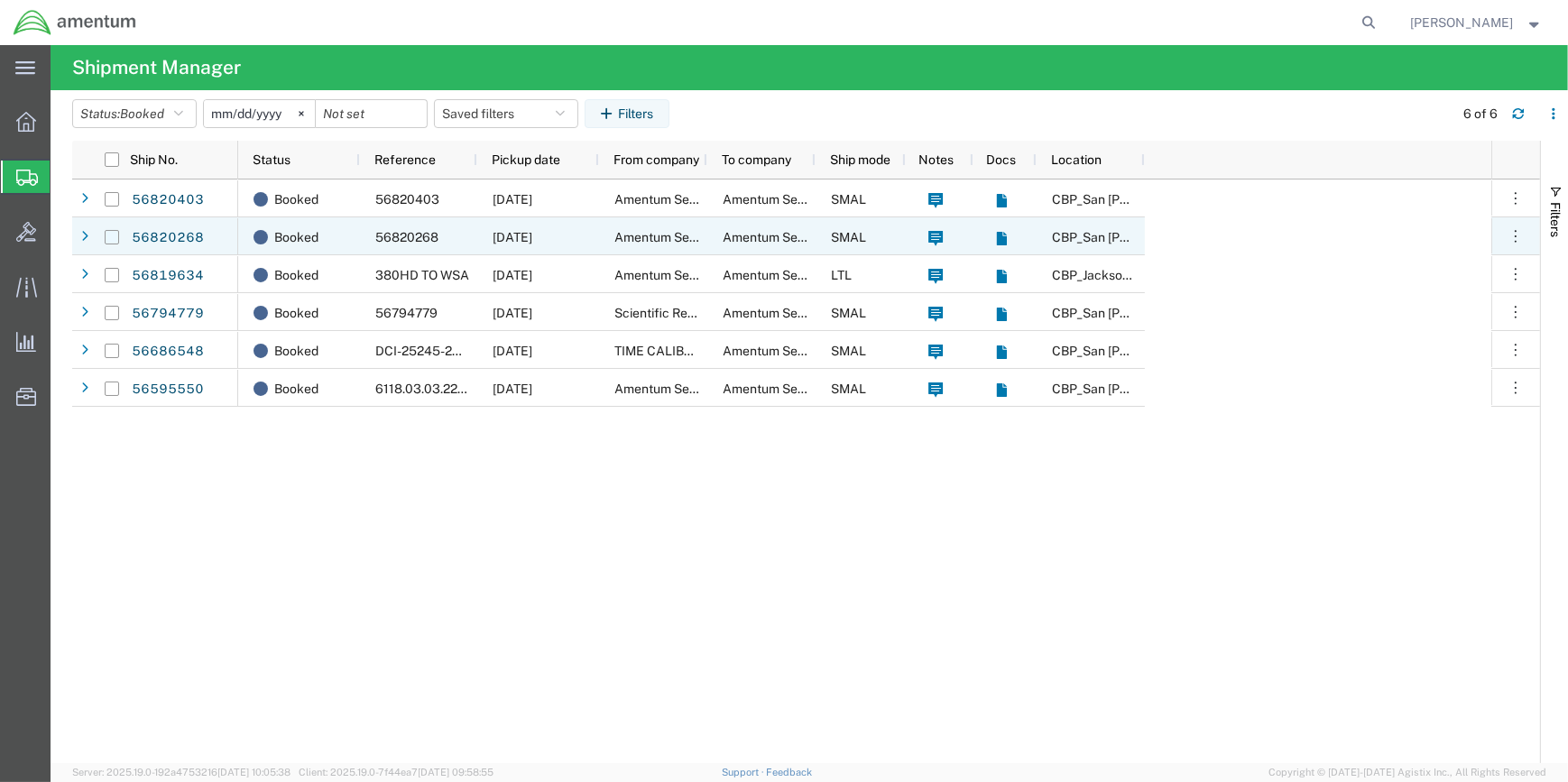
click at [108, 238] on input "Press Space to toggle row selection (unchecked)" at bounding box center [112, 238] width 15 height 15
checkbox input "true"
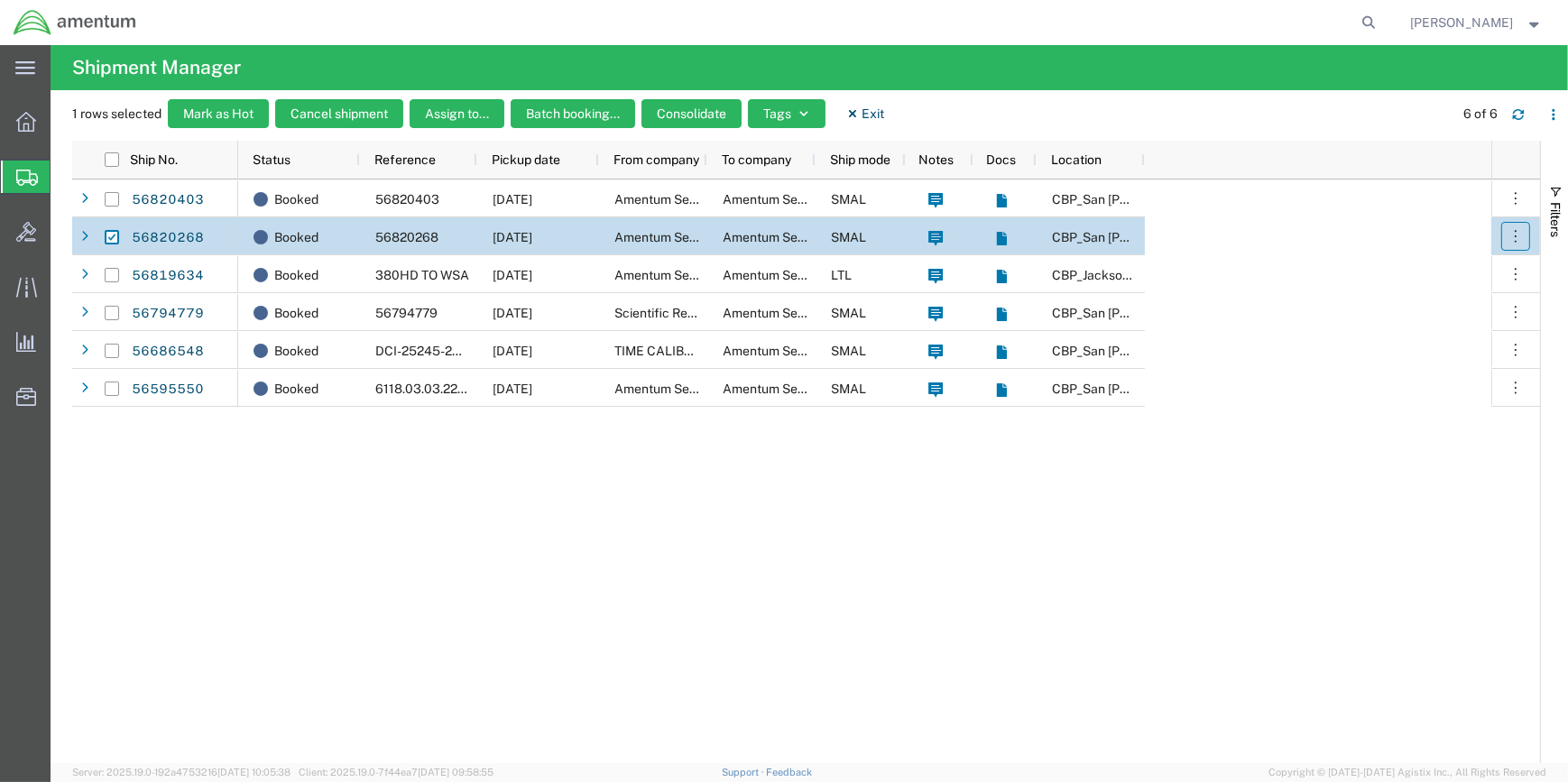
click at [1521, 244] on button "button" at bounding box center [1516, 237] width 29 height 29
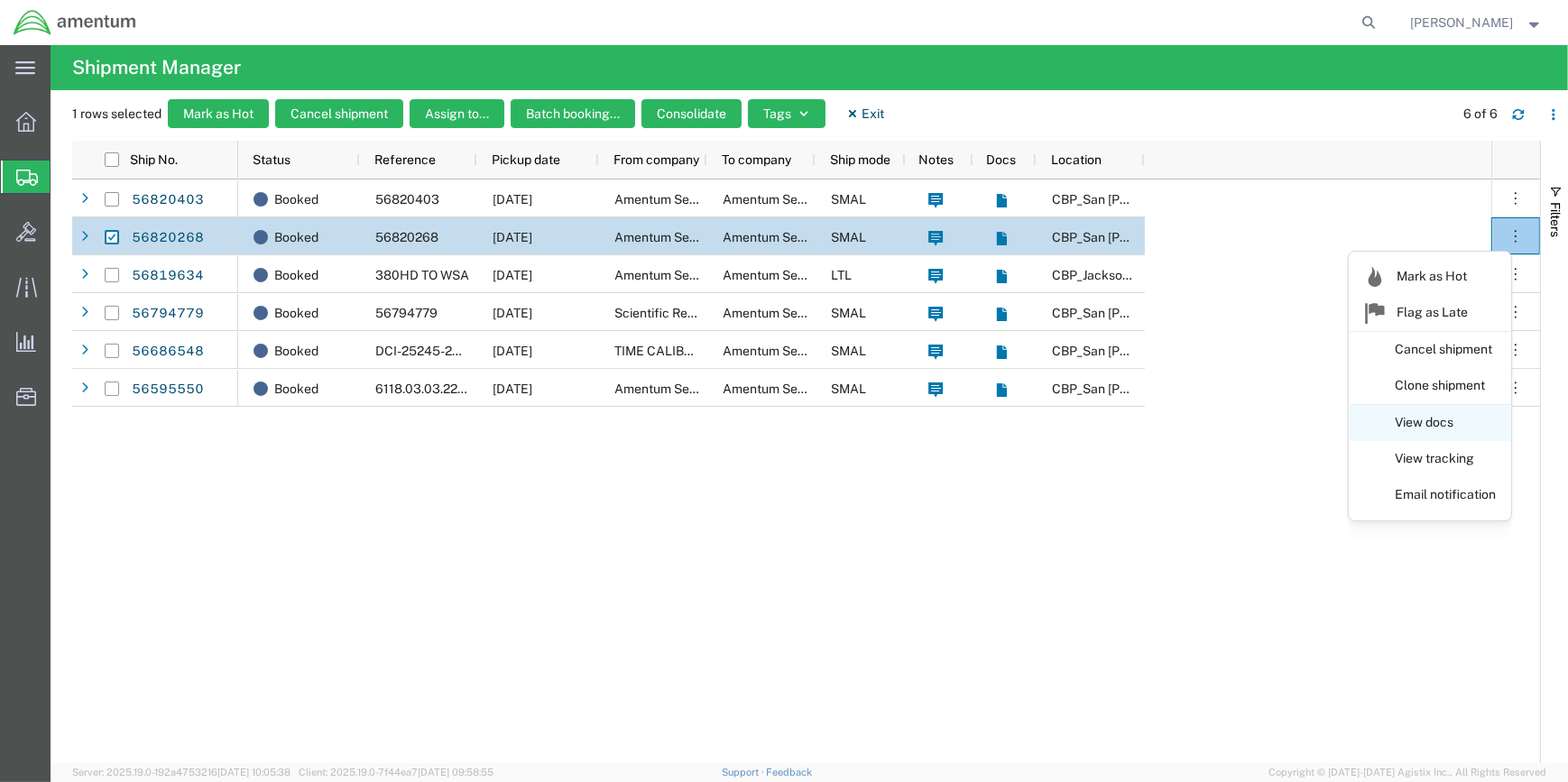
click at [1427, 419] on link "View docs" at bounding box center [1430, 423] width 161 height 33
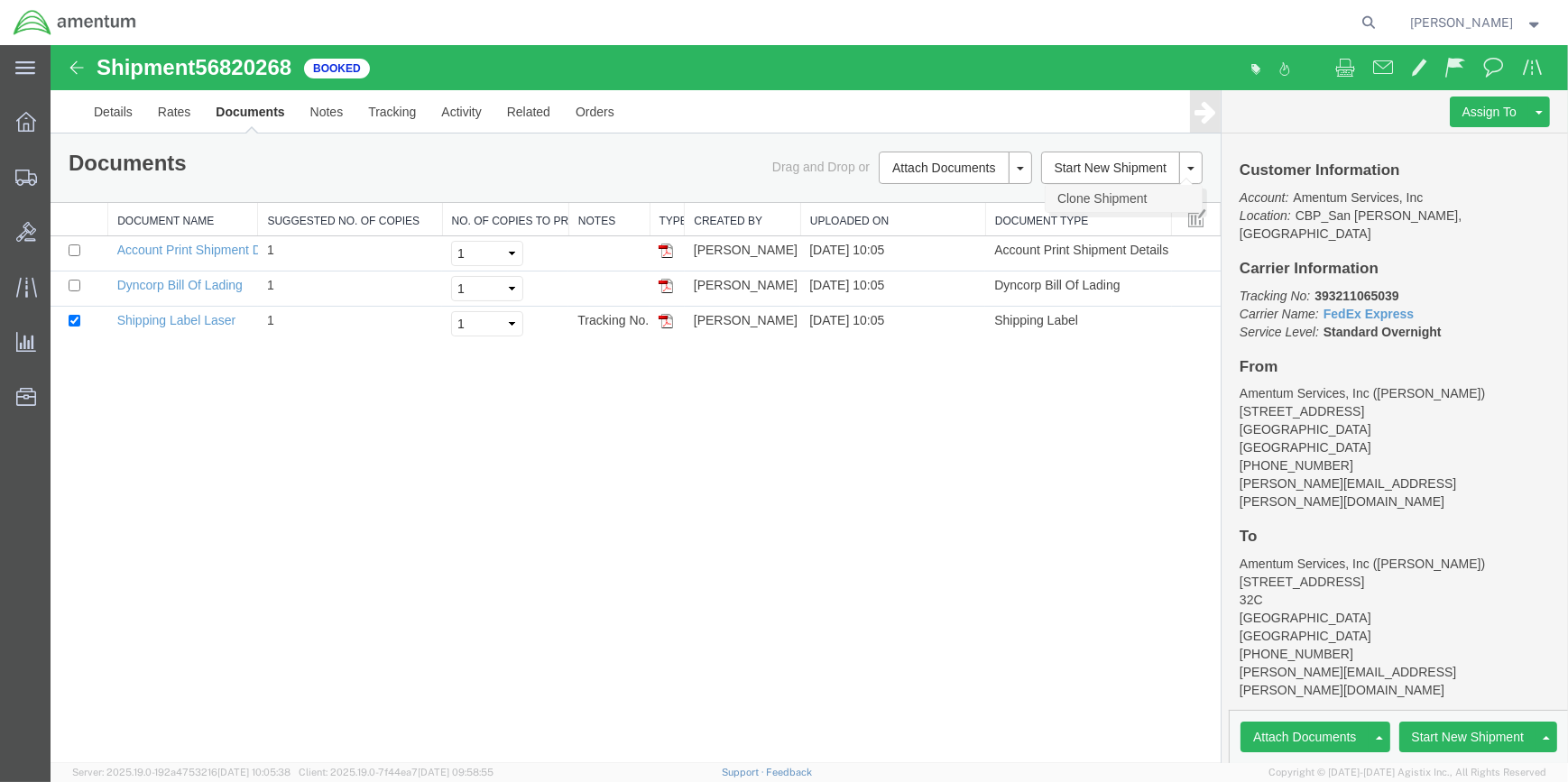
click at [1104, 198] on link "Clone Shipment" at bounding box center [1123, 198] width 156 height 27
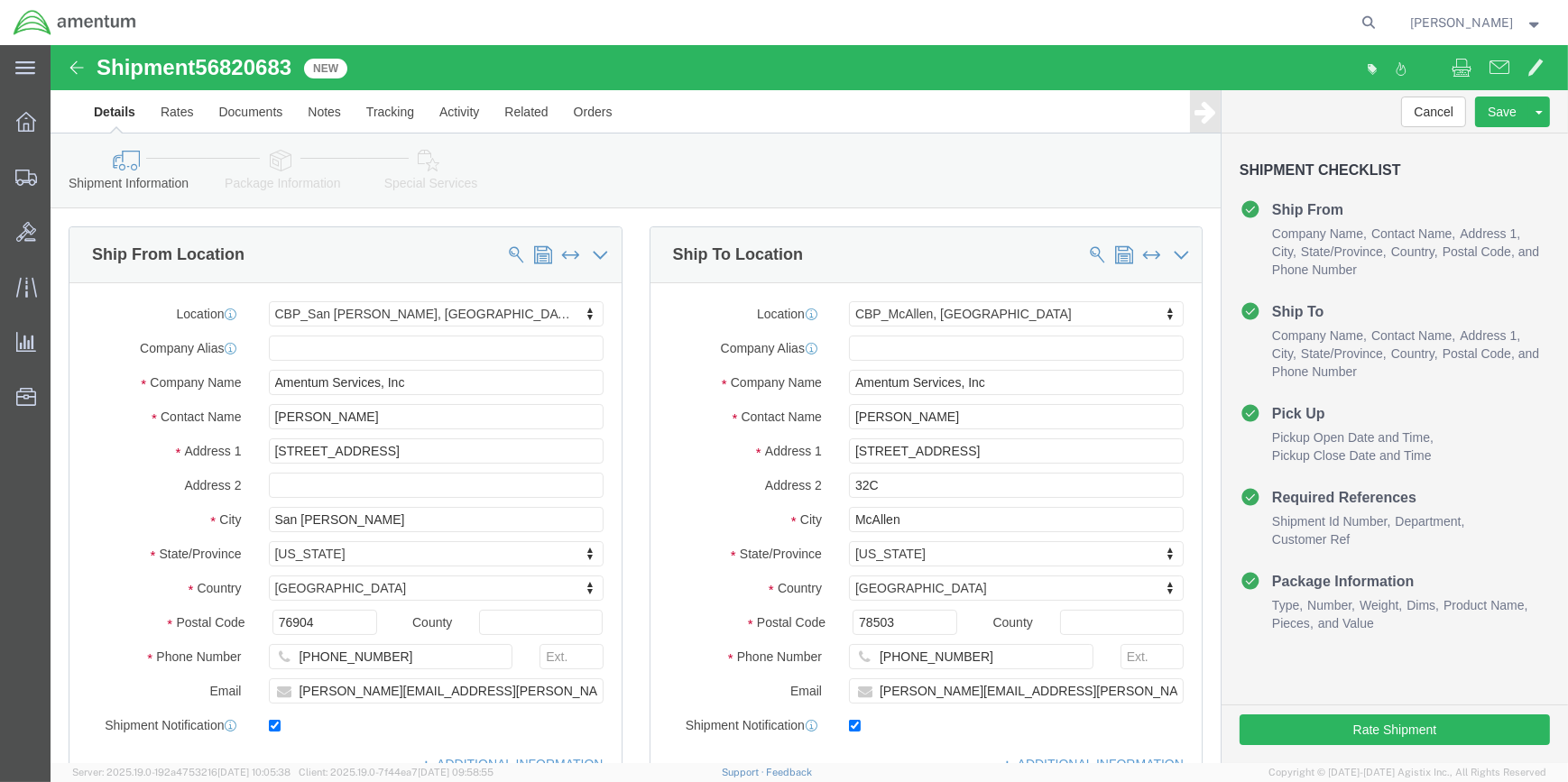
select select "49914"
select select "49941"
click input "[PERSON_NAME]"
type input "R"
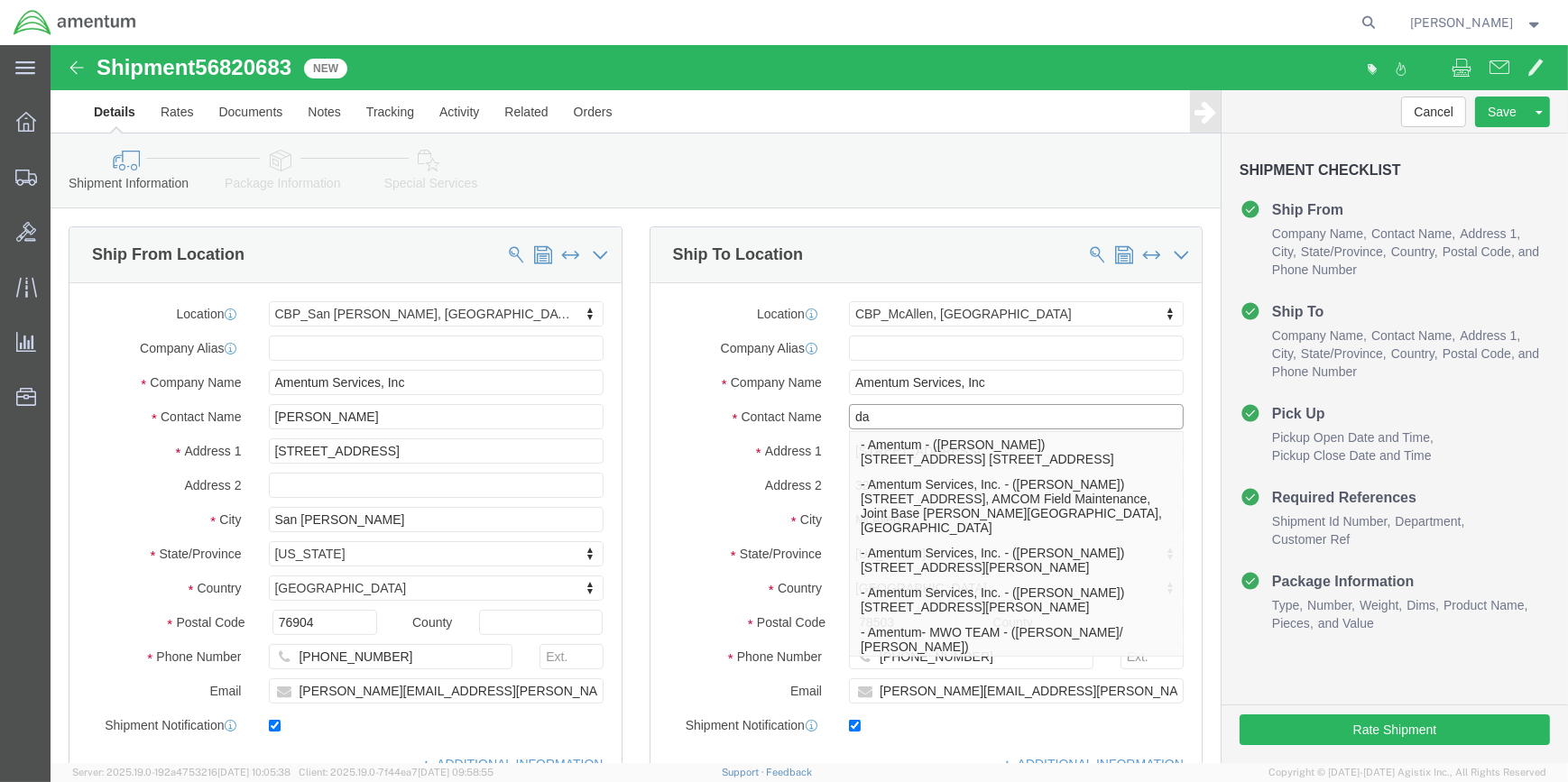
type input "d"
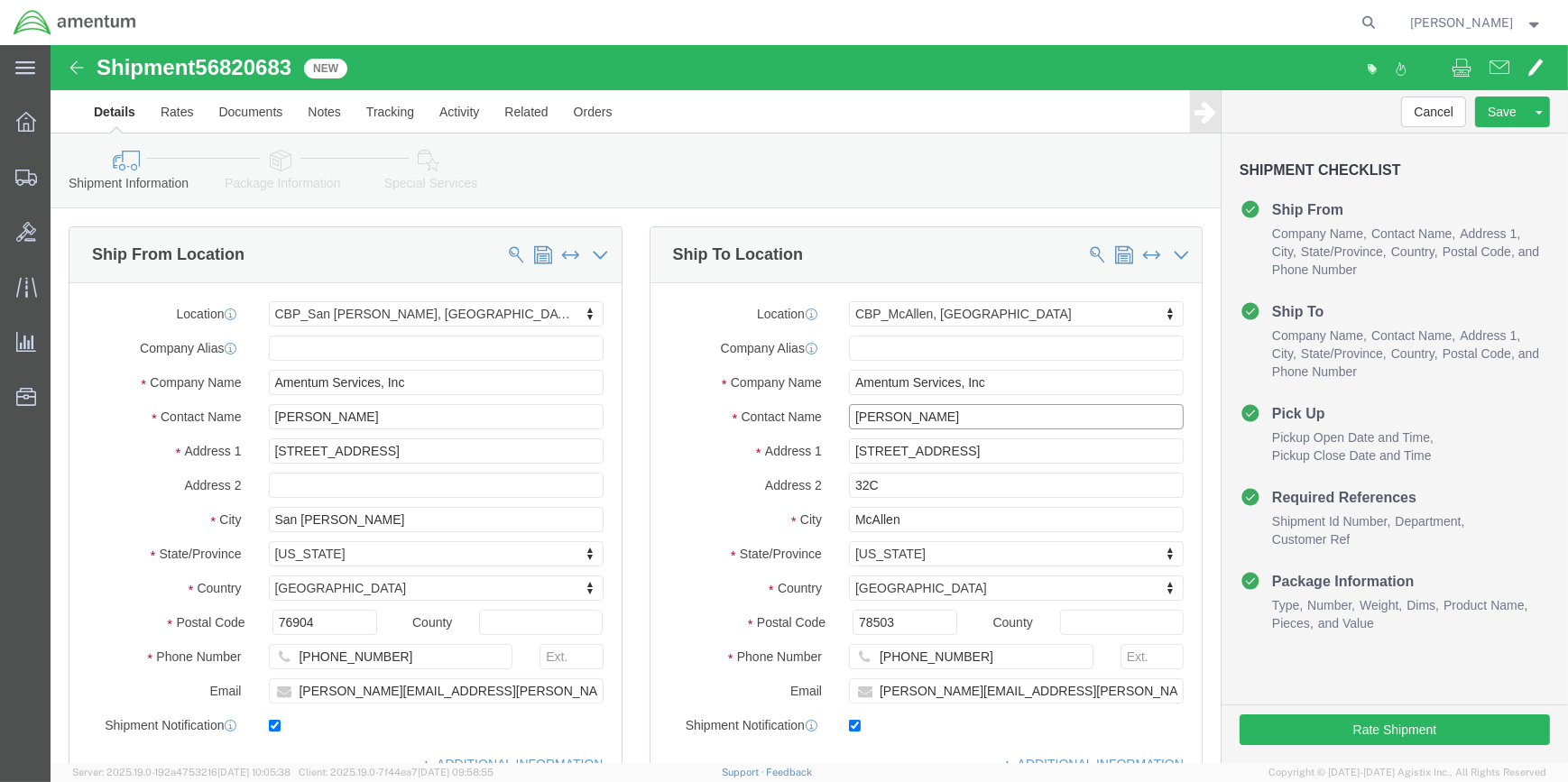
type input "DAVIS SCHILTZ"
click input "[PERSON_NAME][EMAIL_ADDRESS][PERSON_NAME][DOMAIN_NAME]"
type input "r"
paste input "david.f.schiltz@associates.cbp.dhs.gov"
type input "david.f.schiltz@associates.cbp.dhs.gov"
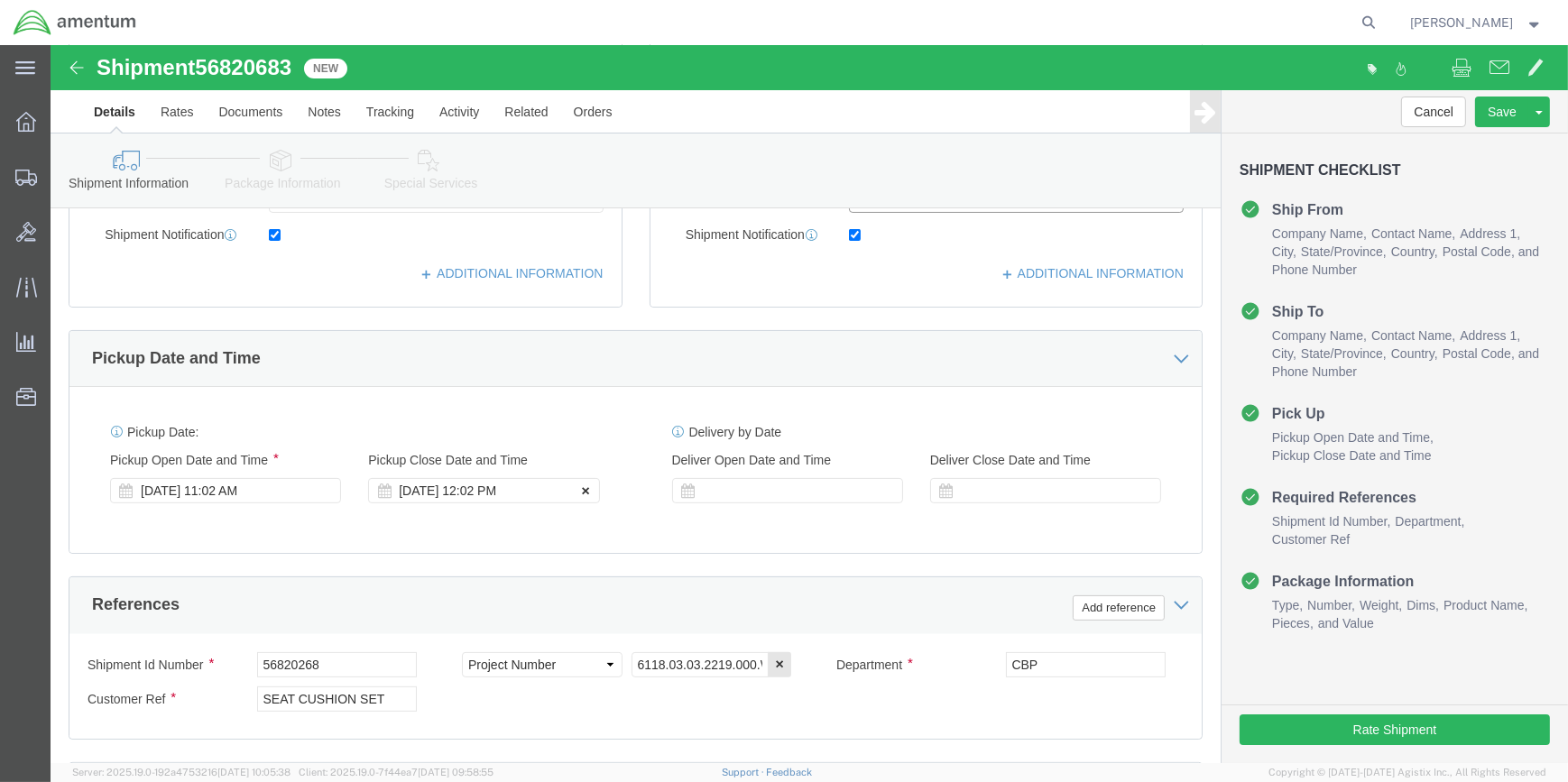
scroll to position [492, 0]
drag, startPoint x: 150, startPoint y: 18, endPoint x: 239, endPoint y: 23, distance: 89.1
click div "Shipment 56820683 New"
drag, startPoint x: 239, startPoint y: 23, endPoint x: 226, endPoint y: 22, distance: 13.0
copy span "56820683"
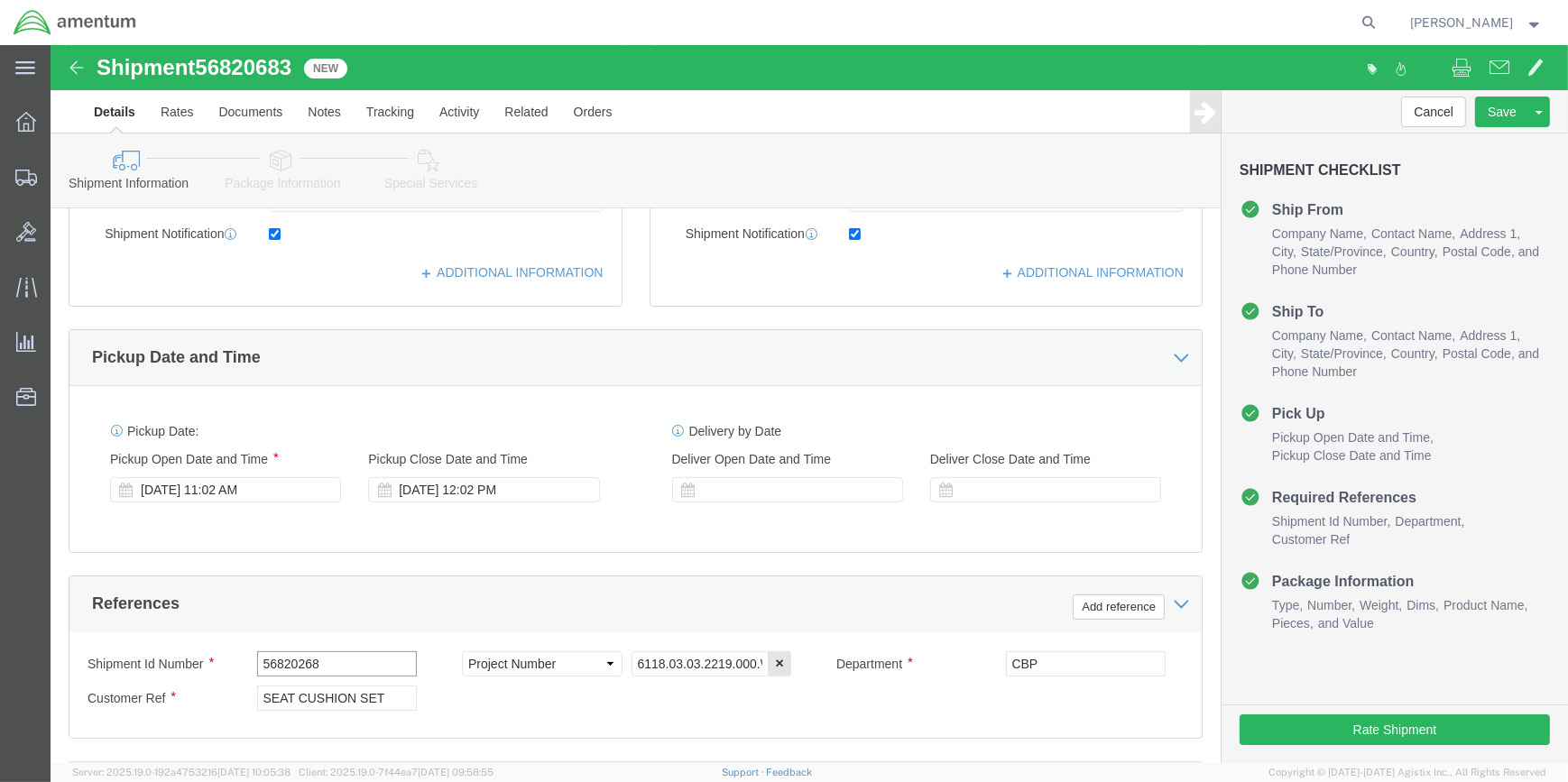
click input "56820268"
type input "5"
paste input "56820683"
type input "56820683"
click input "SEAT CUSHION SET"
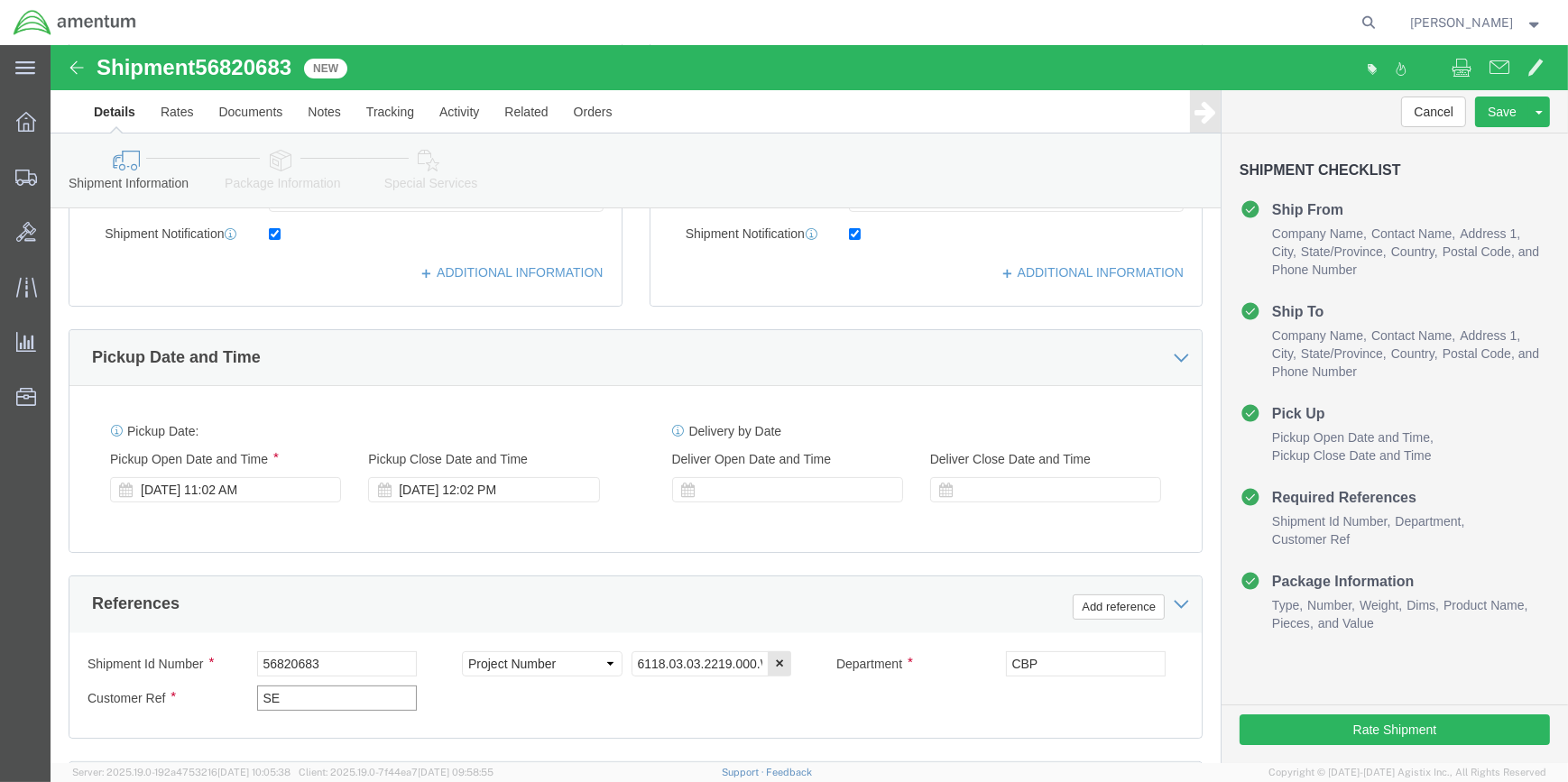
type input "S"
type input "g"
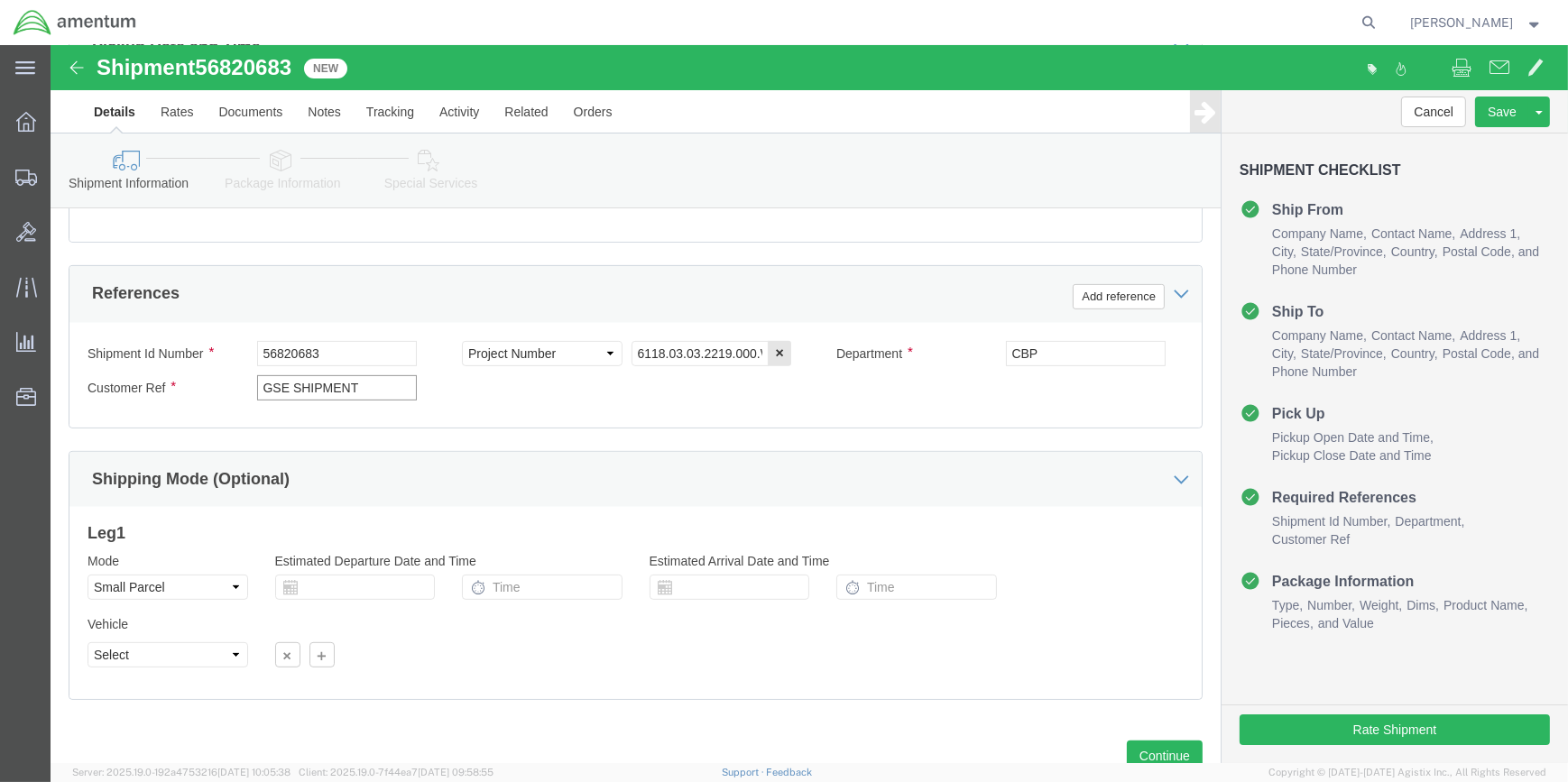
scroll to position [864, 0]
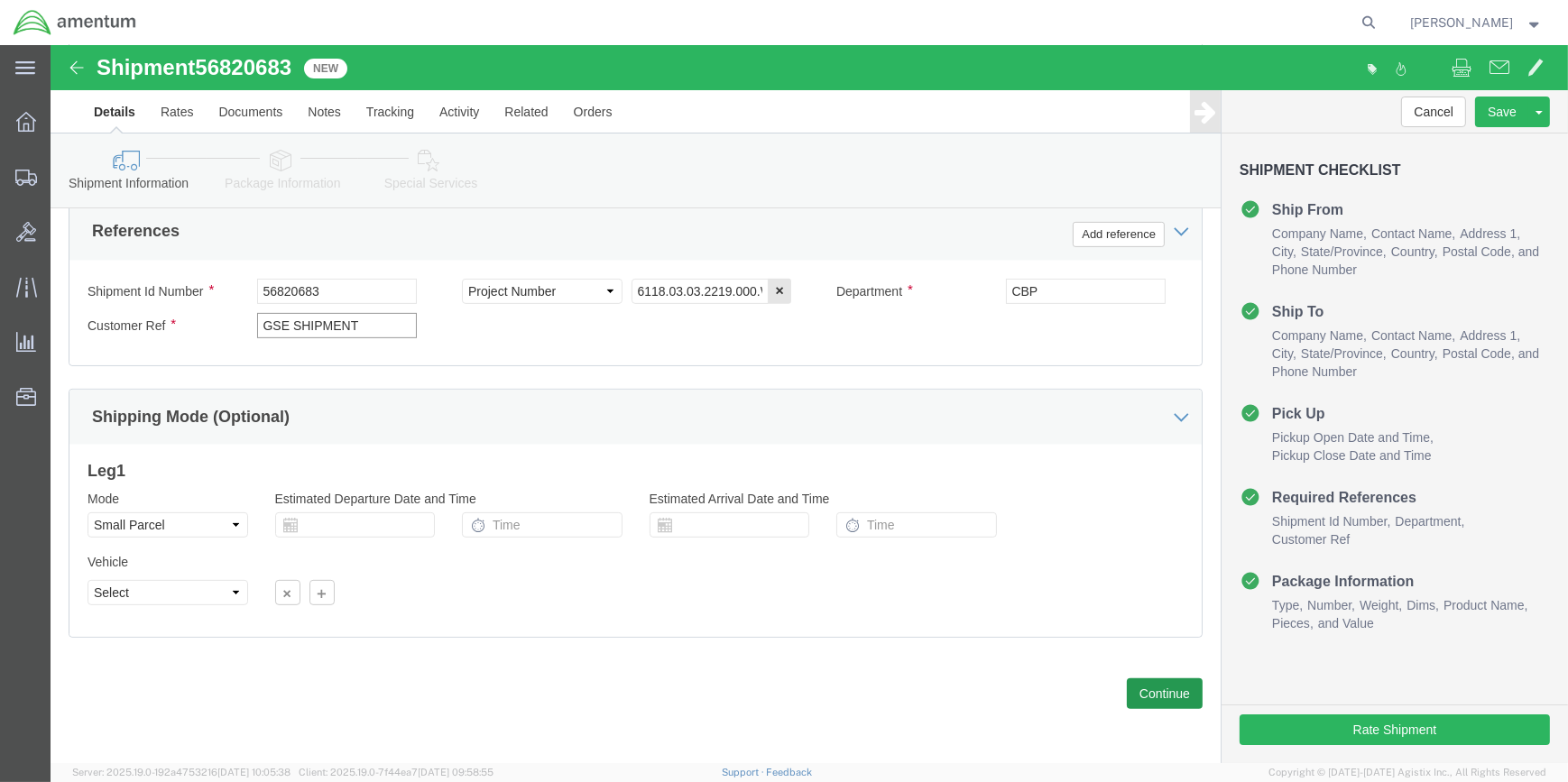
type input "GSE SHIPMENT"
click button "Continue"
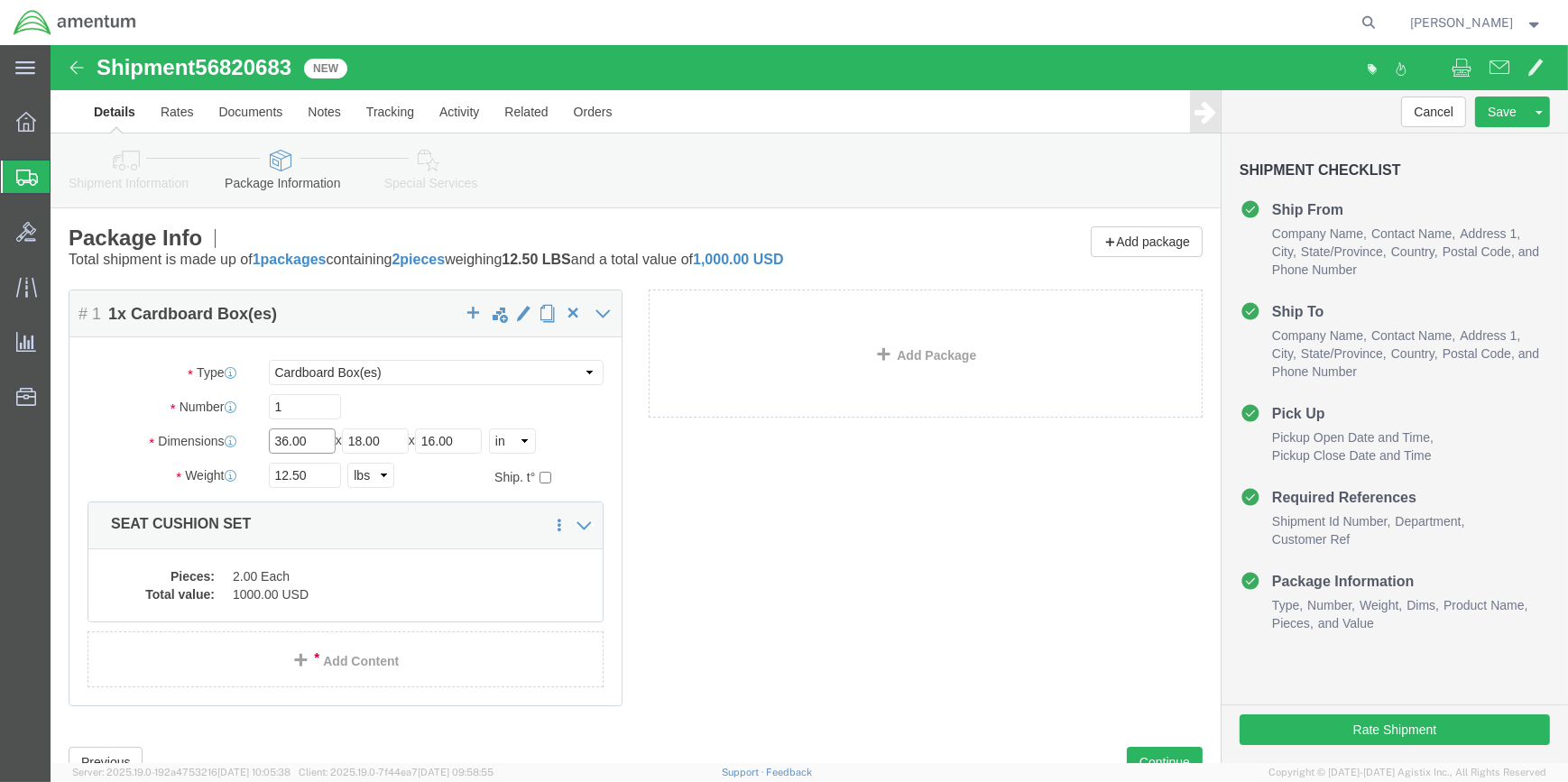
click input "36.00"
type input "3"
type input "14"
click input "14"
type input "18"
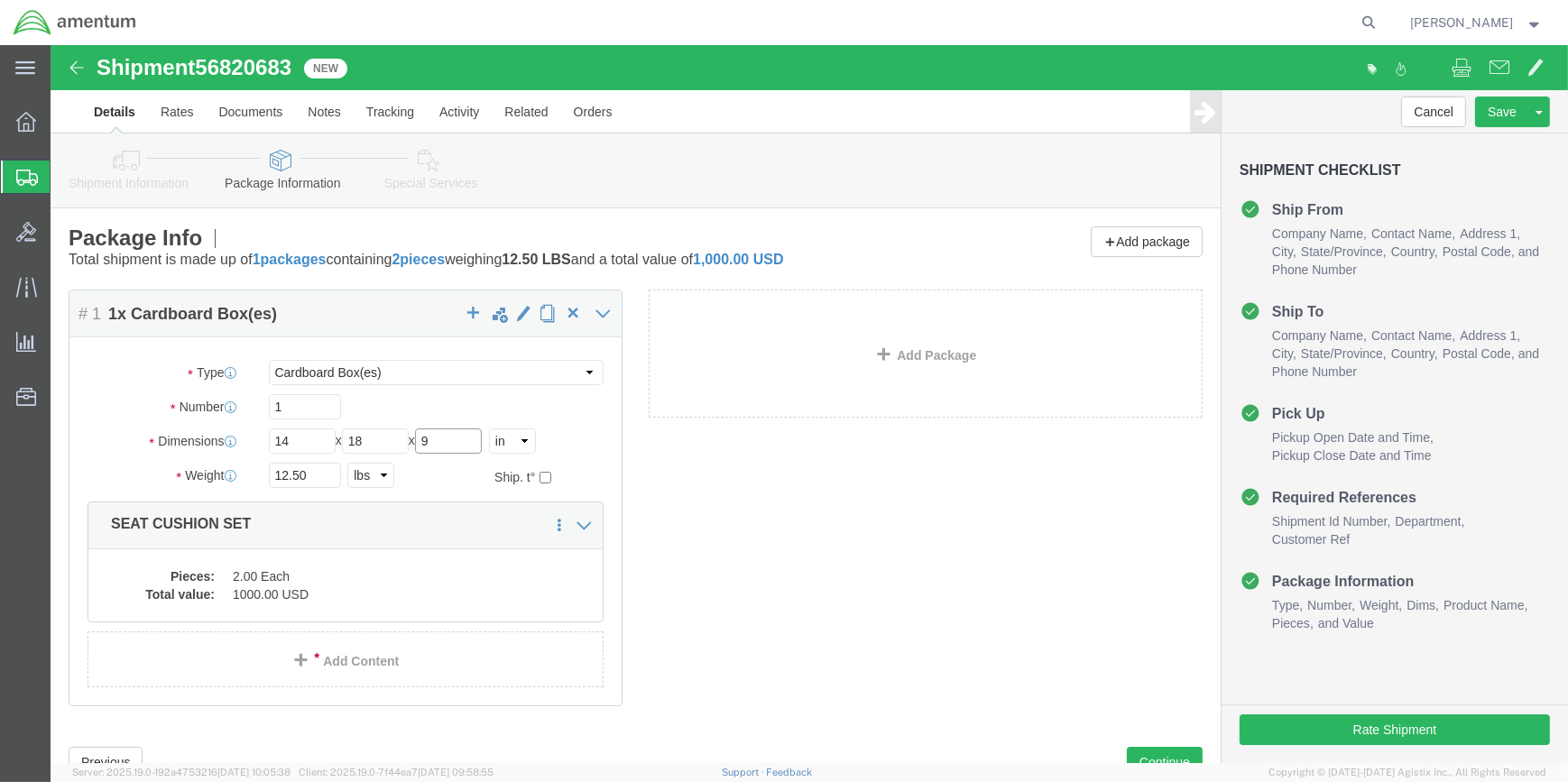
type input "9"
type input "32"
click dd "2.00 Each"
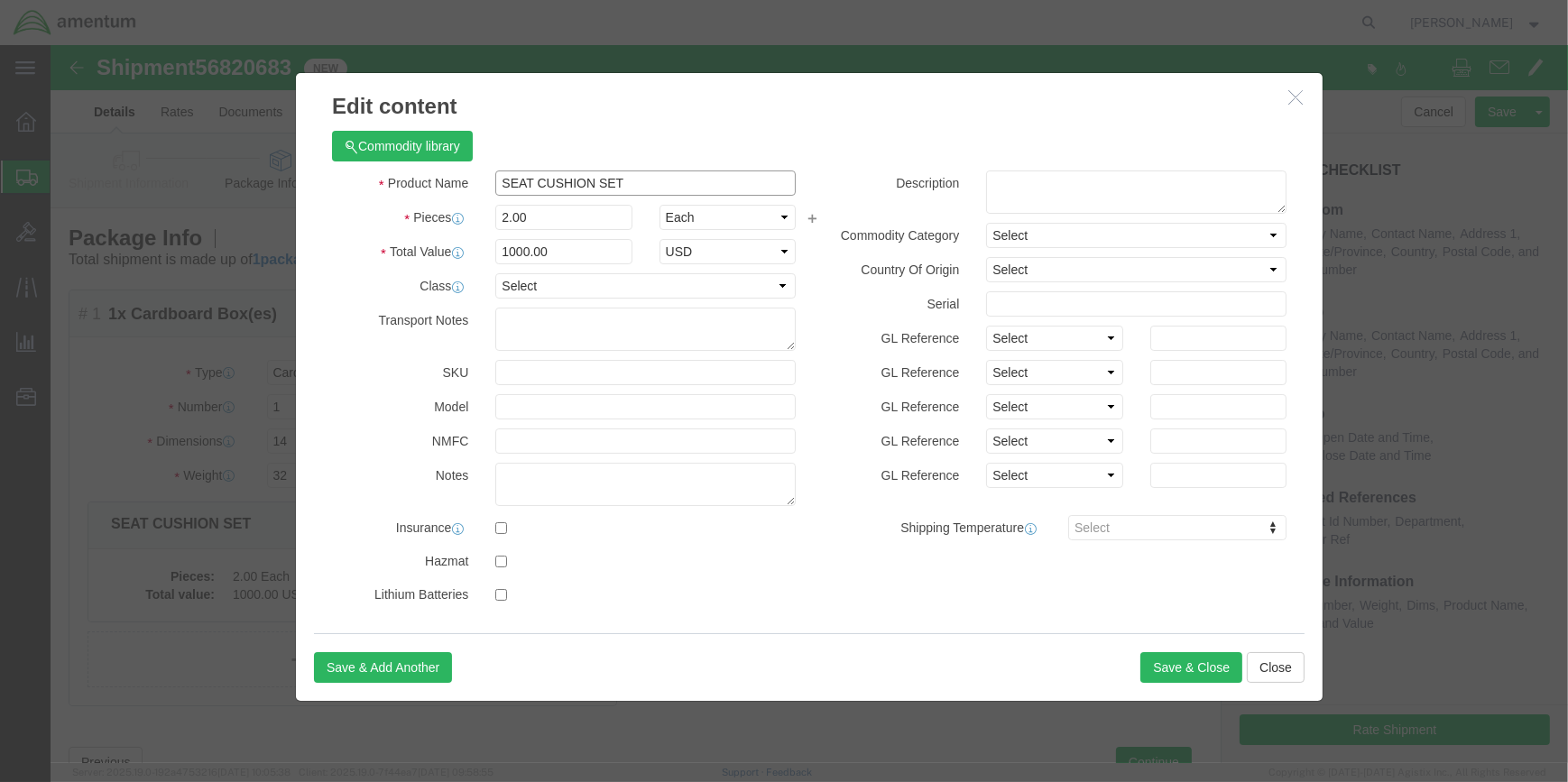
click input "SEAT CUSHION SET"
type input "S"
type input "GSE GROUND CABLE & REEL, RUBBER HOSE"
click input "2.00"
click input "1000.00"
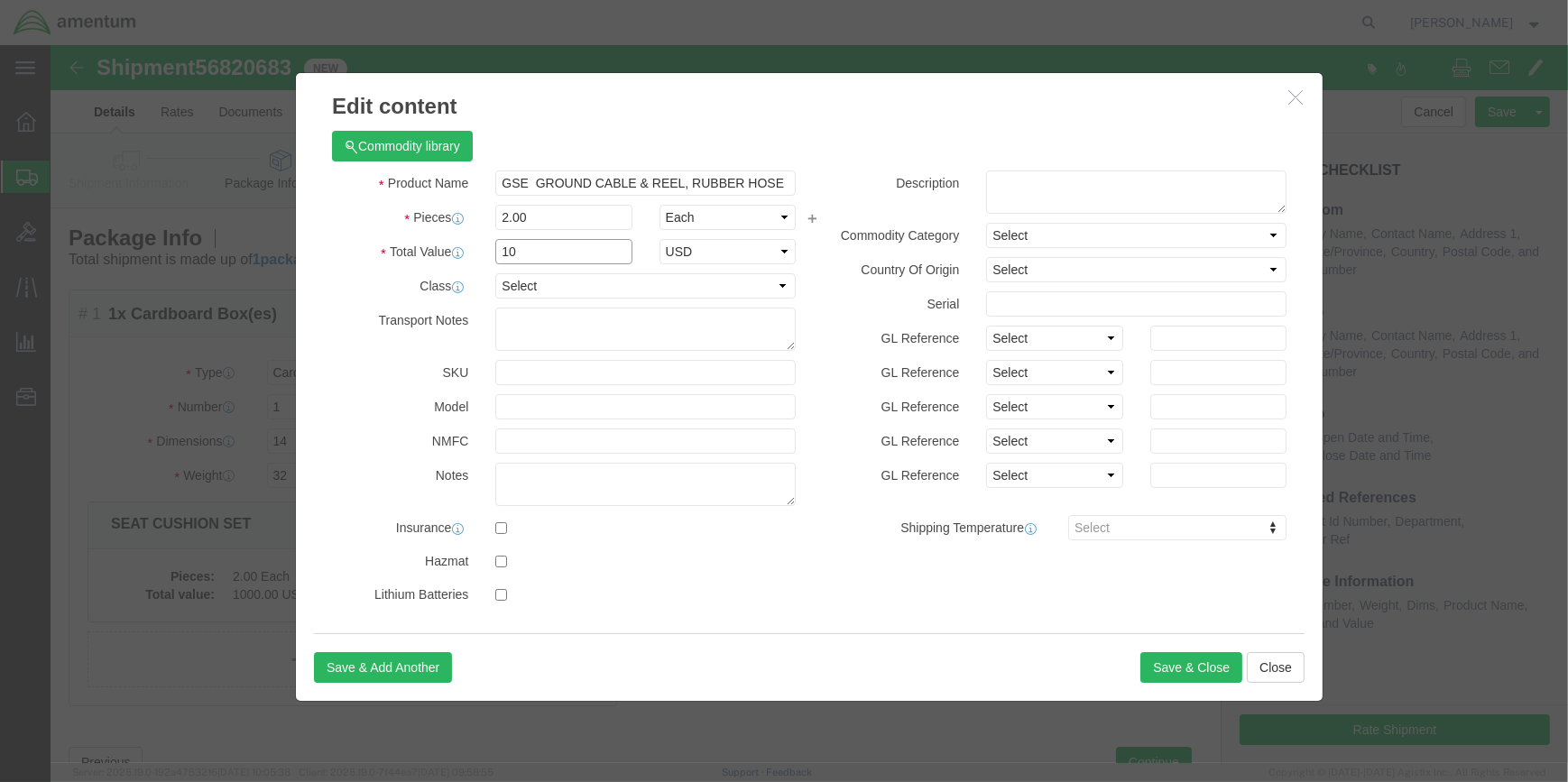
type input "1"
type input "400"
click button "Save & Close"
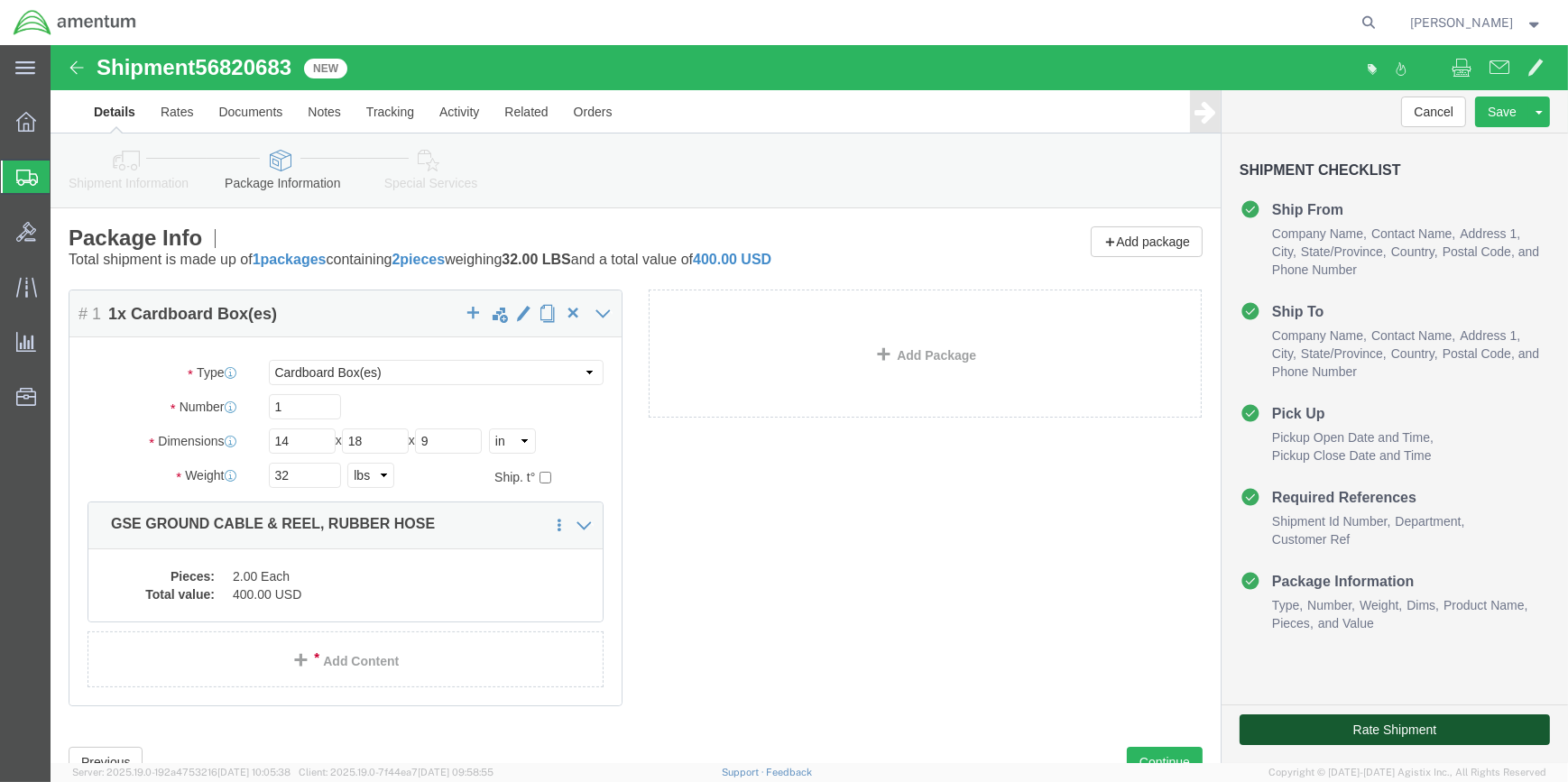
click button "Rate Shipment"
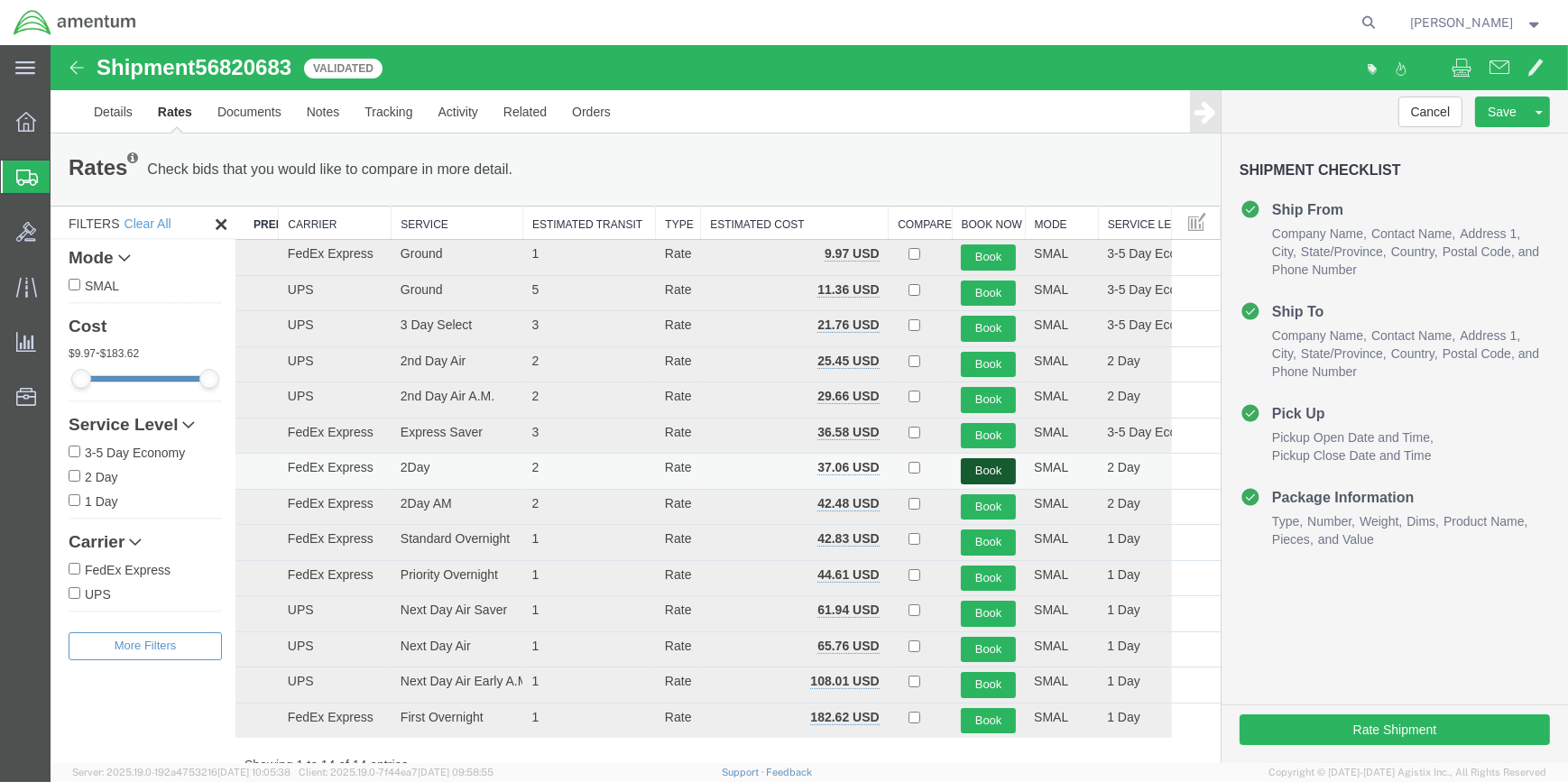
click at [982, 465] on button "Book" at bounding box center [988, 471] width 55 height 27
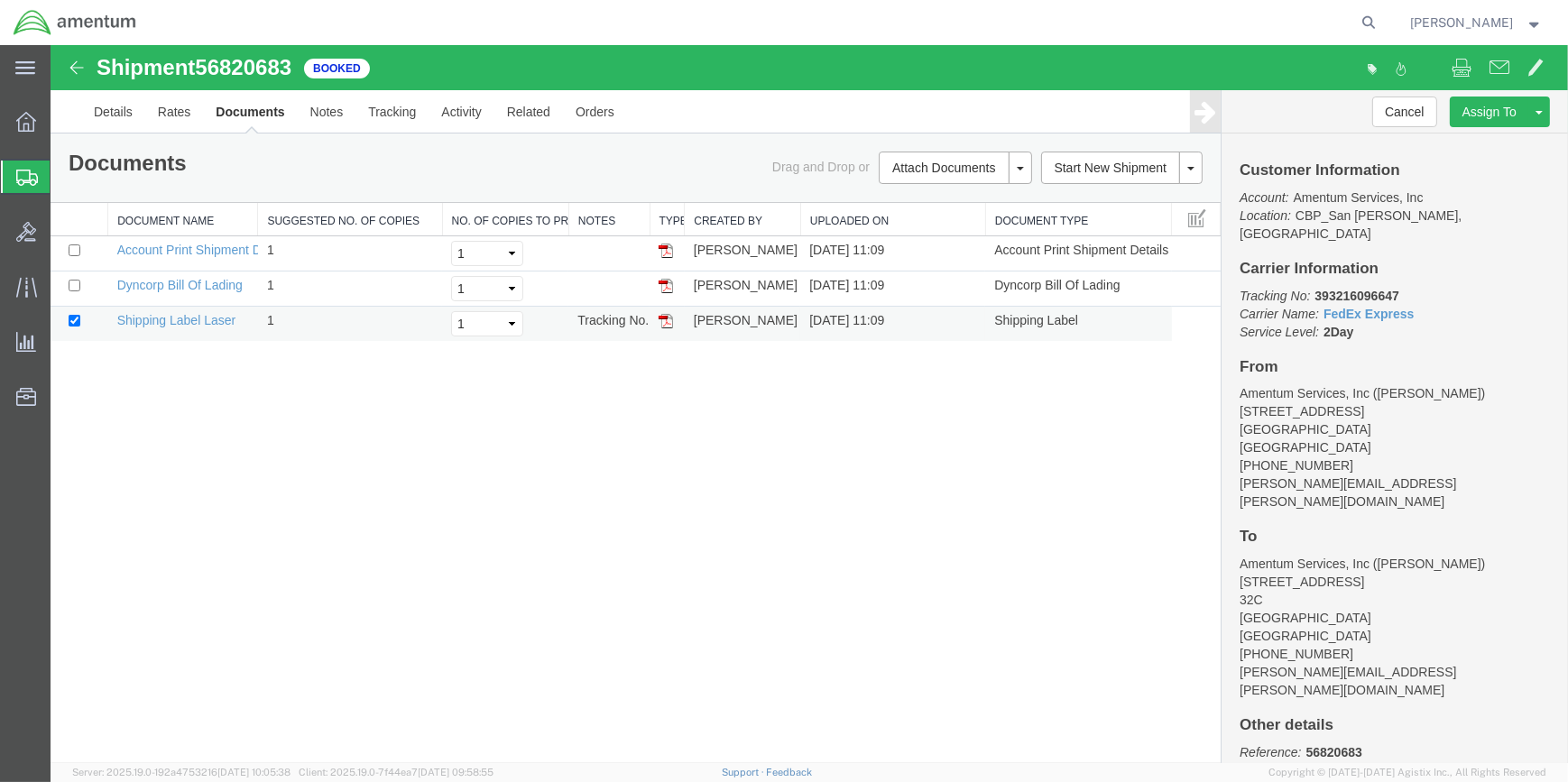
click at [667, 319] on img at bounding box center [666, 321] width 15 height 15
click at [1114, 197] on link "Clone Shipment" at bounding box center [1123, 198] width 156 height 27
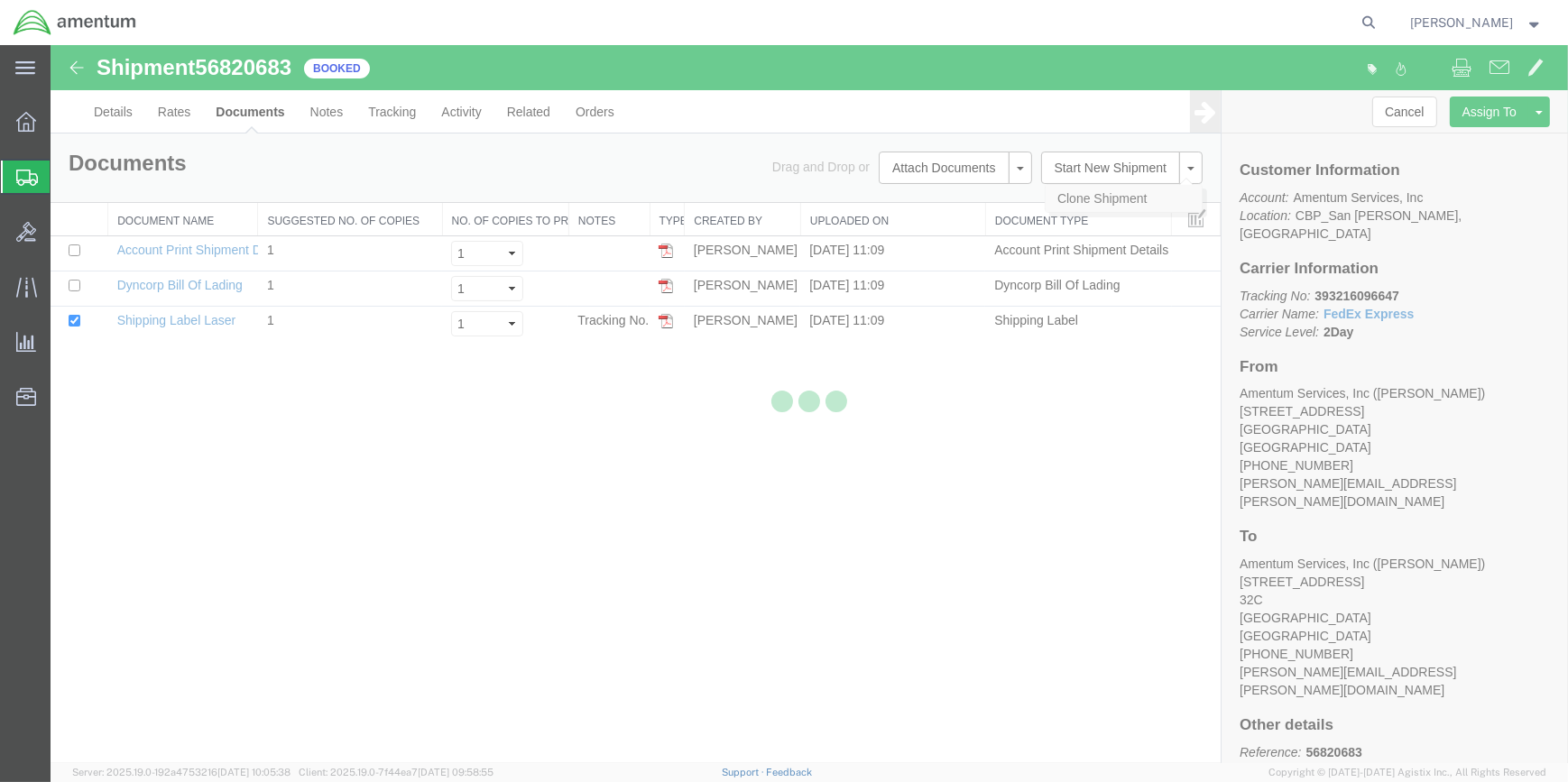
select select "49914"
select select "49941"
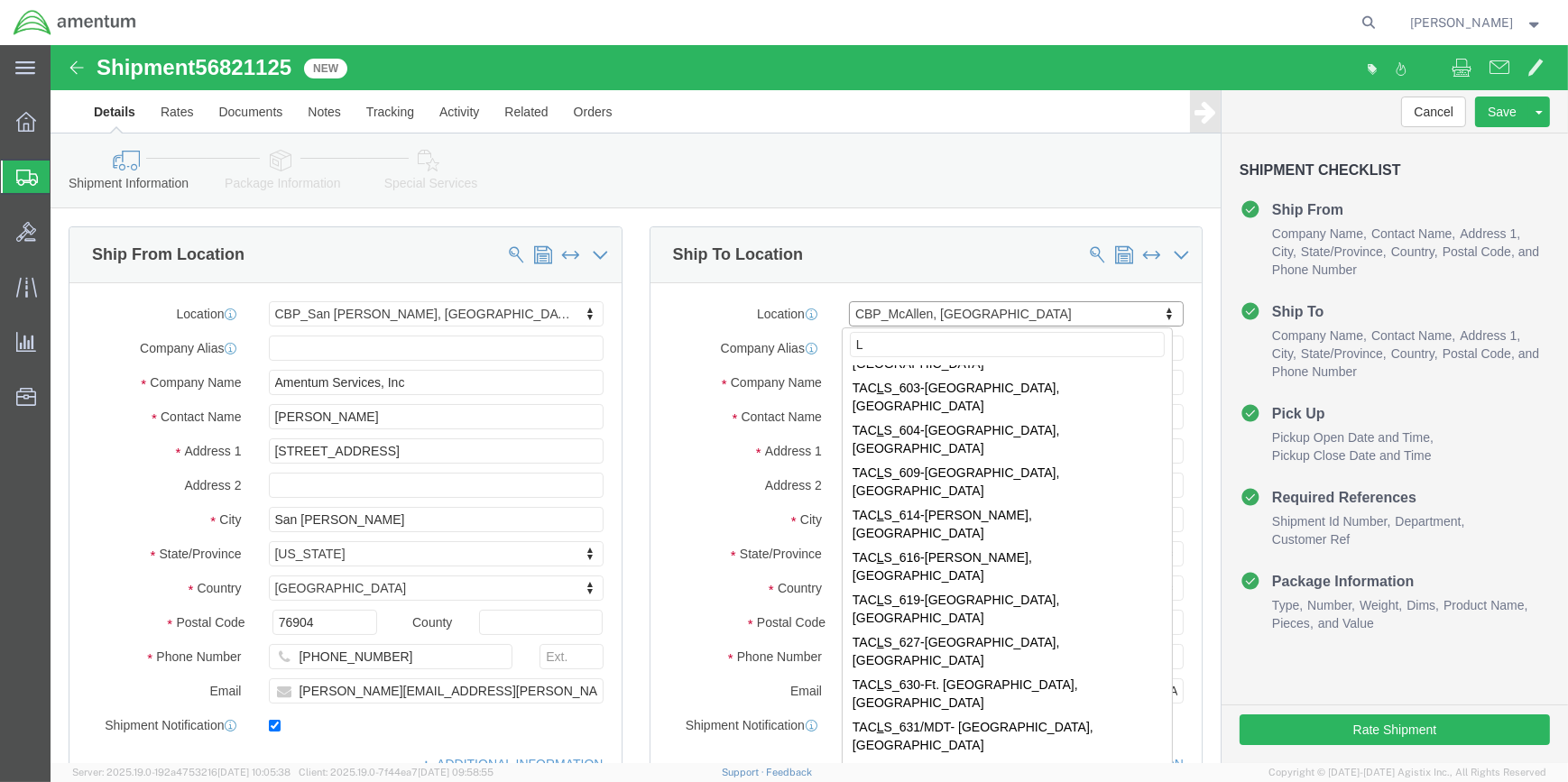
scroll to position [0, 0]
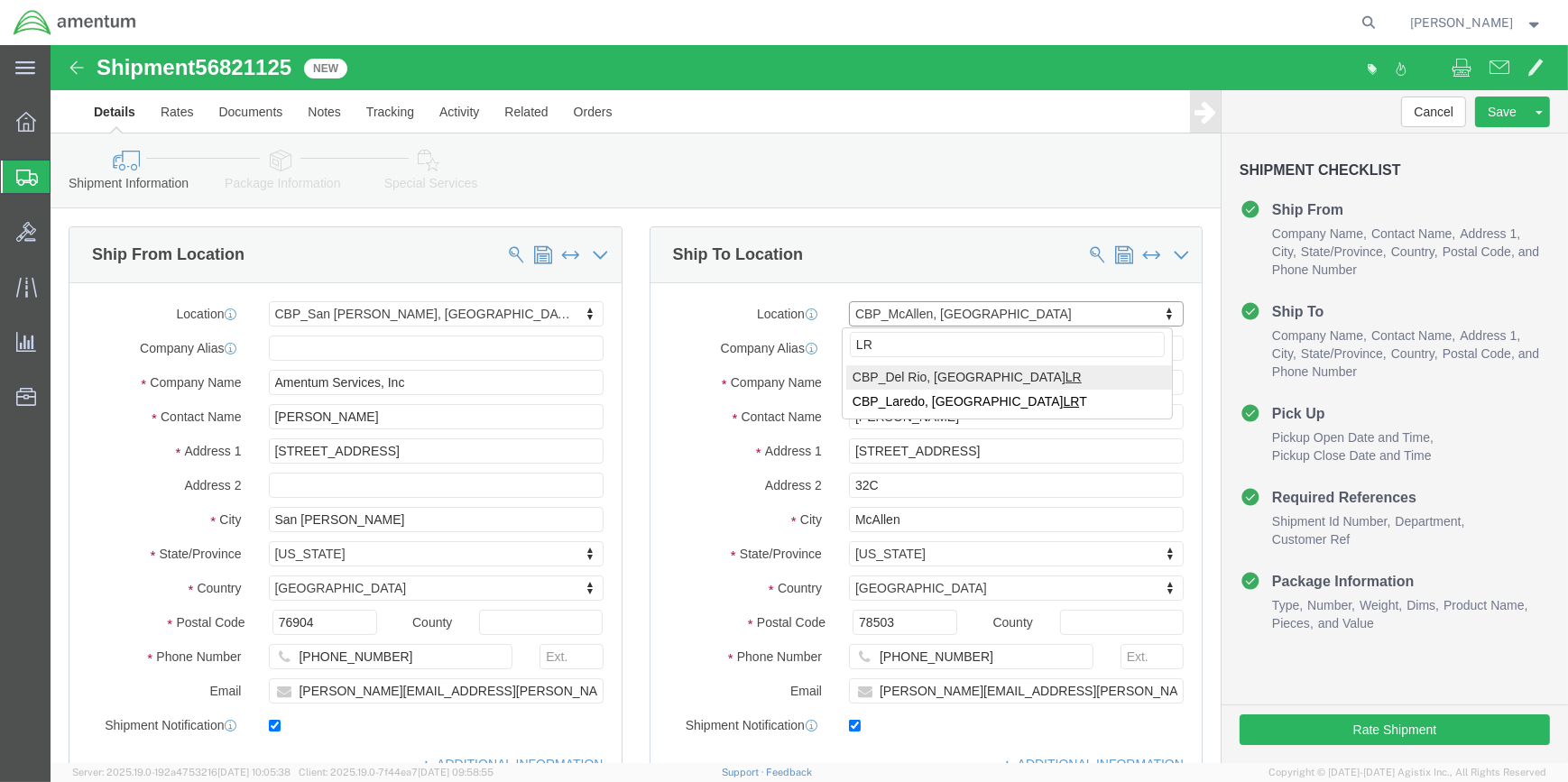
type input "LRT"
select select "49940"
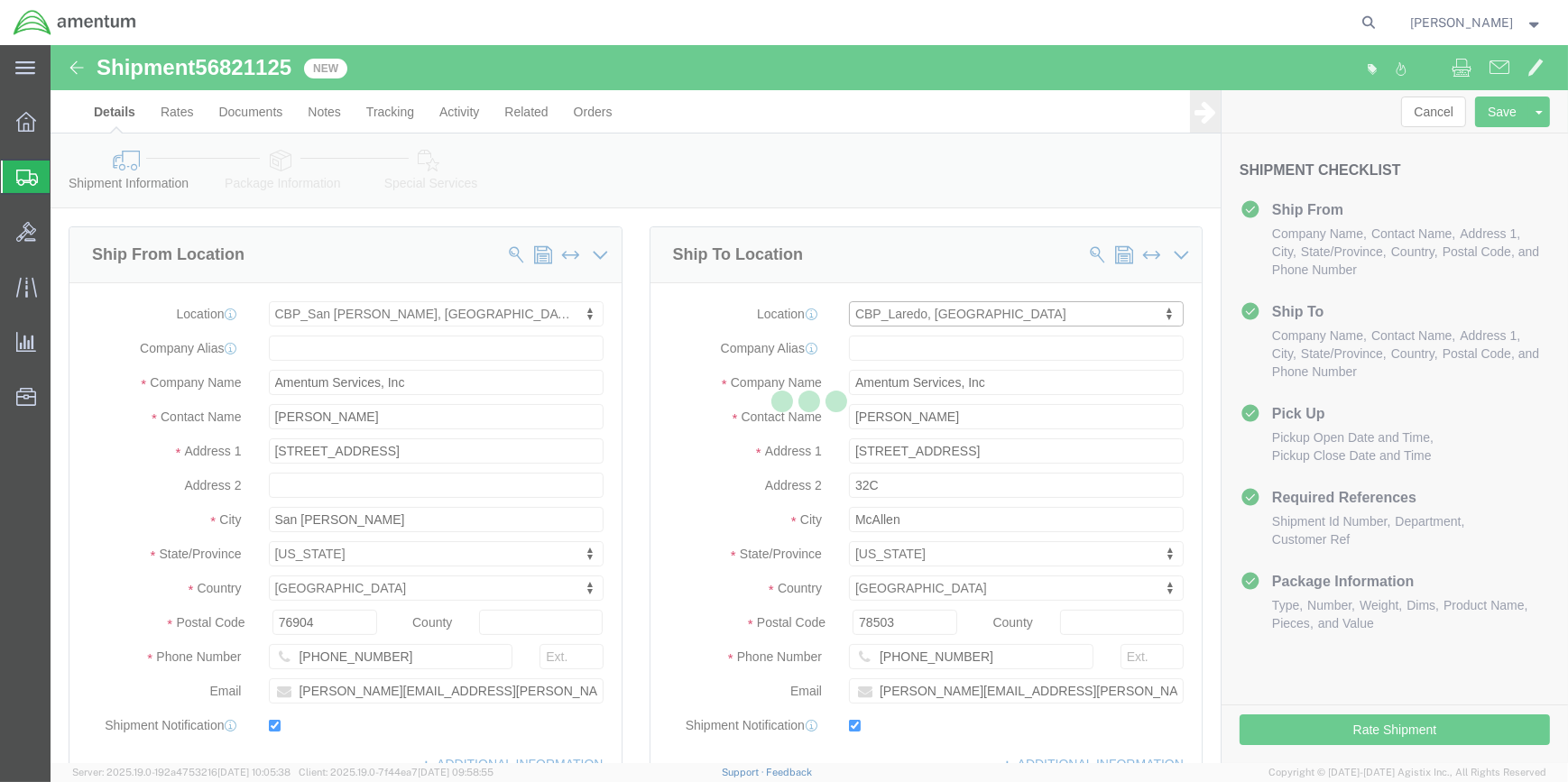
type input "ROMAN TRUJILLO"
type input "5203 Maher Ave"
type input "Hangar 3"
type input "Laredo"
type input "78041"
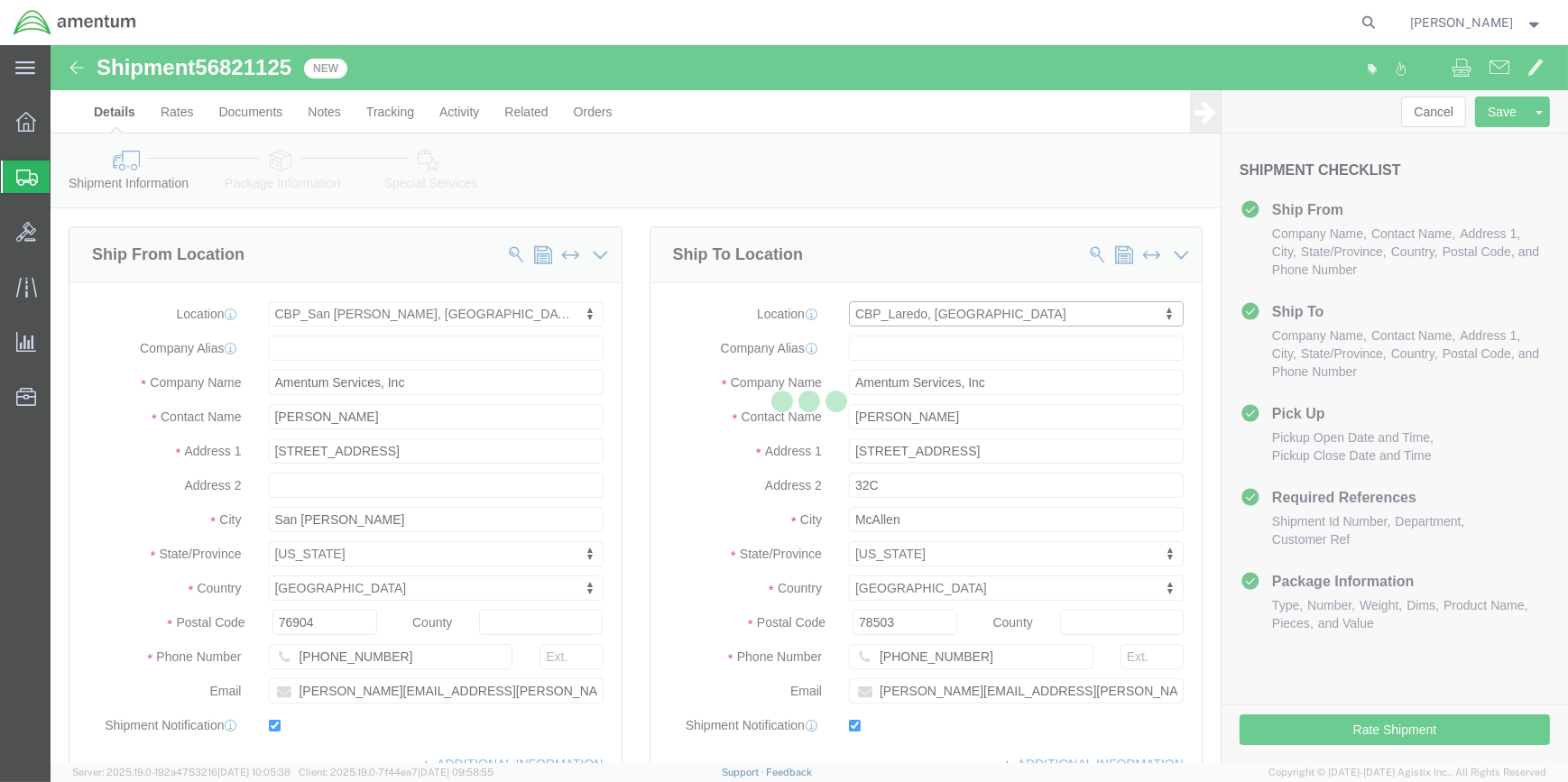
type input "210-308-4864"
type input "roman.trujillo@cbp.dhs.gov"
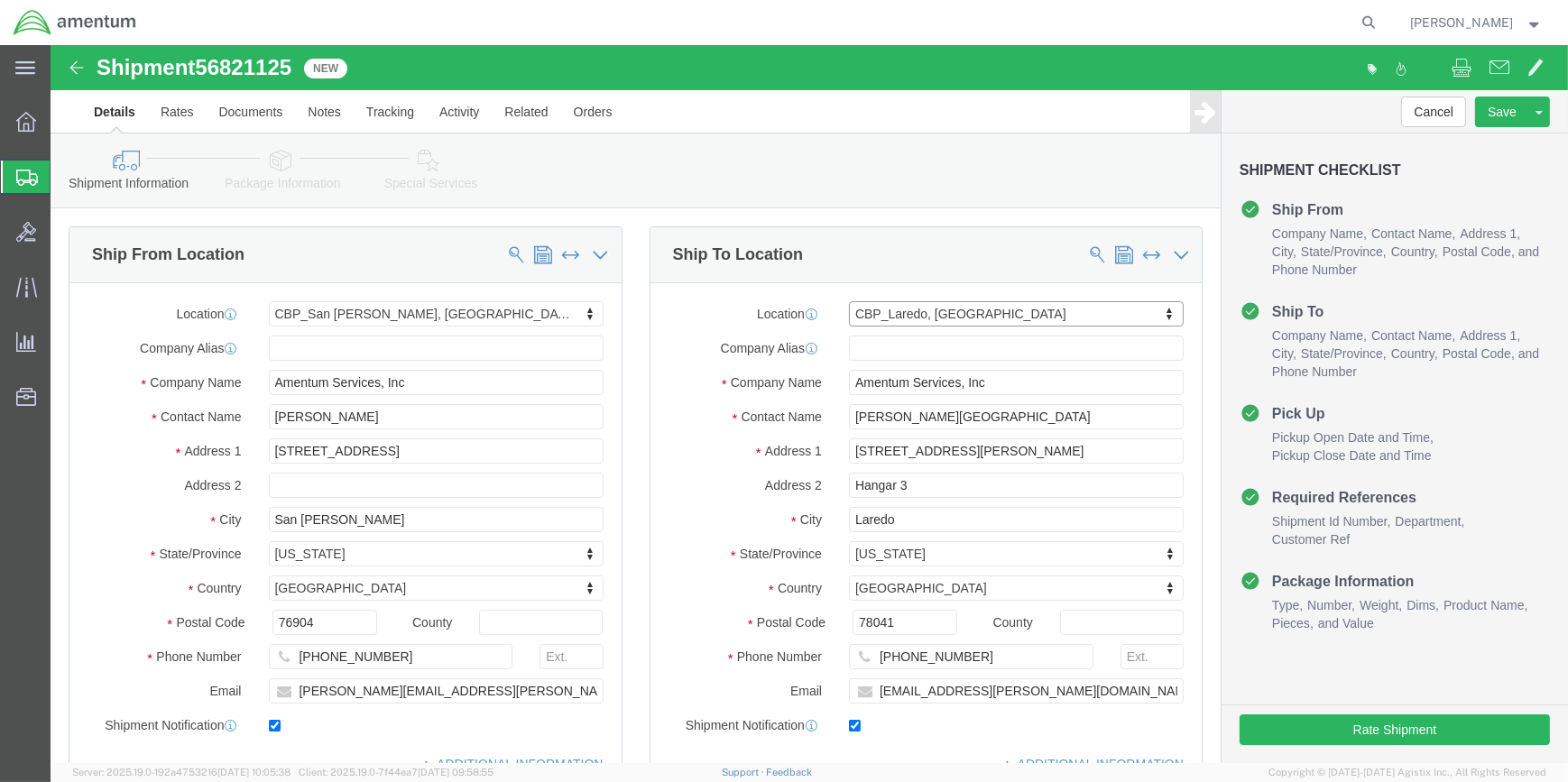
select select "[GEOGRAPHIC_DATA]"
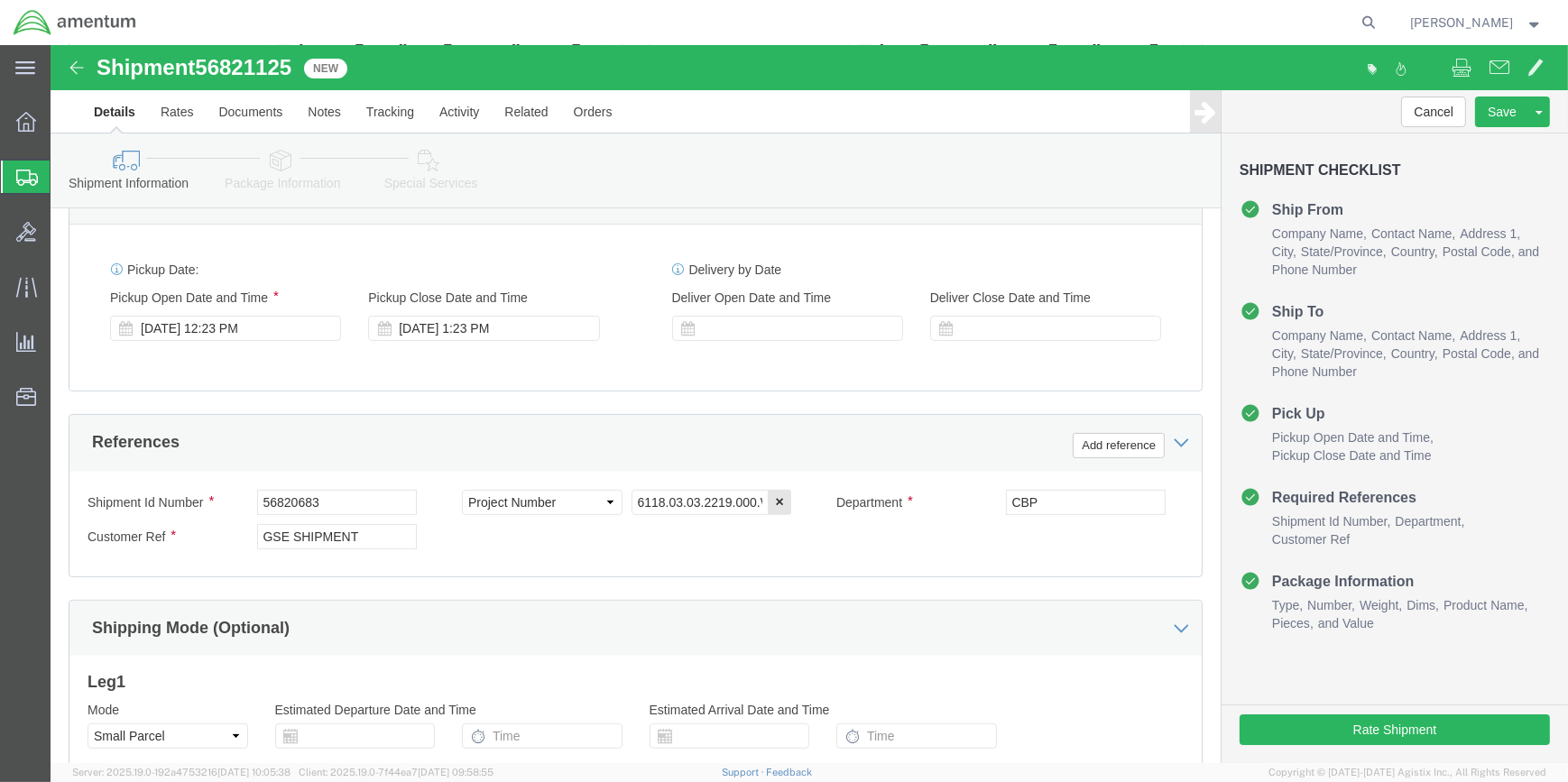
scroll to position [656, 0]
drag, startPoint x: 151, startPoint y: 19, endPoint x: 244, endPoint y: 25, distance: 93.2
click span "56821125"
drag, startPoint x: 234, startPoint y: 23, endPoint x: 221, endPoint y: 20, distance: 13.3
copy span "56821125"
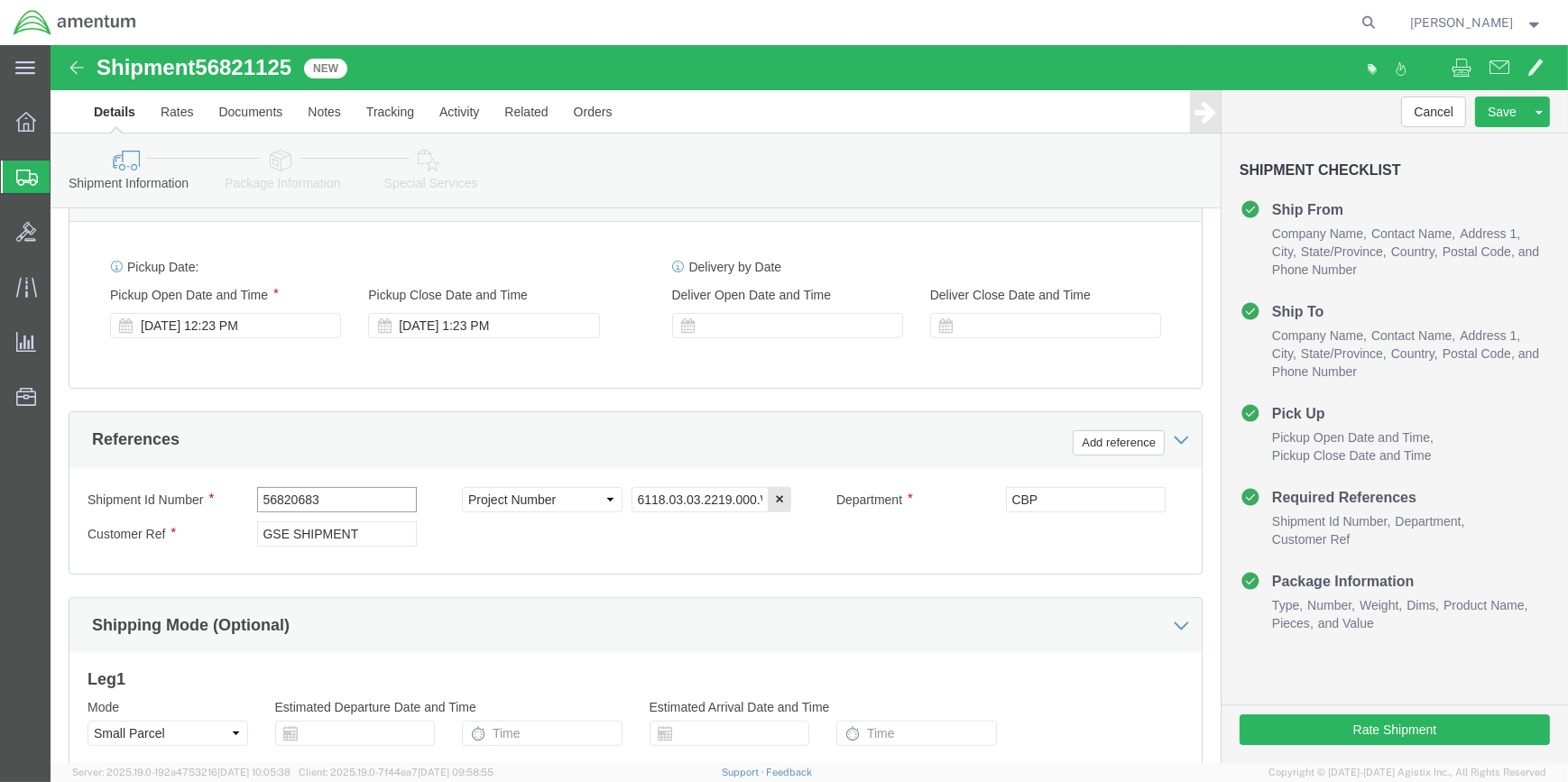
click input "56820683"
type input "5"
paste input "56821125"
type input "56821125"
click input "GSE SHIPMENT"
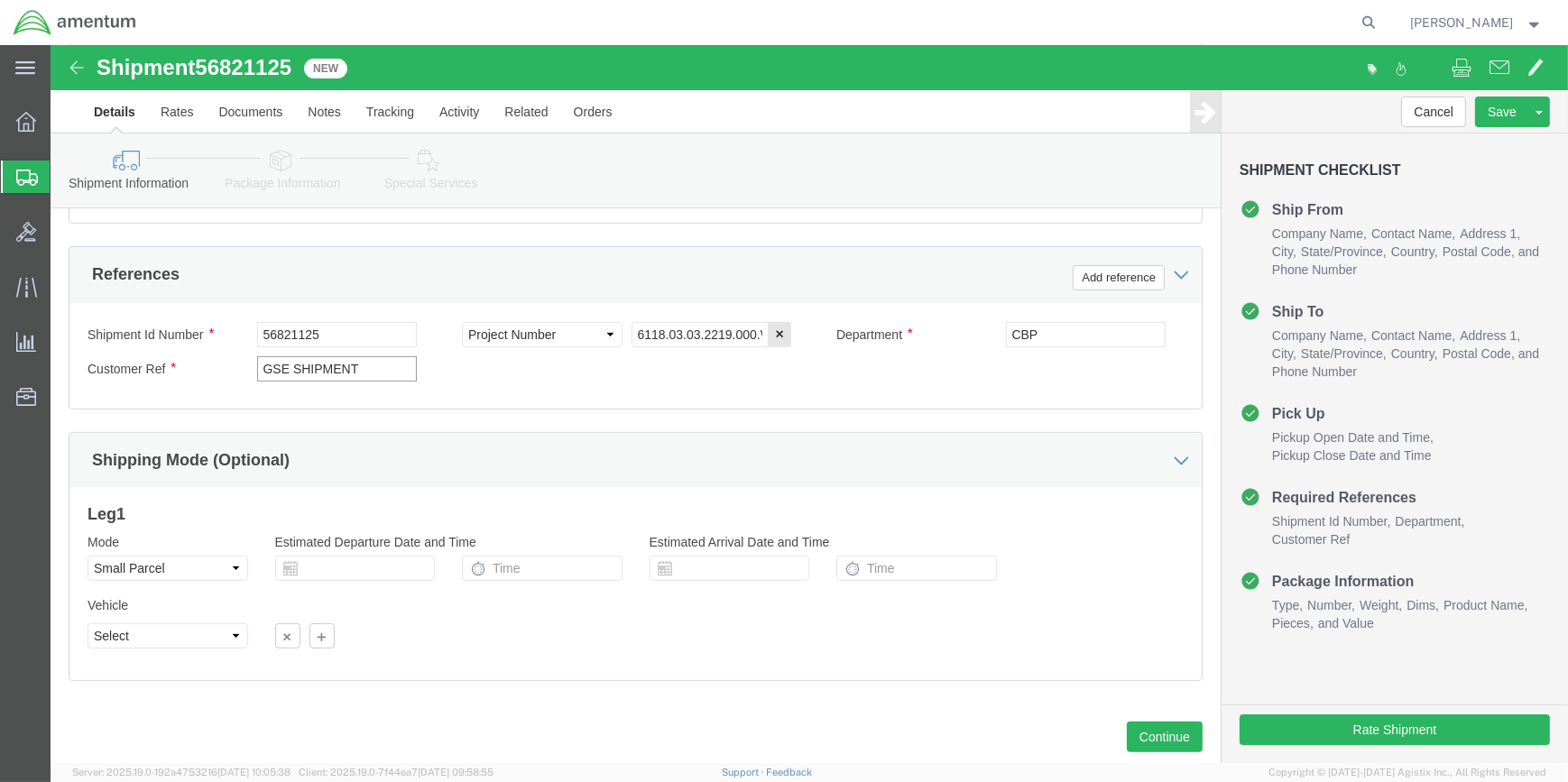
scroll to position [864, 0]
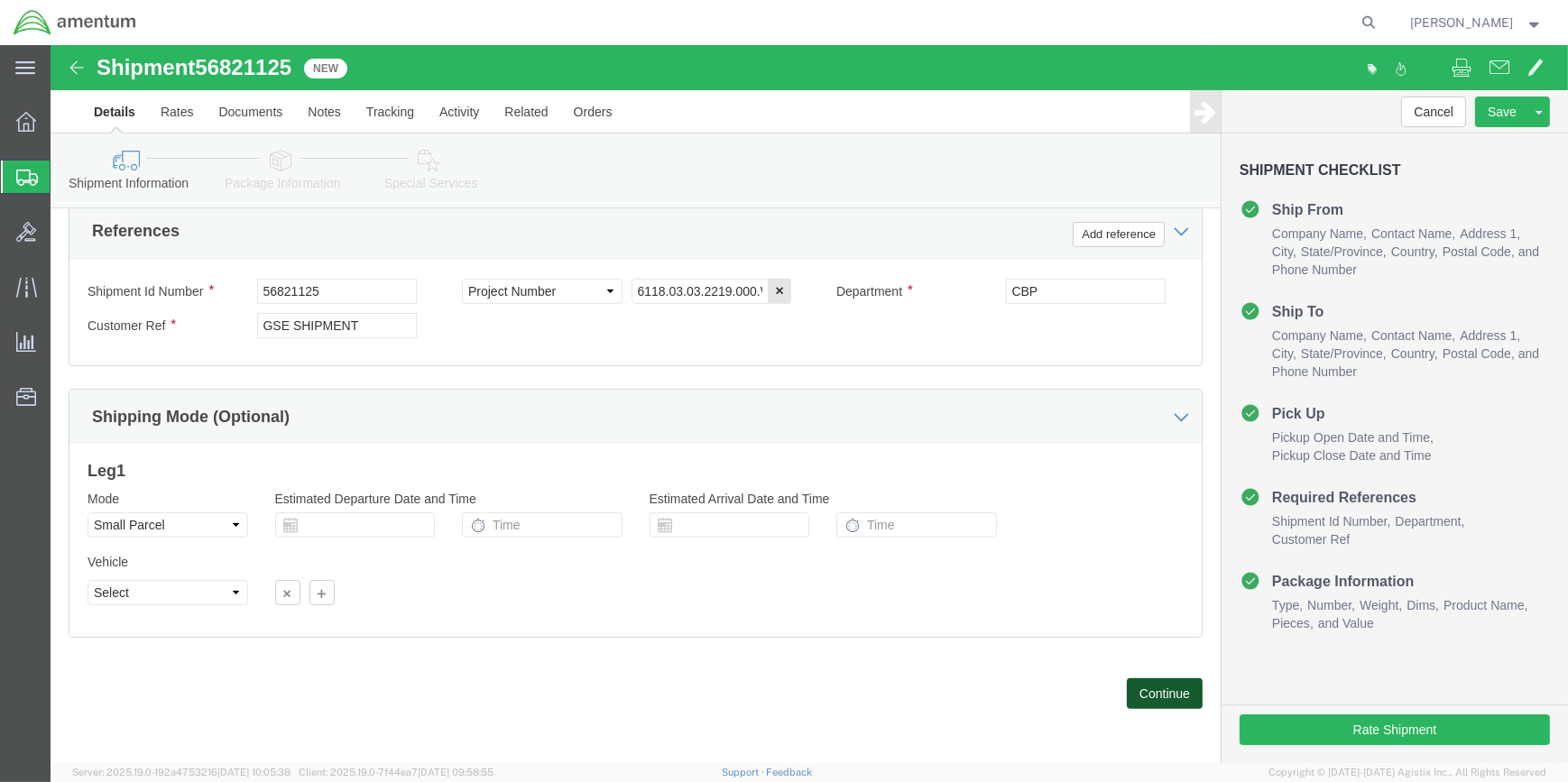
drag, startPoint x: 1112, startPoint y: 644, endPoint x: 614, endPoint y: 562, distance: 504.7
click button "Continue"
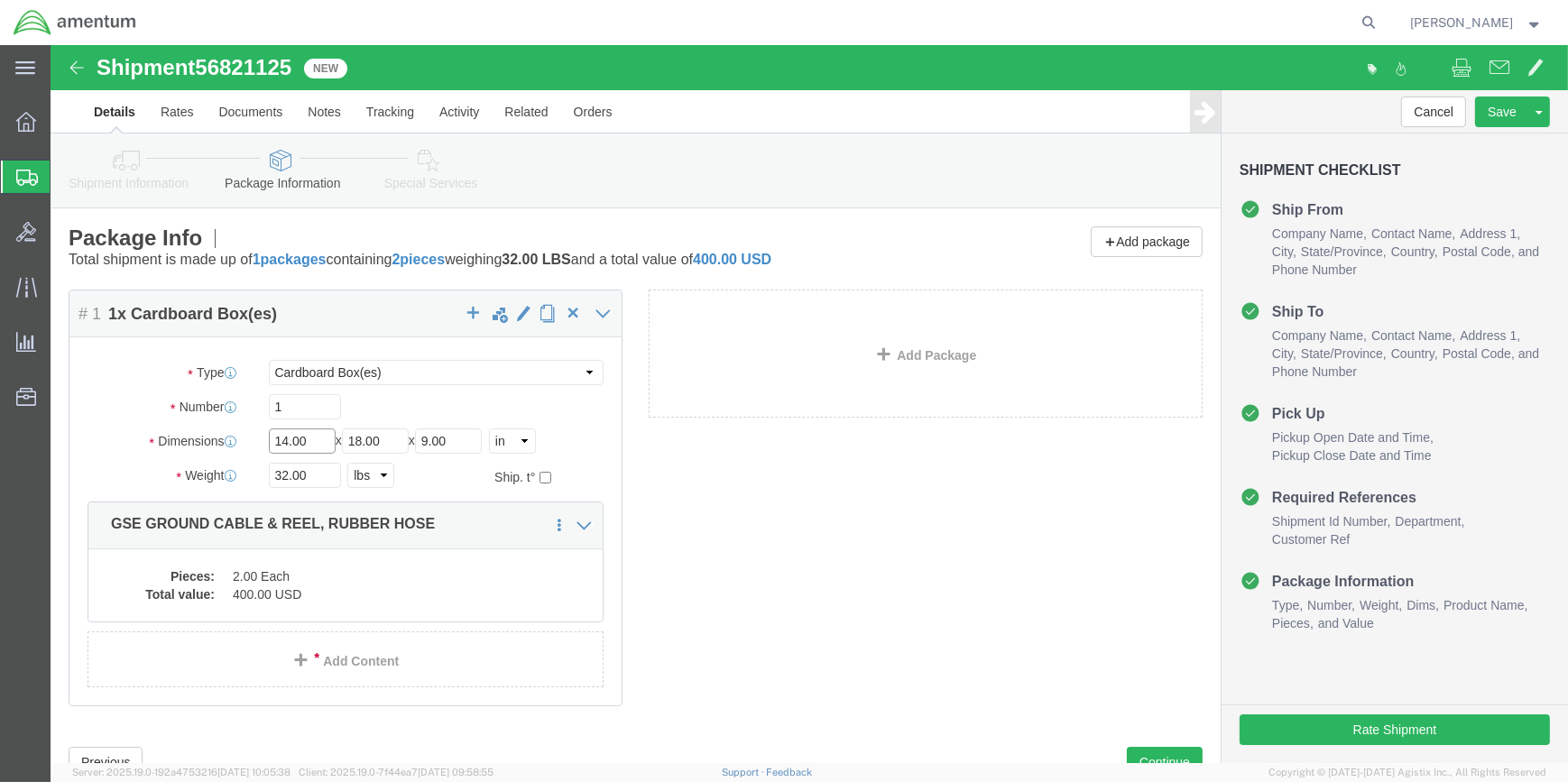
click input "14.00"
type input "1"
type input "24"
type input "11"
type input "`10"
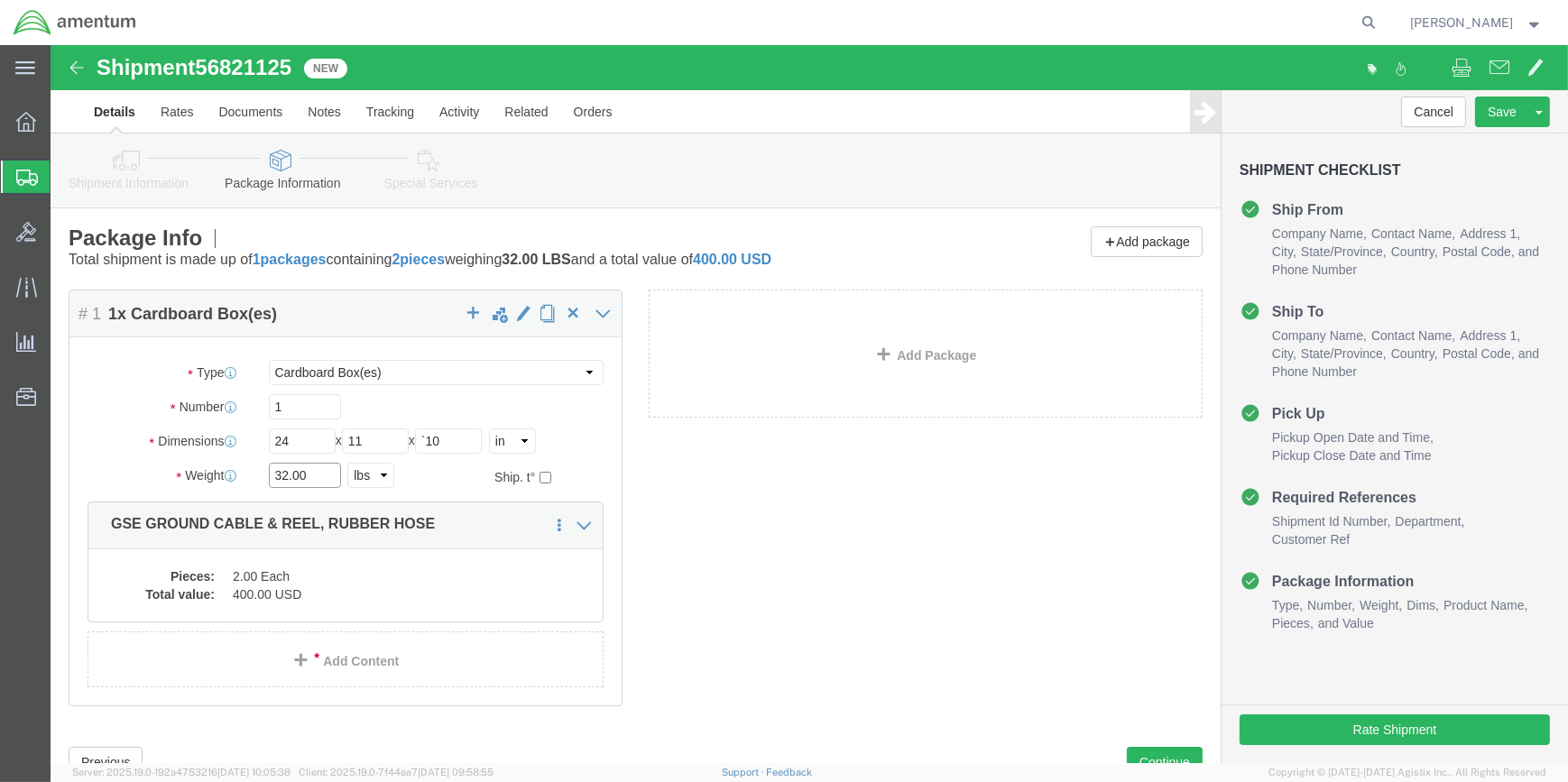
click div "Package Type Select Bale(s) Basket(s) Bolt(s) Bottle(s) Buckets Bulk Bundle(s) …"
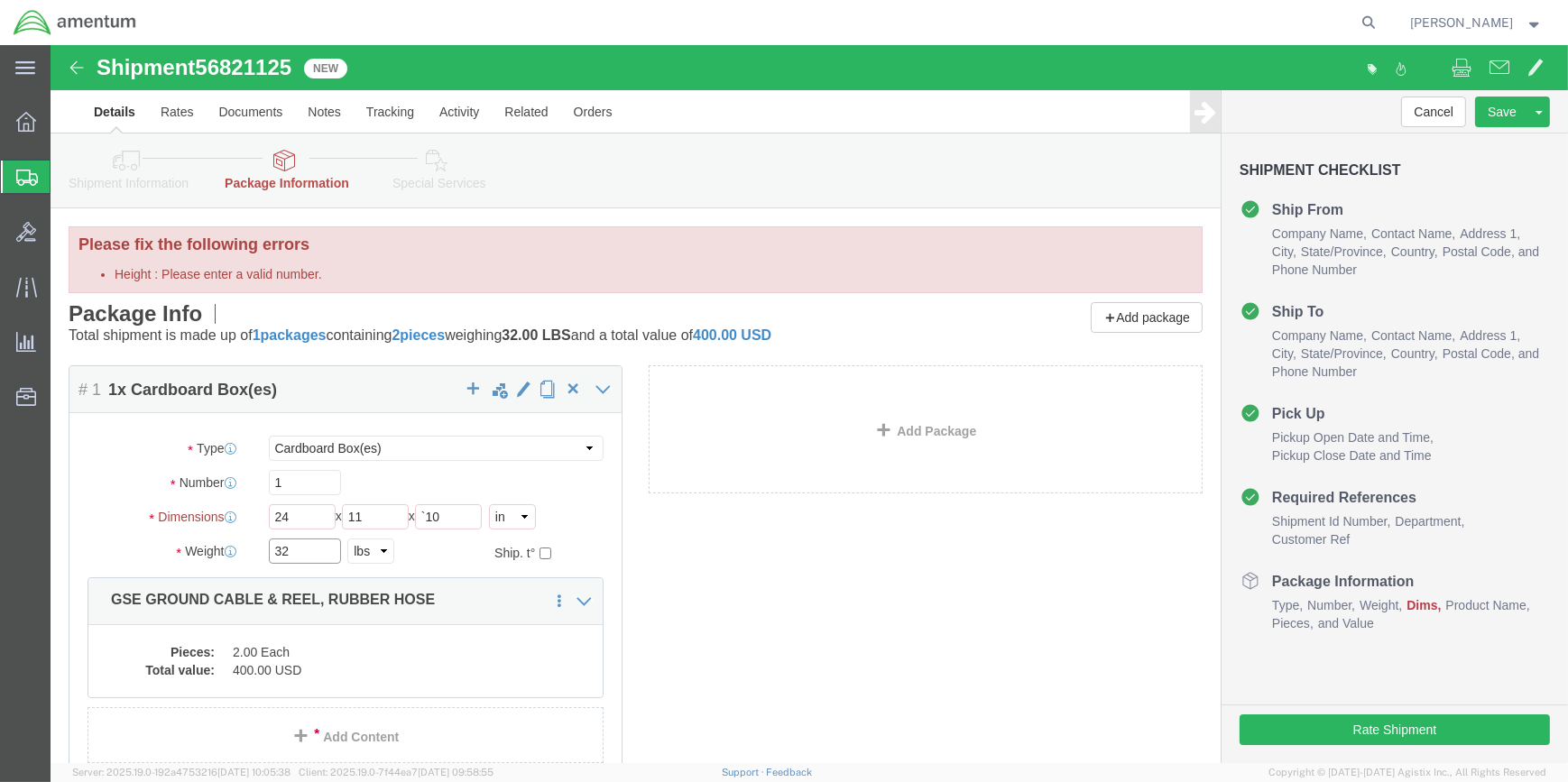
type input "3"
type input "26"
click dd "400.00 USD"
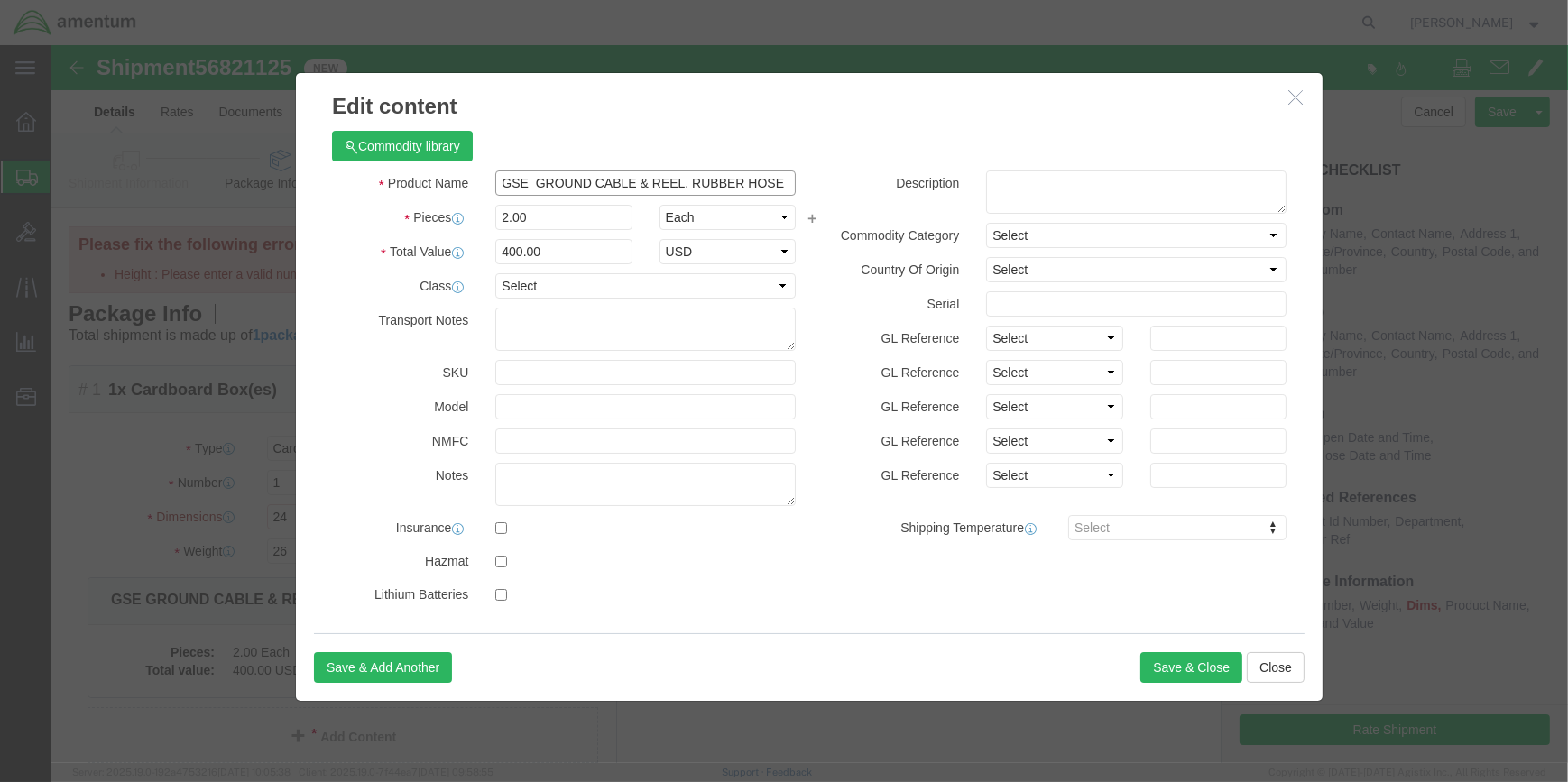
drag, startPoint x: 629, startPoint y: 135, endPoint x: 474, endPoint y: 136, distance: 155.0
click input "GSE GROUND CABLE & REEL, RUBBER HOSE"
type input "GSE , RUBBER HOSE"
drag, startPoint x: 451, startPoint y: 205, endPoint x: 466, endPoint y: 204, distance: 15.0
click input "400.00"
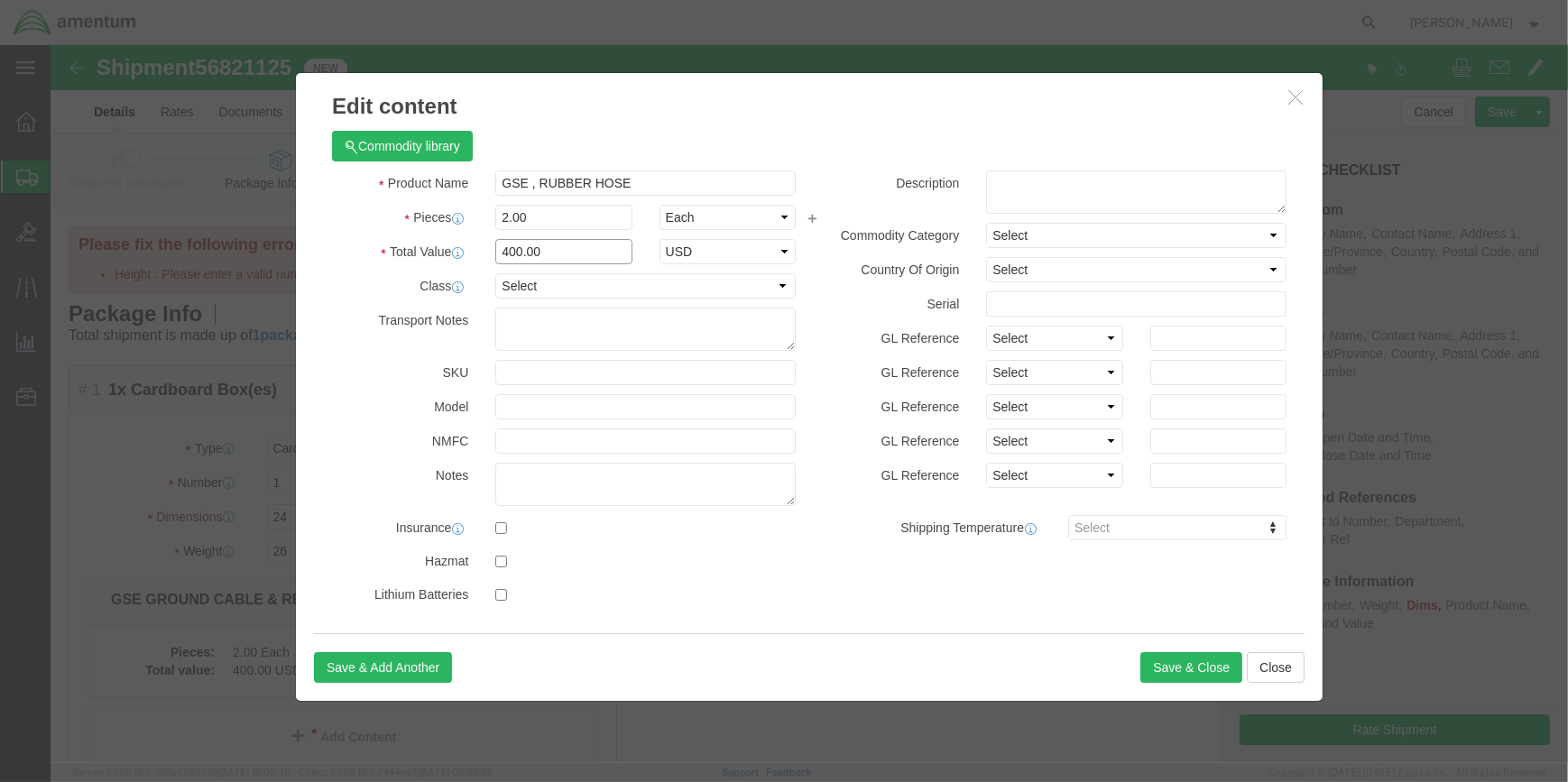
drag, startPoint x: 484, startPoint y: 204, endPoint x: 527, endPoint y: 204, distance: 43.0
click input "400.00"
type input "4"
type input "100"
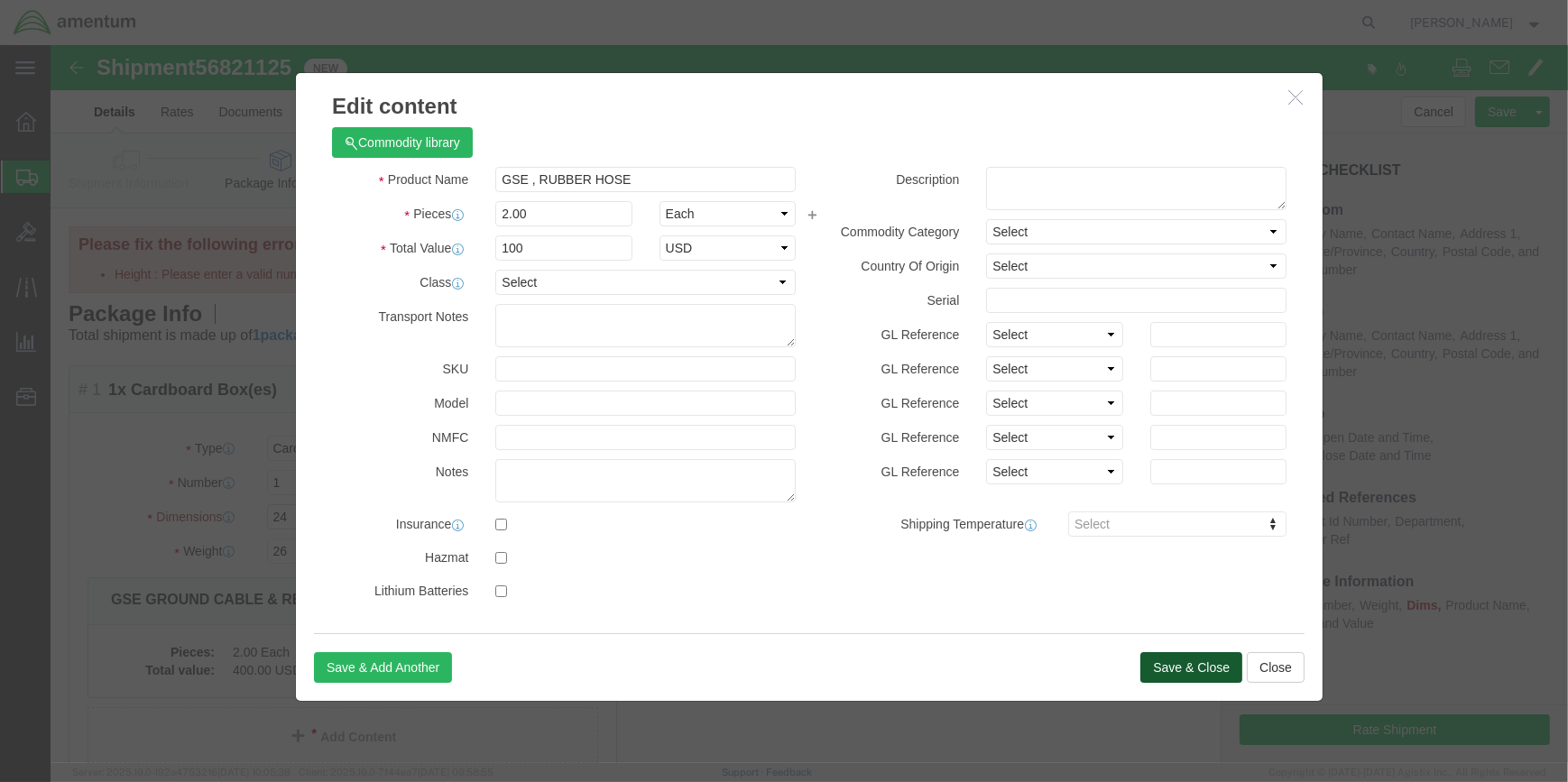
click button "Save & Close"
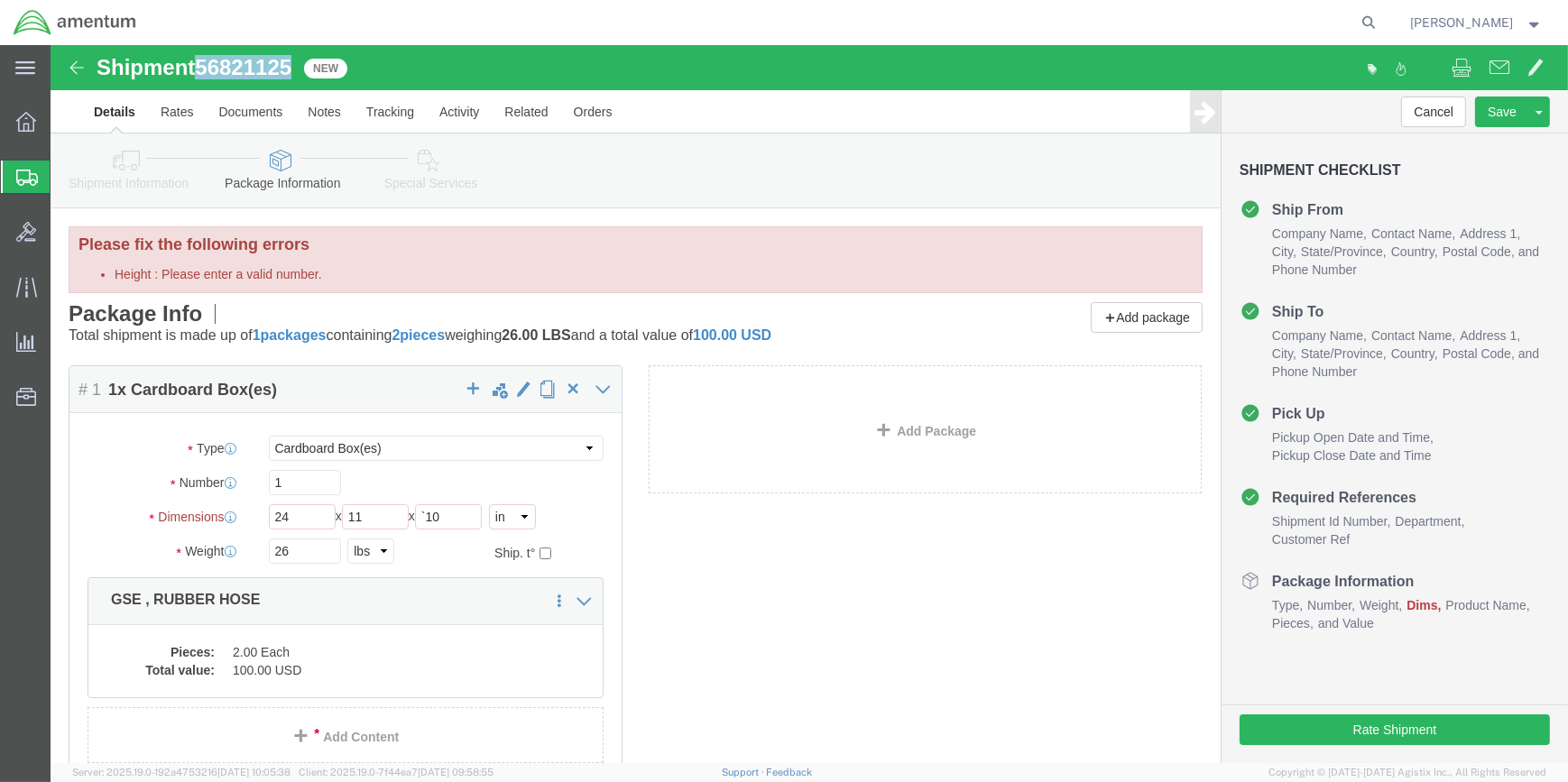
drag, startPoint x: 150, startPoint y: 16, endPoint x: 244, endPoint y: 26, distance: 94.5
click span "56821125"
drag, startPoint x: 238, startPoint y: 26, endPoint x: 226, endPoint y: 26, distance: 12.0
copy span "56821125"
drag, startPoint x: 78, startPoint y: 112, endPoint x: 110, endPoint y: 164, distance: 61.1
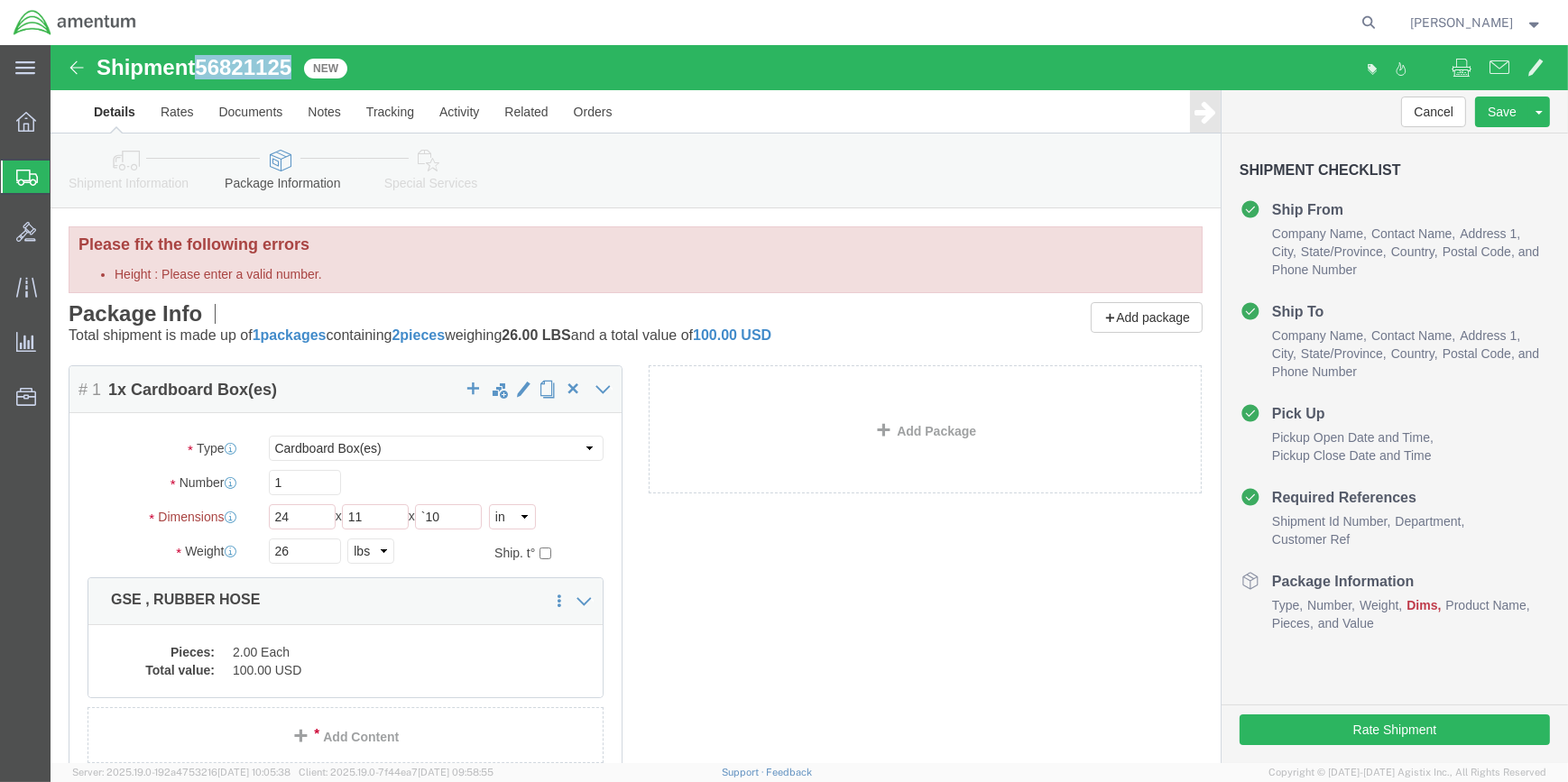
click icon
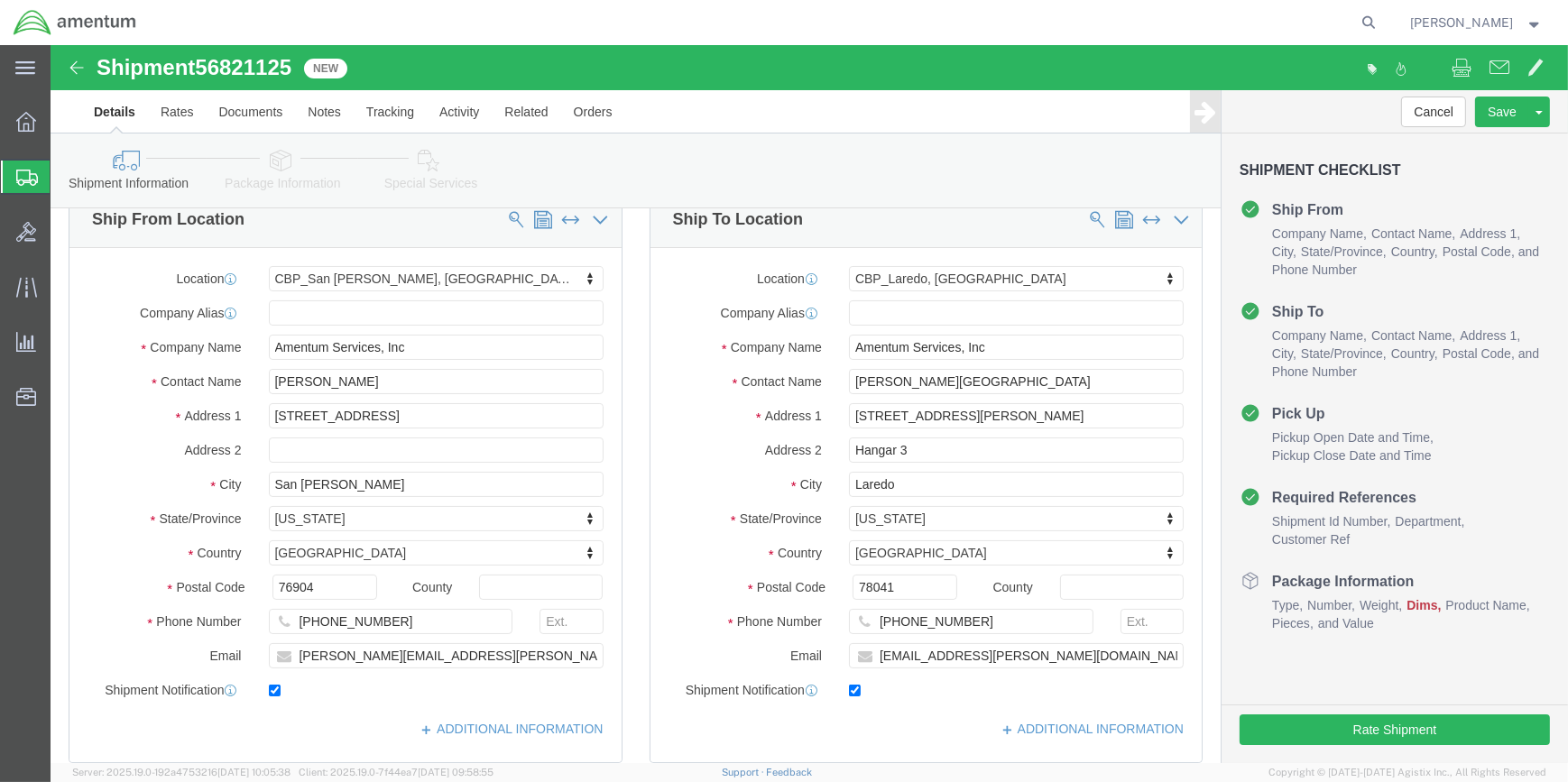
scroll to position [81, 0]
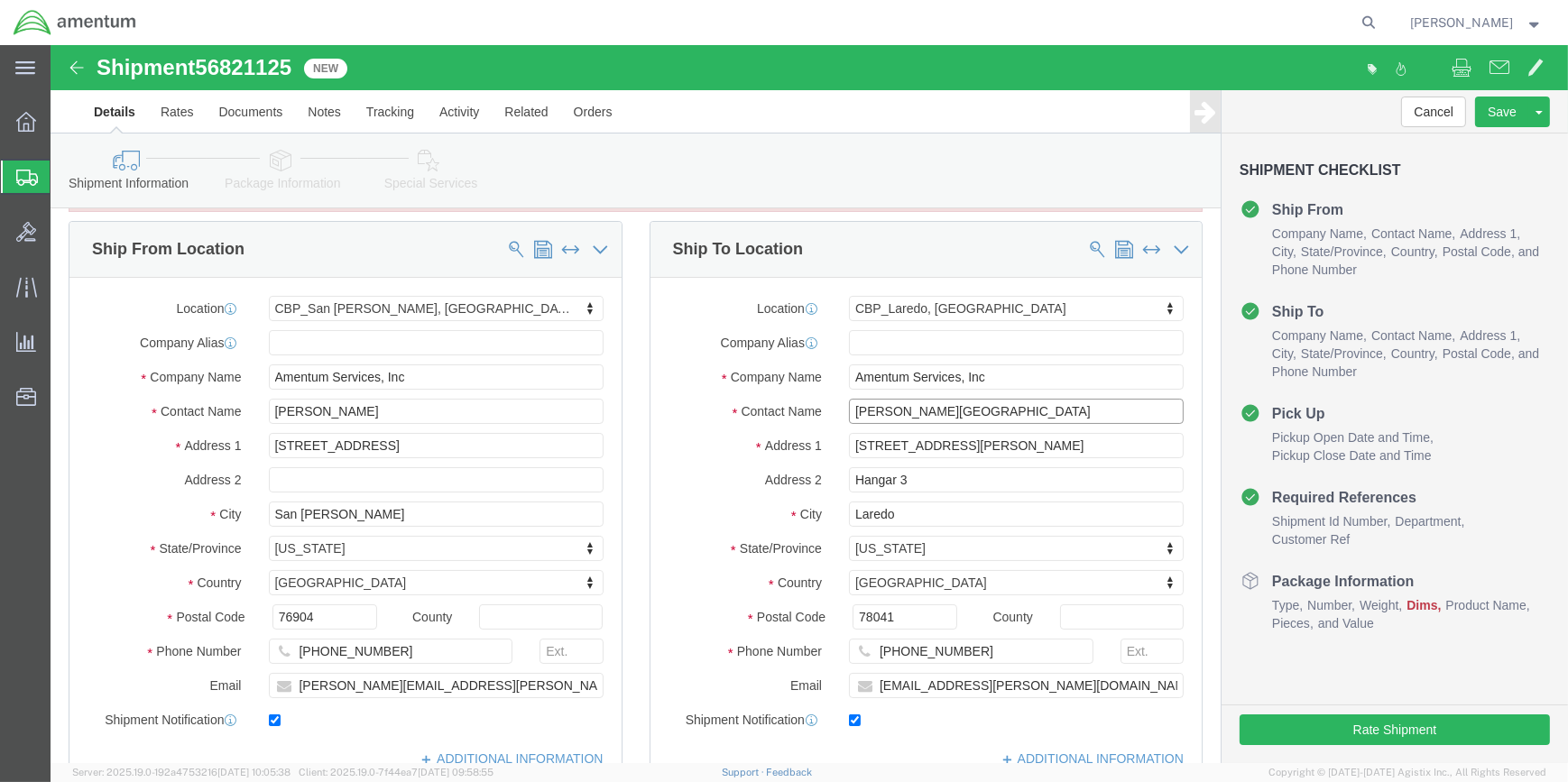
drag, startPoint x: 795, startPoint y: 365, endPoint x: 1067, endPoint y: 369, distance: 272.0
click input "ROMAN TRUJILLO"
type input "JUSTIN DILLEY"
click input "roman.trujillo@cbp.dhs.gov"
type input "r"
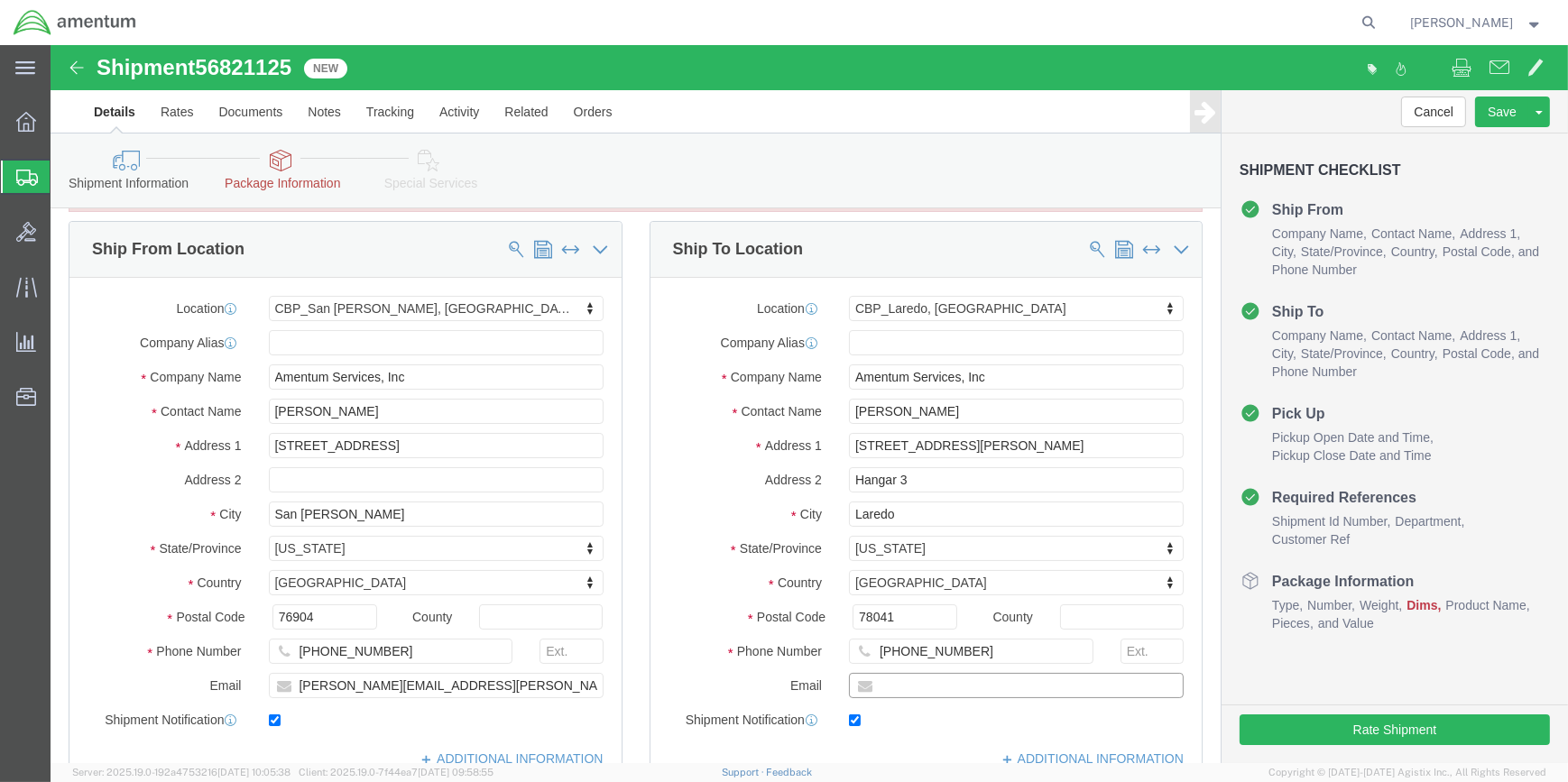
paste input "ustin.s.dilley@associates.cbp.dhs.gov"
drag, startPoint x: 822, startPoint y: 635, endPoint x: 832, endPoint y: 634, distance: 10.0
click input "ustin.s.dilley@associates.cbp.dhs.gov"
type input "justin.s.dilley@associates.cbp.dhs.gov"
click at [1218, 773] on agx-app-version "Server: 2025.19.0-192a4753216 2025-09-15 10:05:38 Client: 2025.19.0-7f44ea7 202…" at bounding box center [808, 773] width 1517 height 19
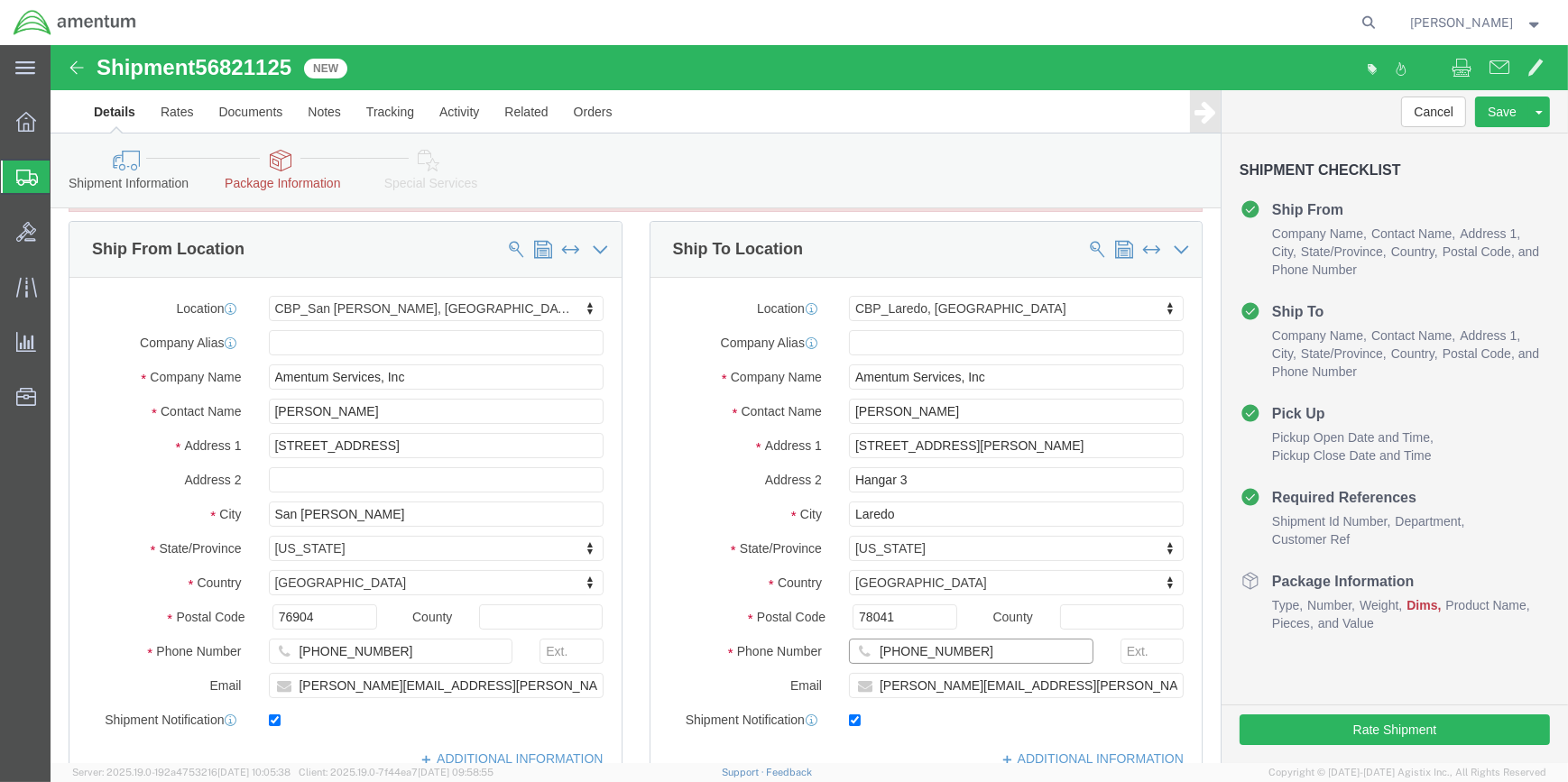
click input "210-308-4864"
type input "2"
paste input "19567265112"
drag, startPoint x: 826, startPoint y: 604, endPoint x: 851, endPoint y: 596, distance: 26.2
click input "19567265112"
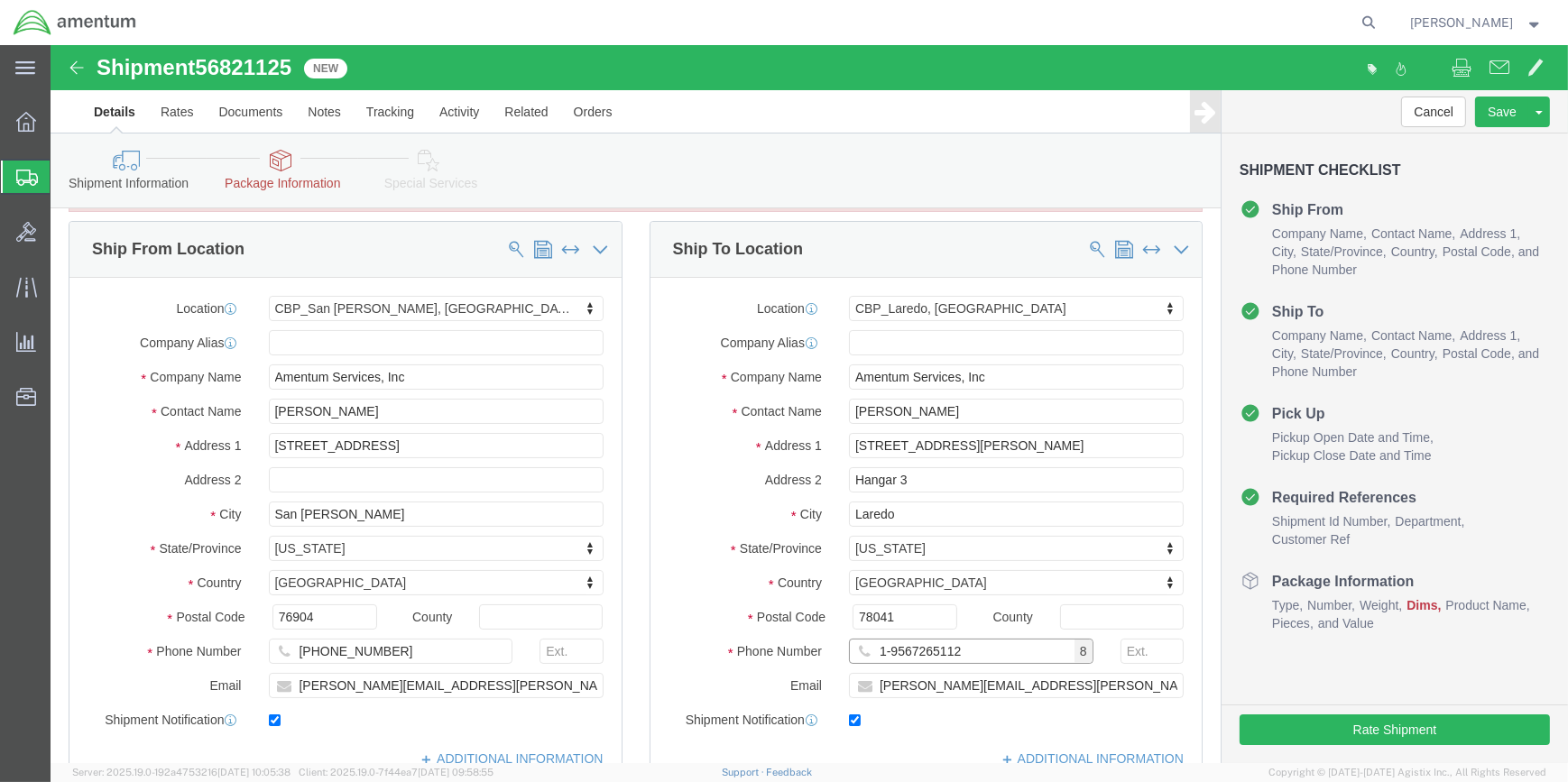
drag, startPoint x: 852, startPoint y: 599, endPoint x: 869, endPoint y: 595, distance: 17.5
click input "1-9567265112"
click input "1-956-7265112"
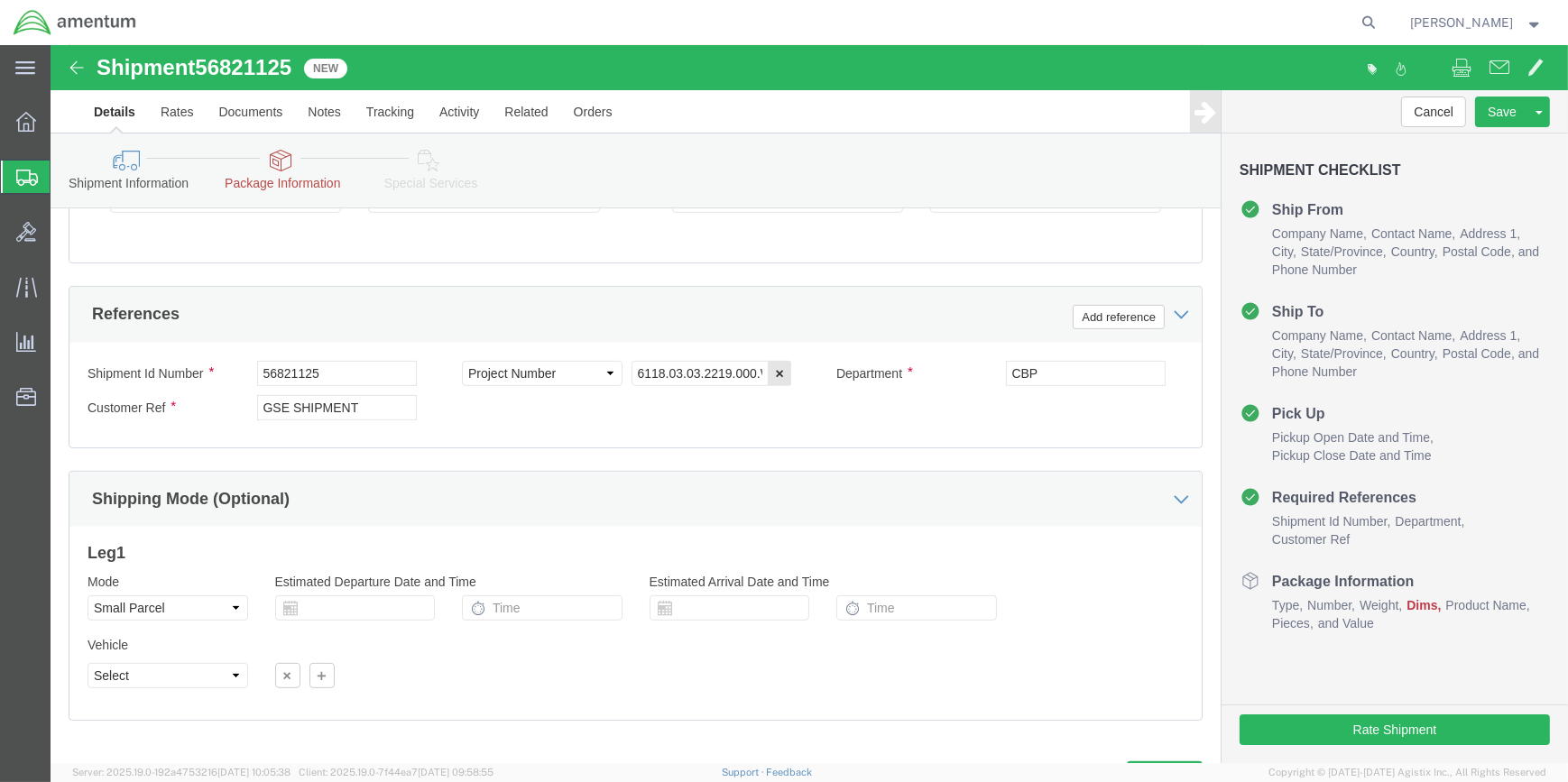
scroll to position [939, 0]
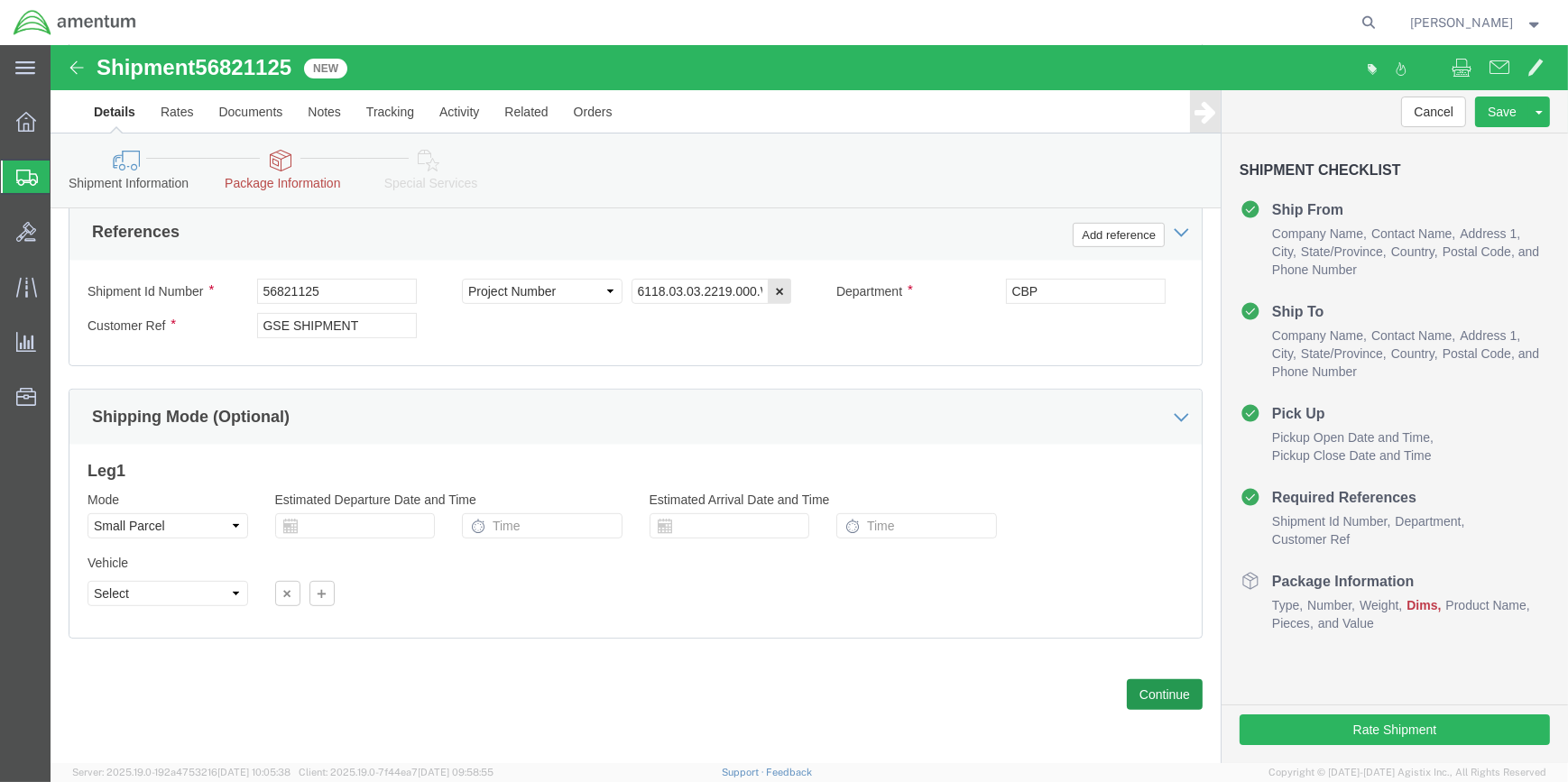
type input "1-956-726-5112"
click button "Continue"
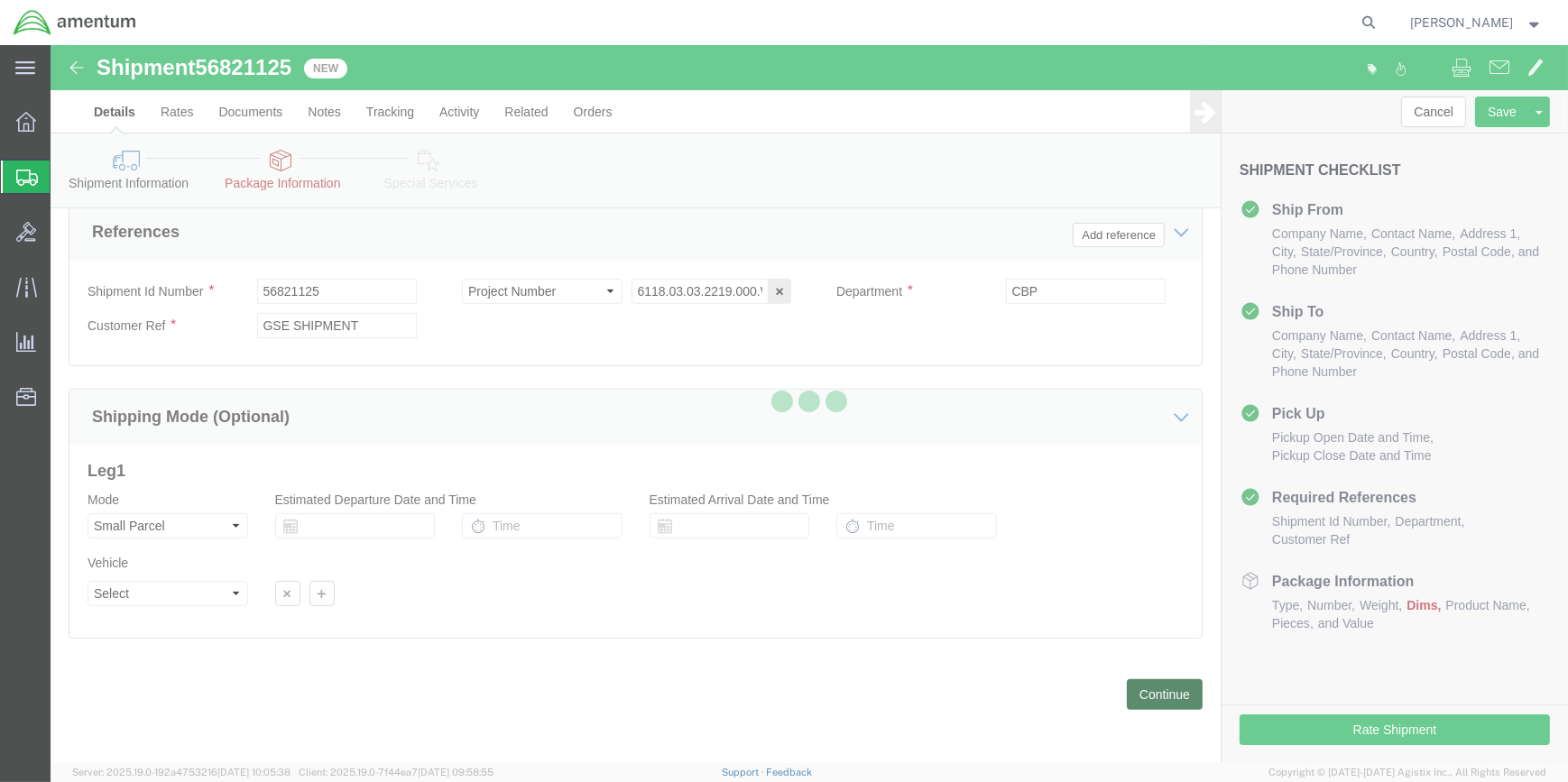
scroll to position [144, 0]
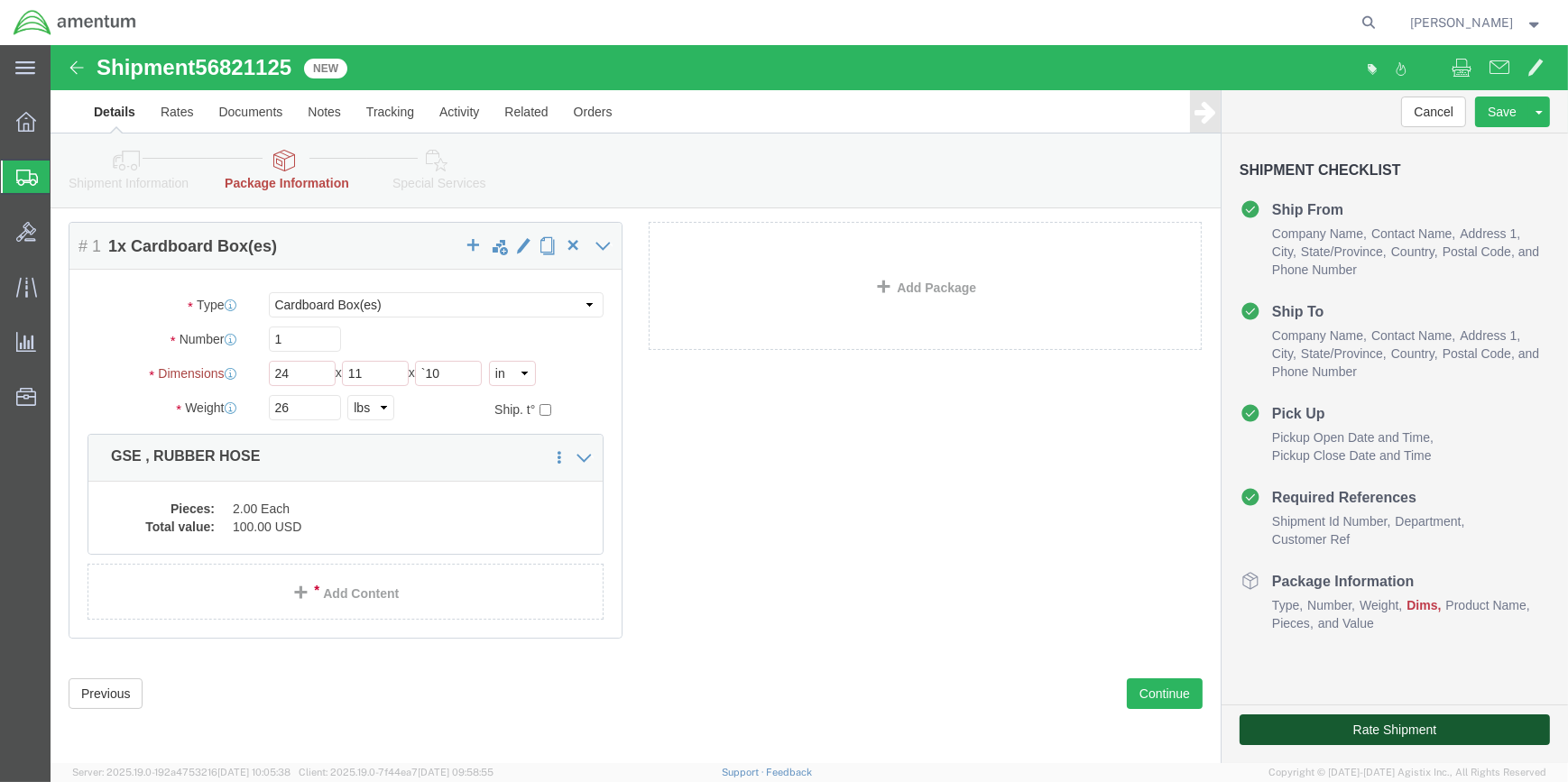
click button "Rate Shipment"
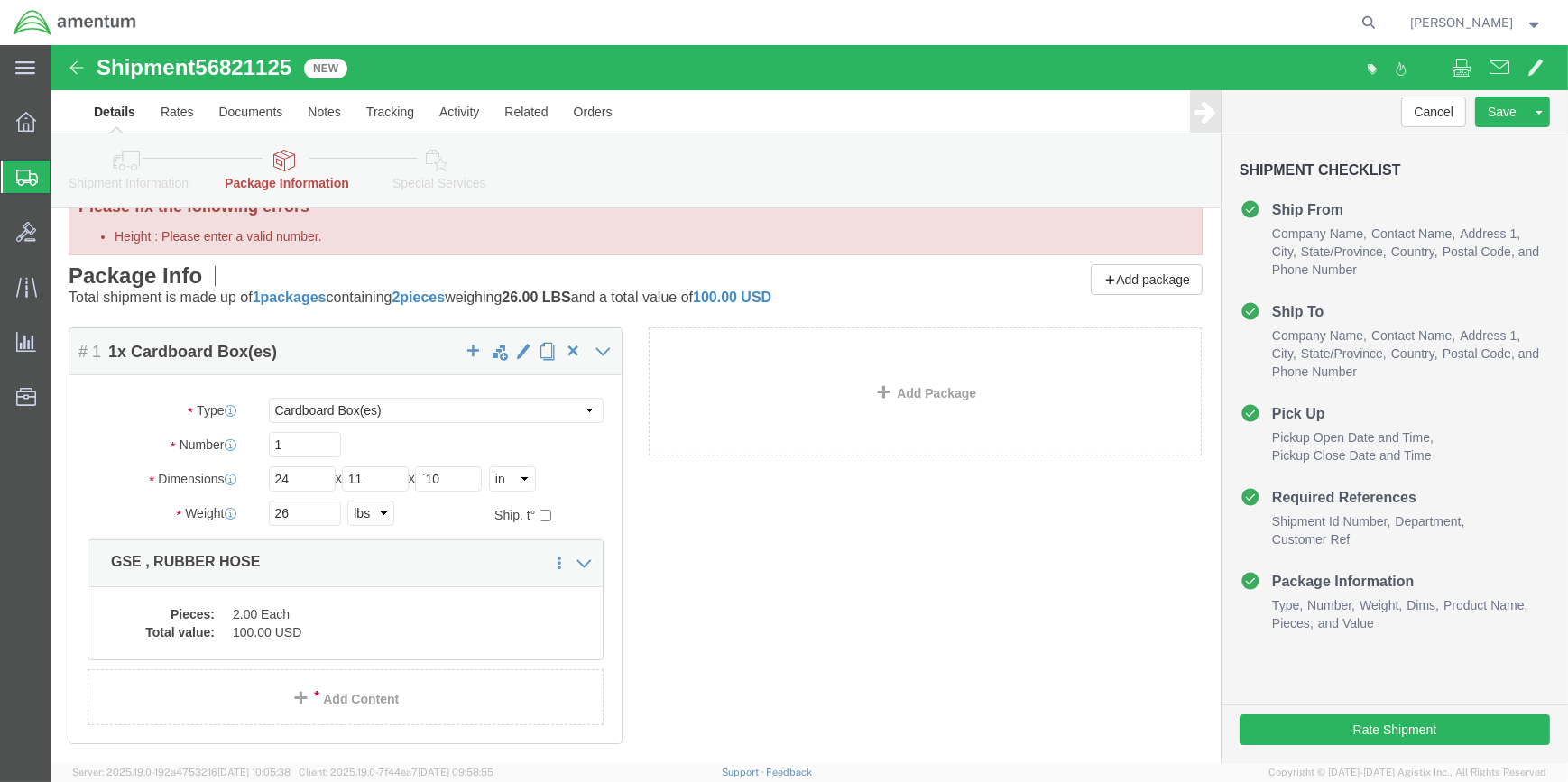
scroll to position [0, 0]
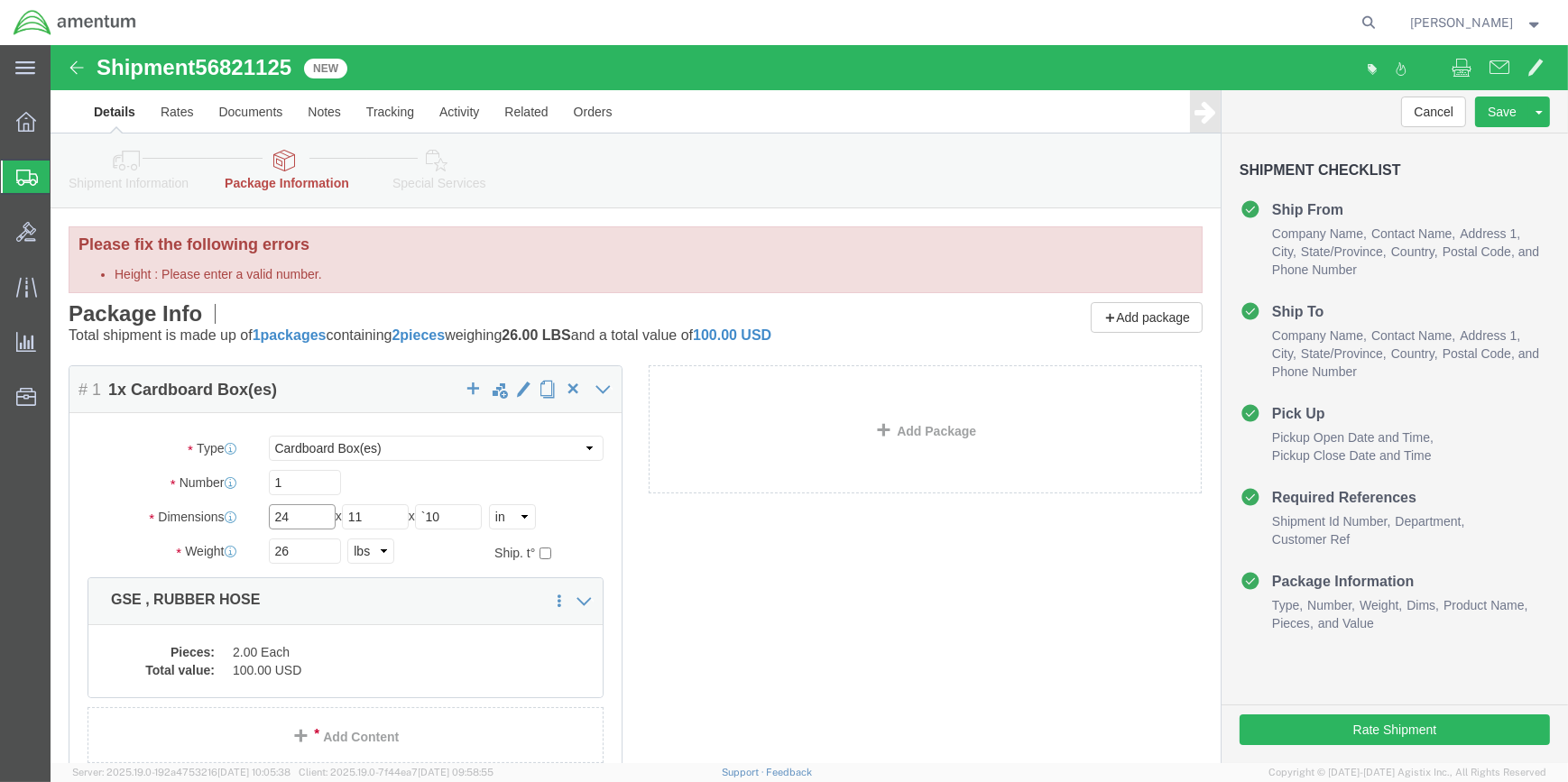
click input "24"
type input "2"
type input "11"
type input "10"
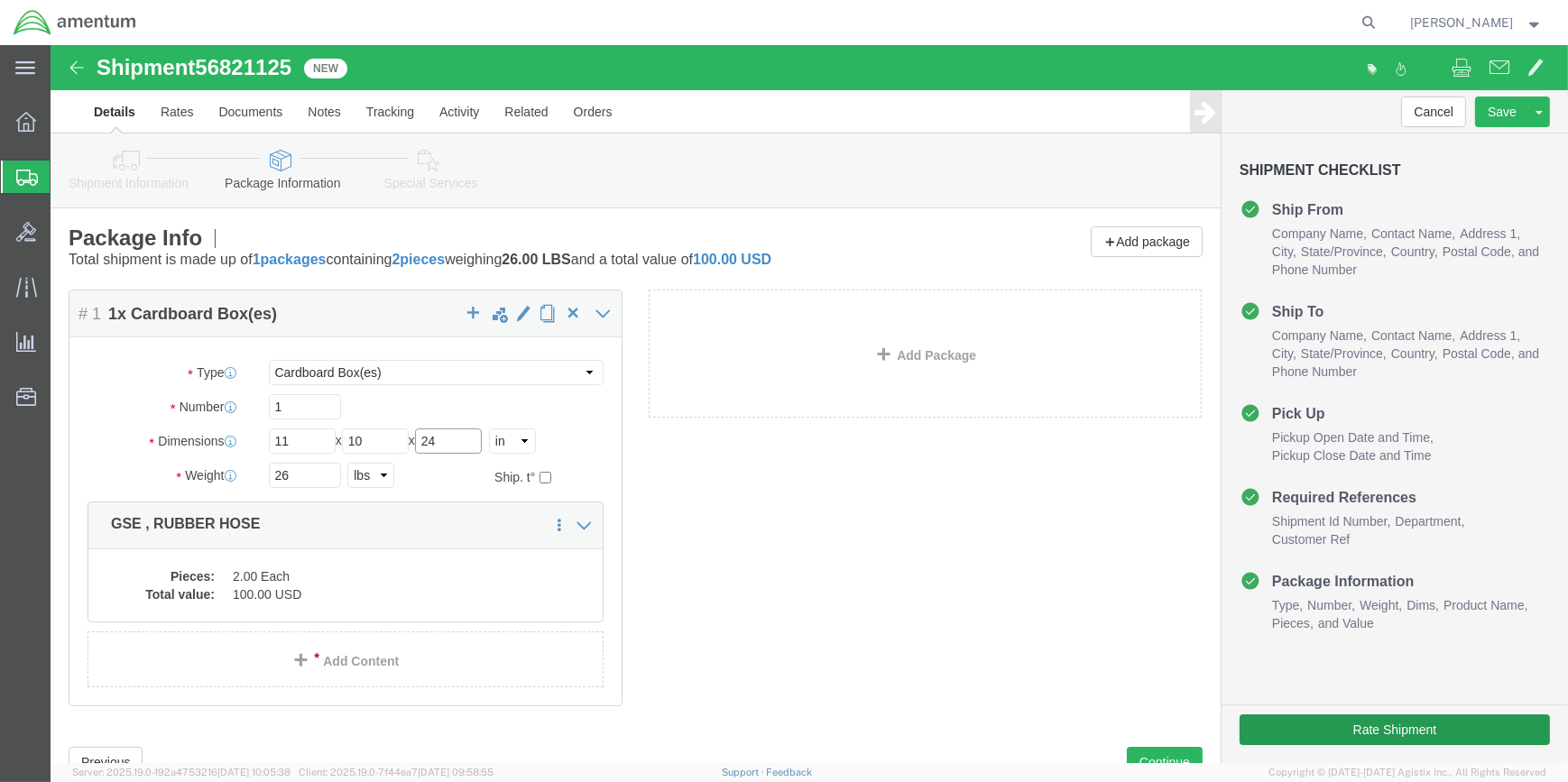
type input "24"
click button "Rate Shipment"
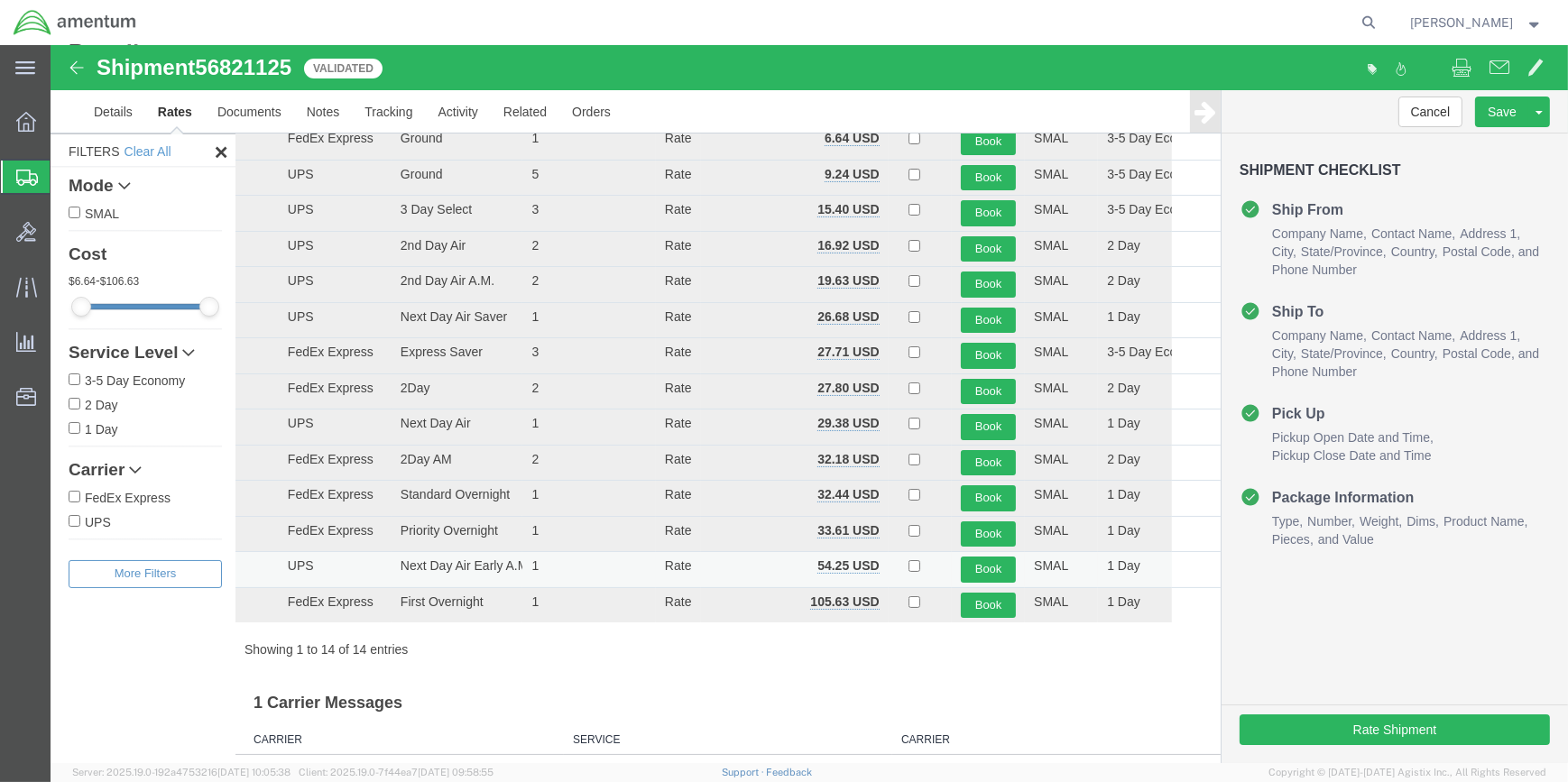
scroll to position [152, 0]
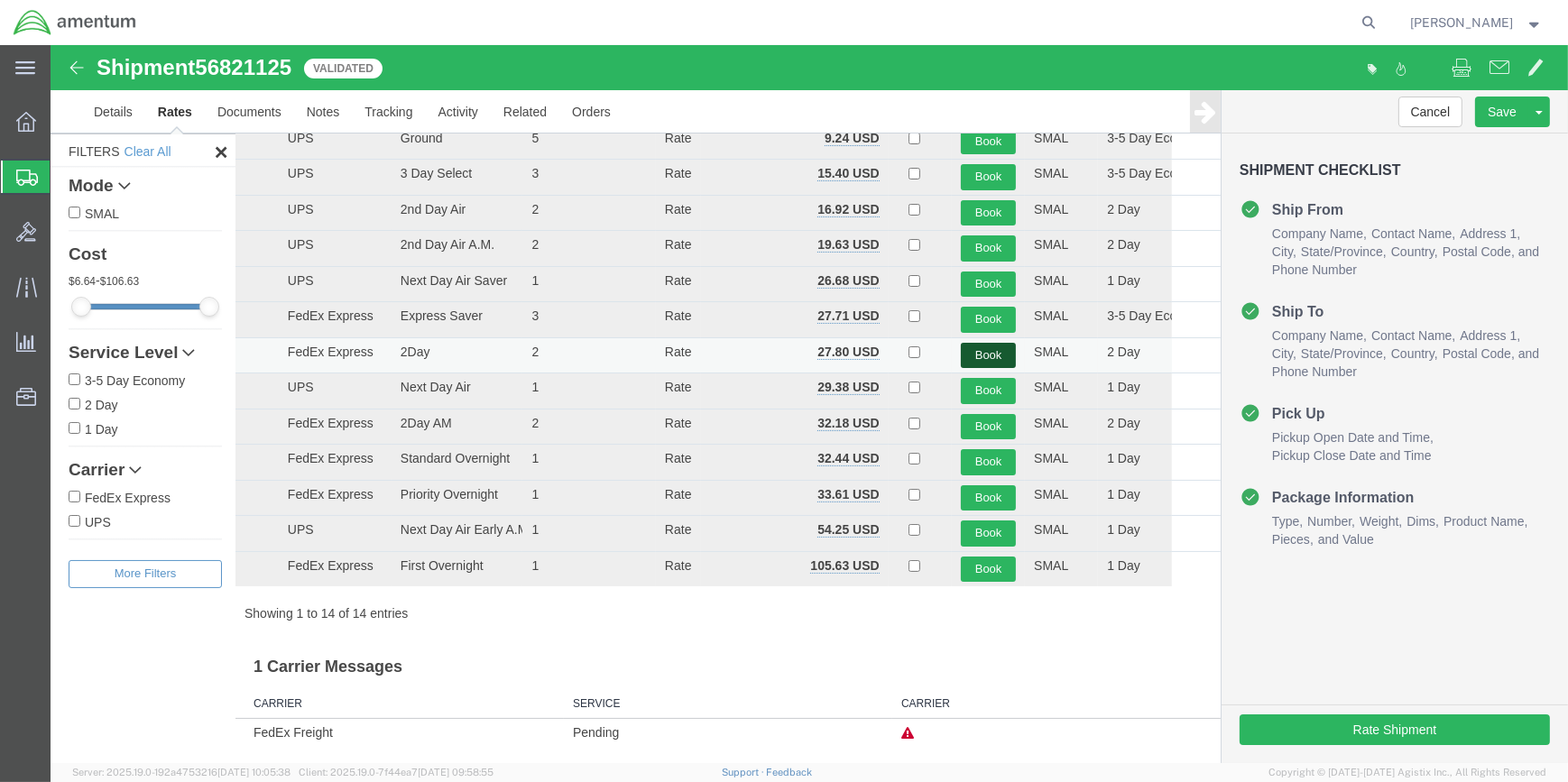
click at [974, 350] on button "Book" at bounding box center [988, 356] width 55 height 27
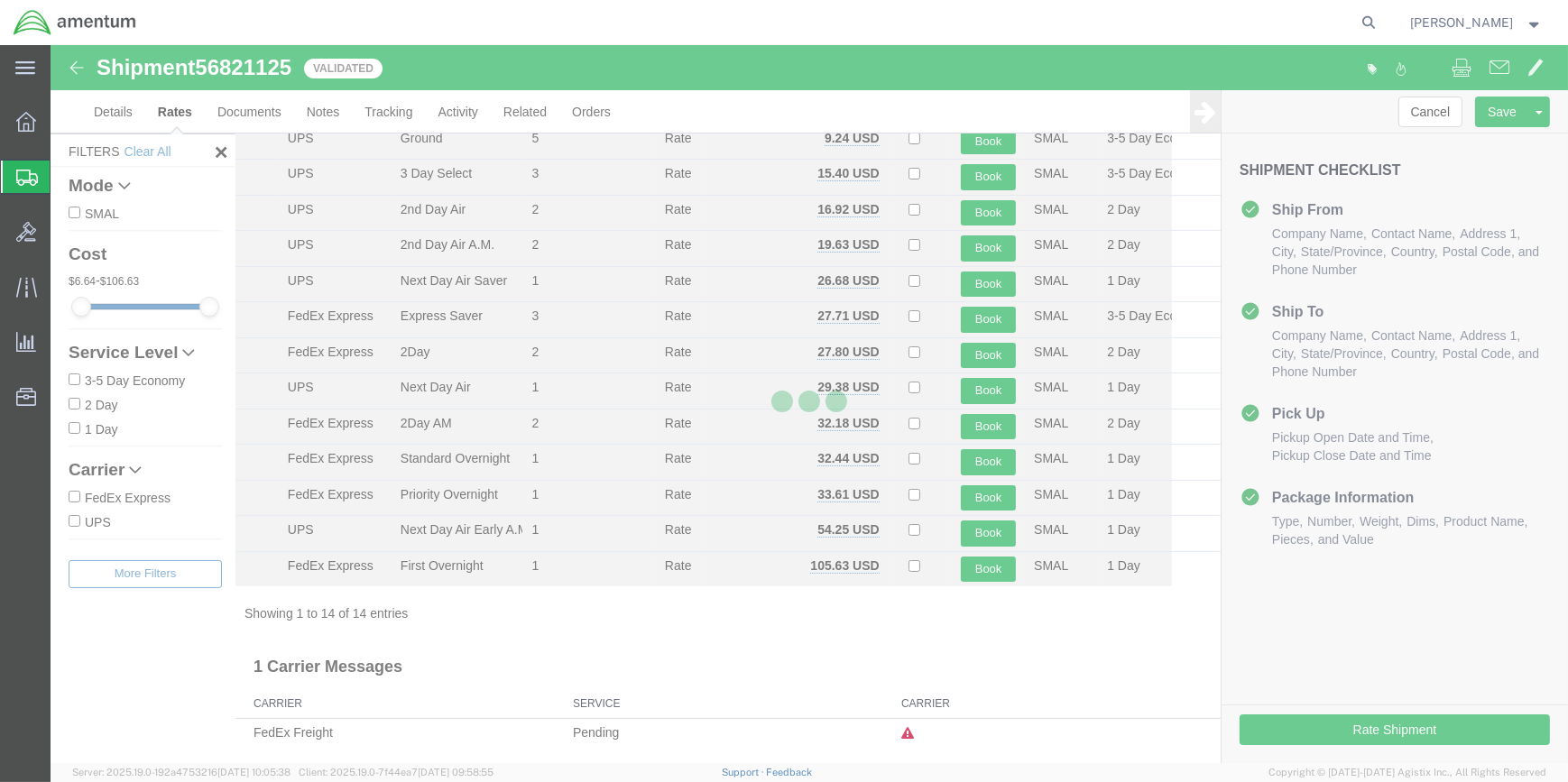
scroll to position [0, 0]
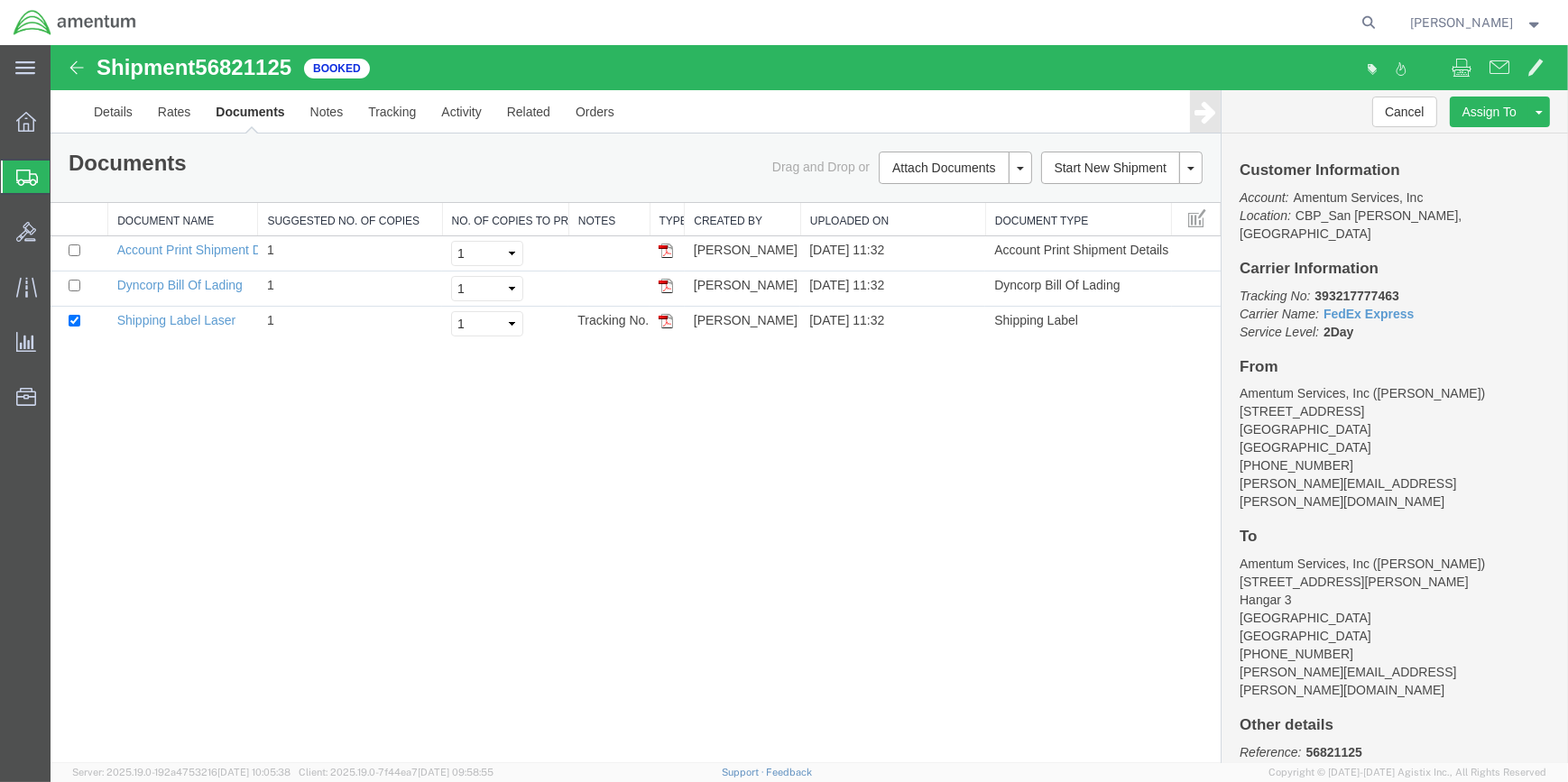
drag, startPoint x: 662, startPoint y: 316, endPoint x: 669, endPoint y: 364, distance: 48.5
click at [662, 316] on img at bounding box center [666, 321] width 15 height 15
